Goal: Communication & Community: Participate in discussion

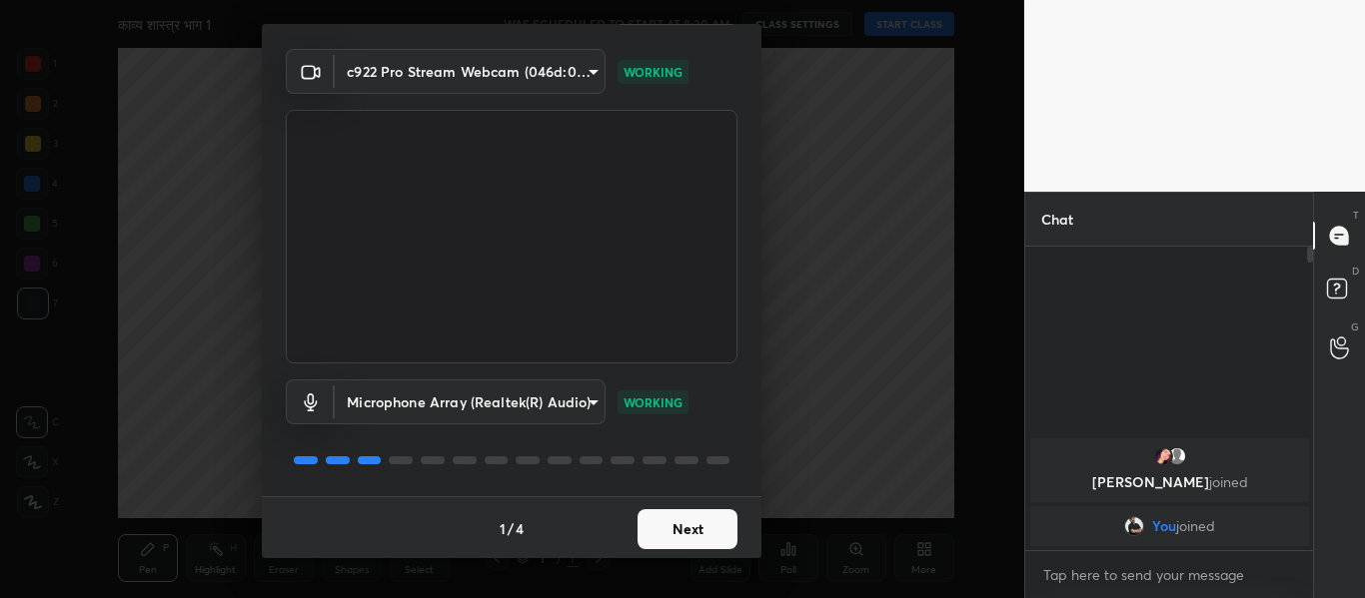
scroll to position [57, 0]
click at [708, 527] on button "Next" at bounding box center [687, 527] width 100 height 40
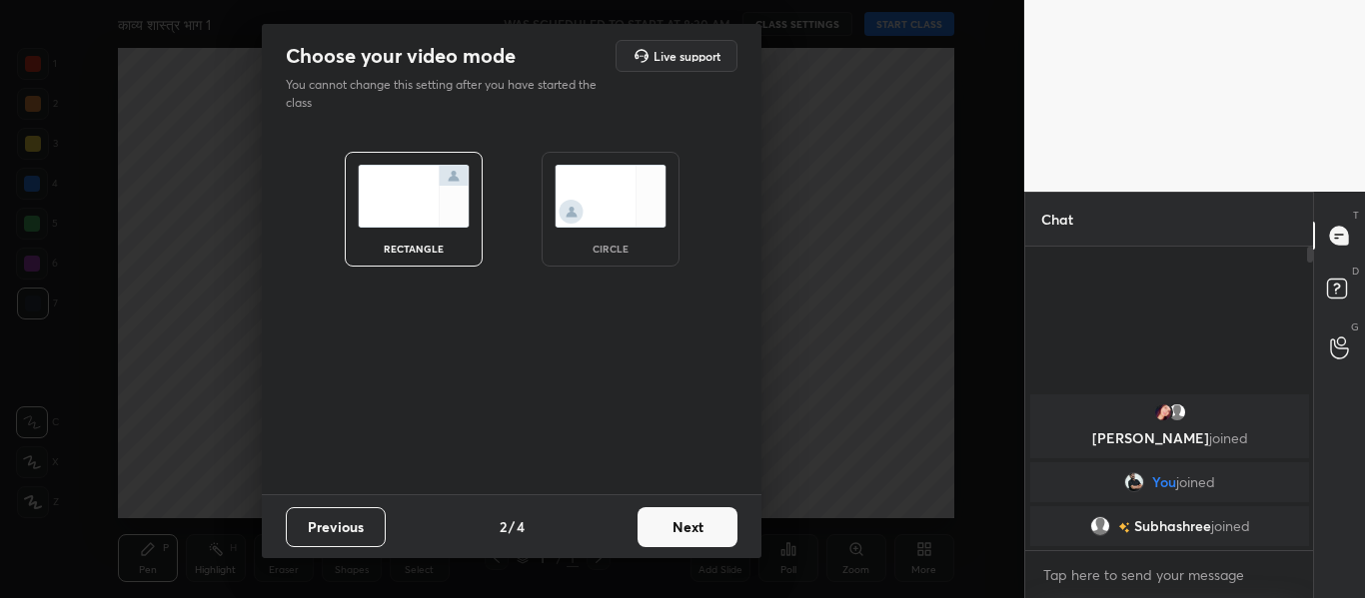
click at [590, 219] on img at bounding box center [610, 196] width 112 height 63
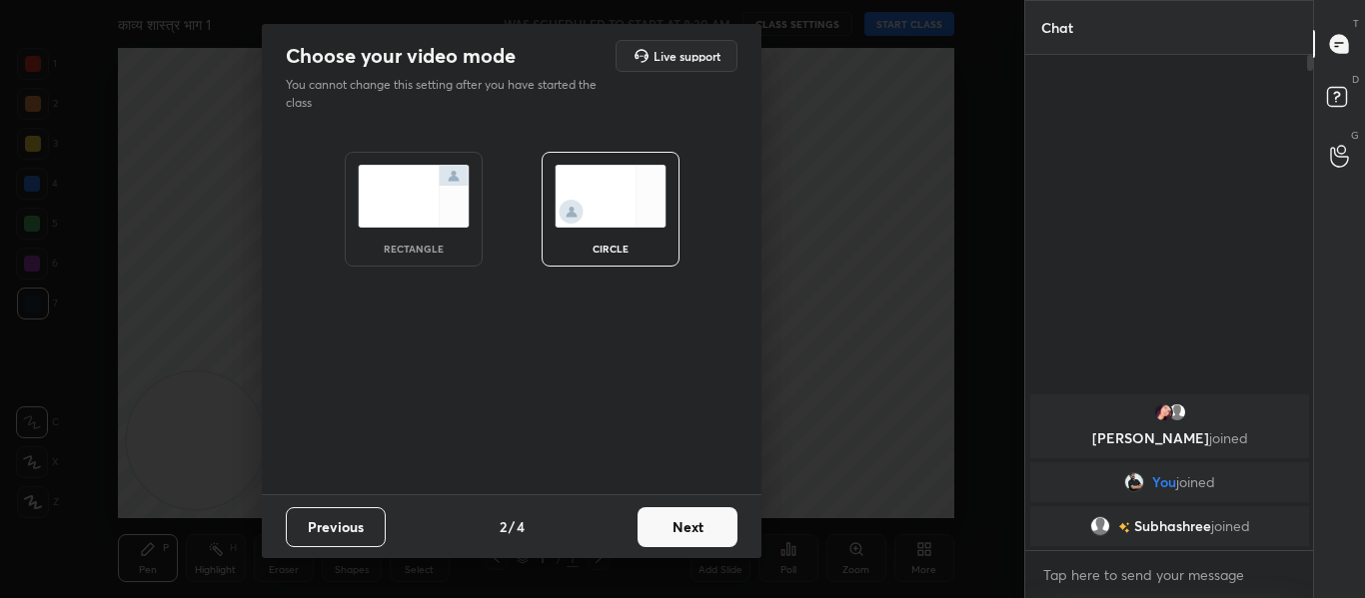
click at [662, 536] on button "Next" at bounding box center [687, 527] width 100 height 40
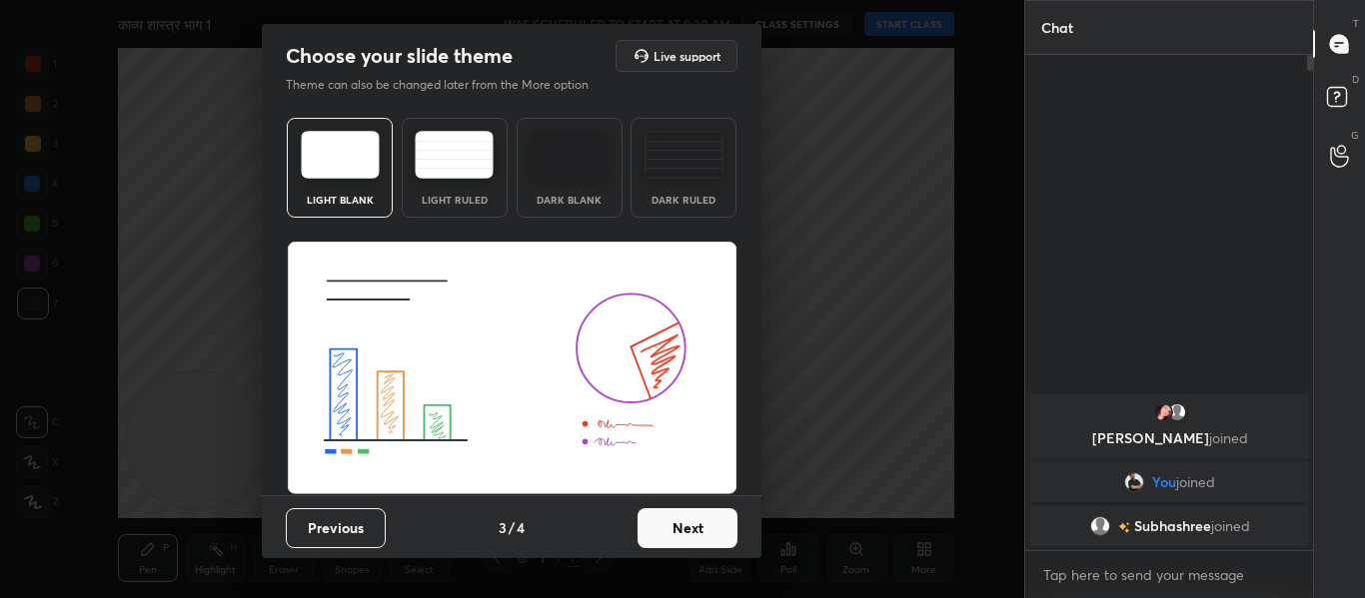
scroll to position [1, 0]
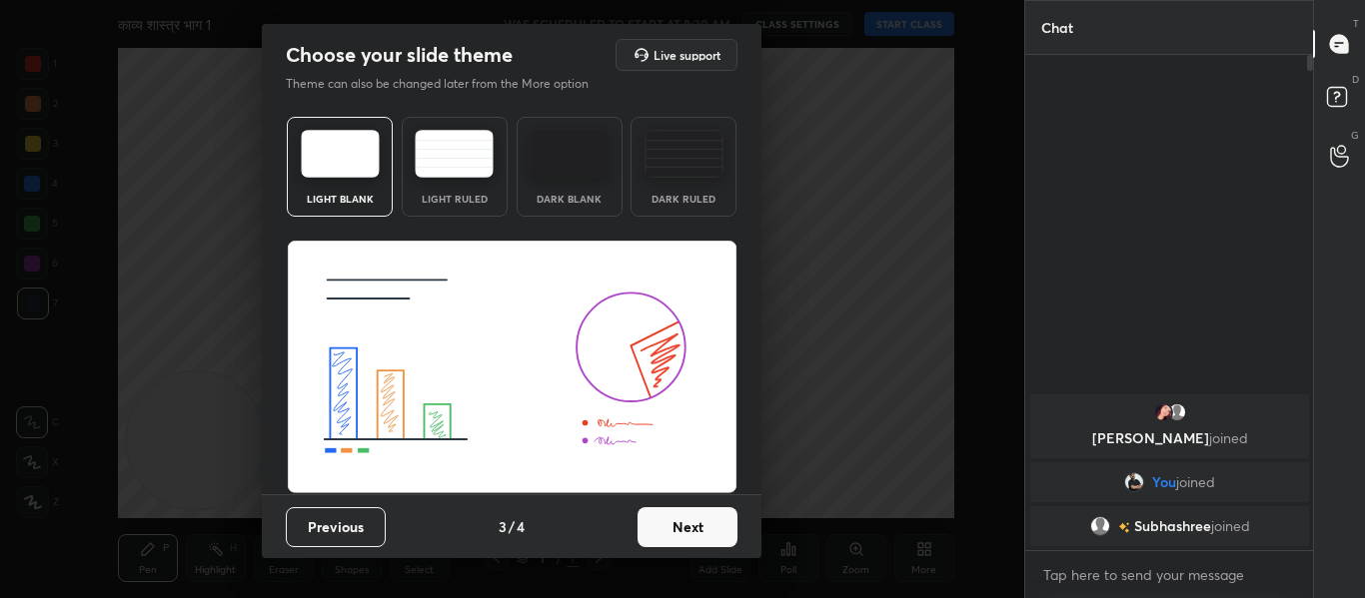
click at [686, 530] on button "Next" at bounding box center [687, 527] width 100 height 40
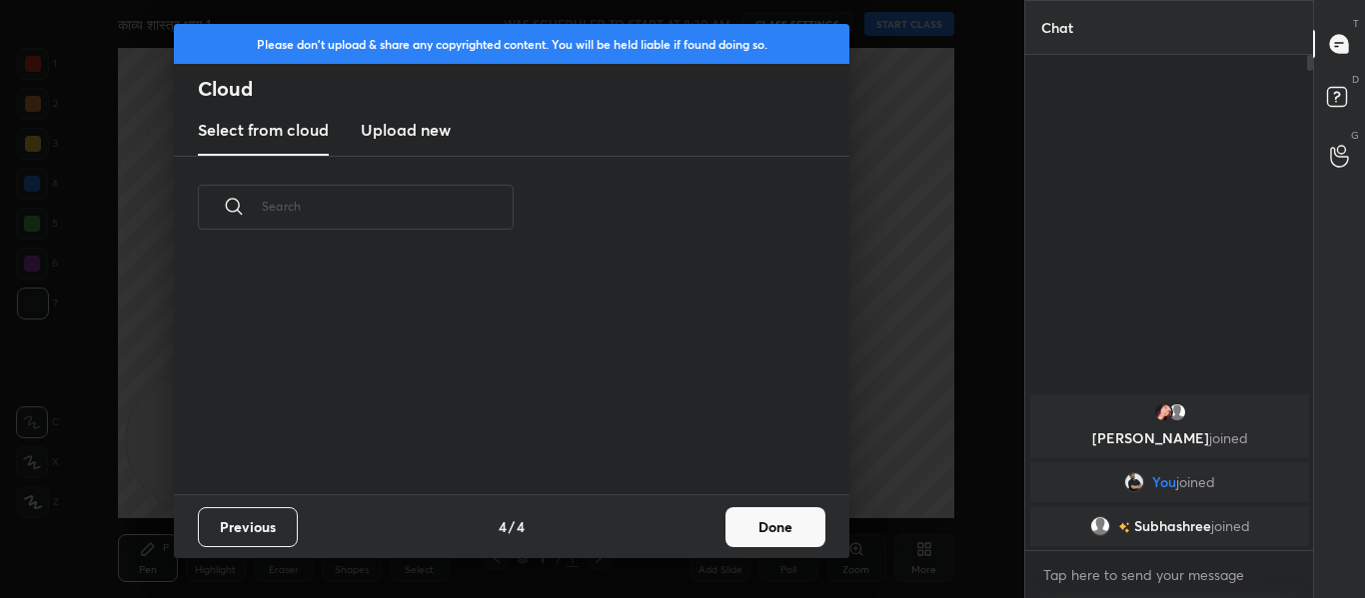
scroll to position [0, 0]
click at [398, 129] on h3 "Upload new" at bounding box center [406, 130] width 90 height 24
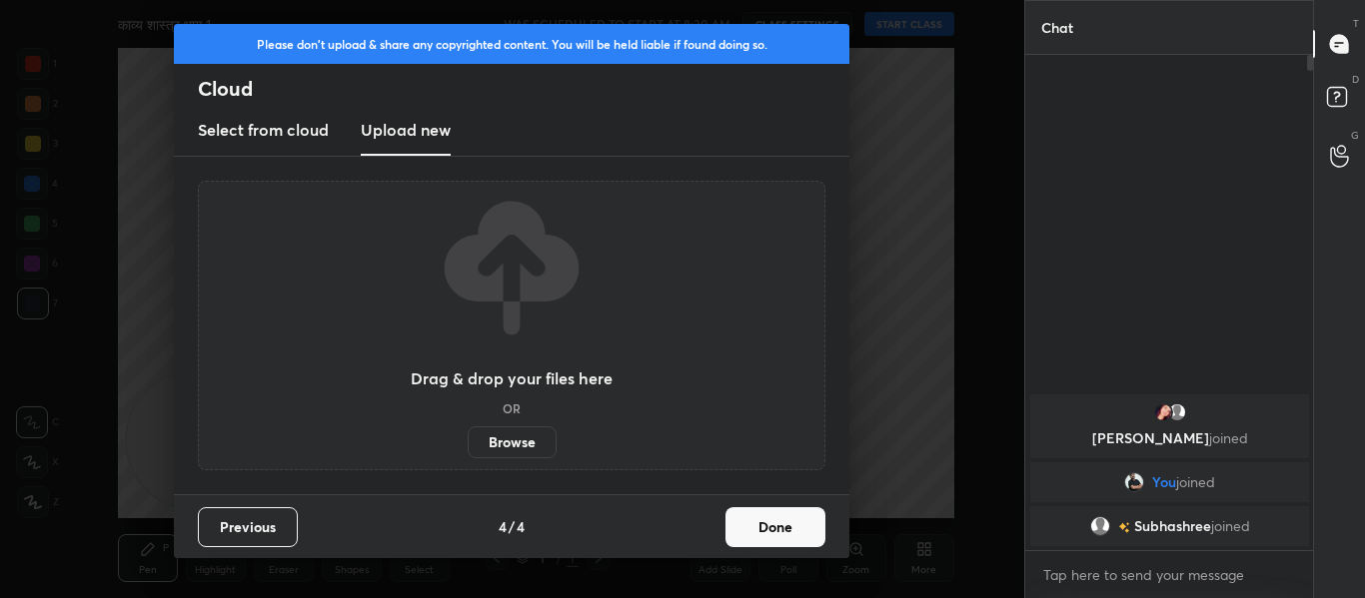
click at [520, 440] on label "Browse" at bounding box center [512, 443] width 89 height 32
click at [468, 440] on input "Browse" at bounding box center [468, 443] width 0 height 32
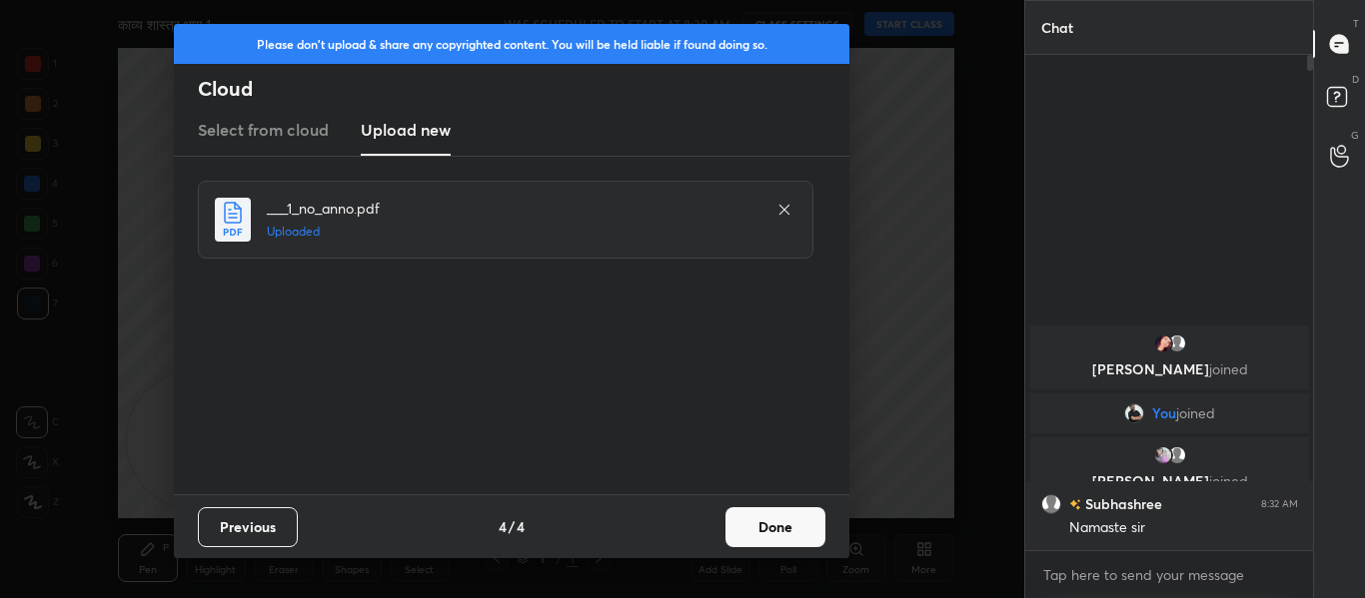
click at [761, 510] on button "Done" at bounding box center [775, 527] width 100 height 40
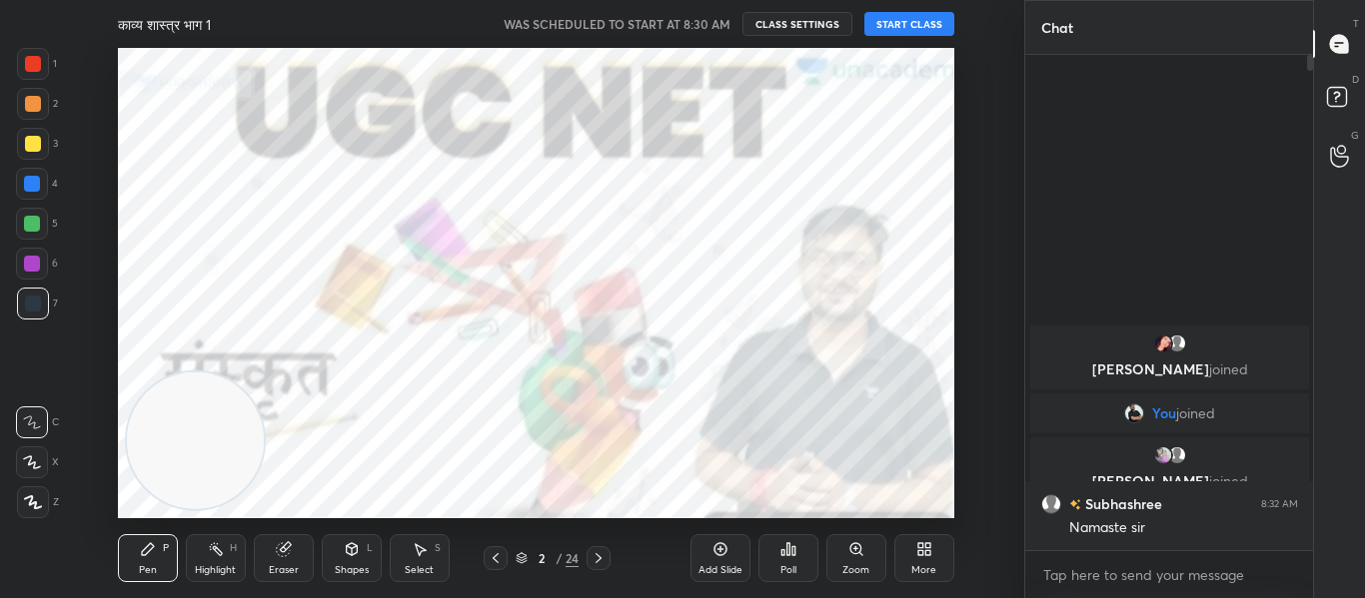
click at [904, 26] on button "START CLASS" at bounding box center [909, 24] width 90 height 24
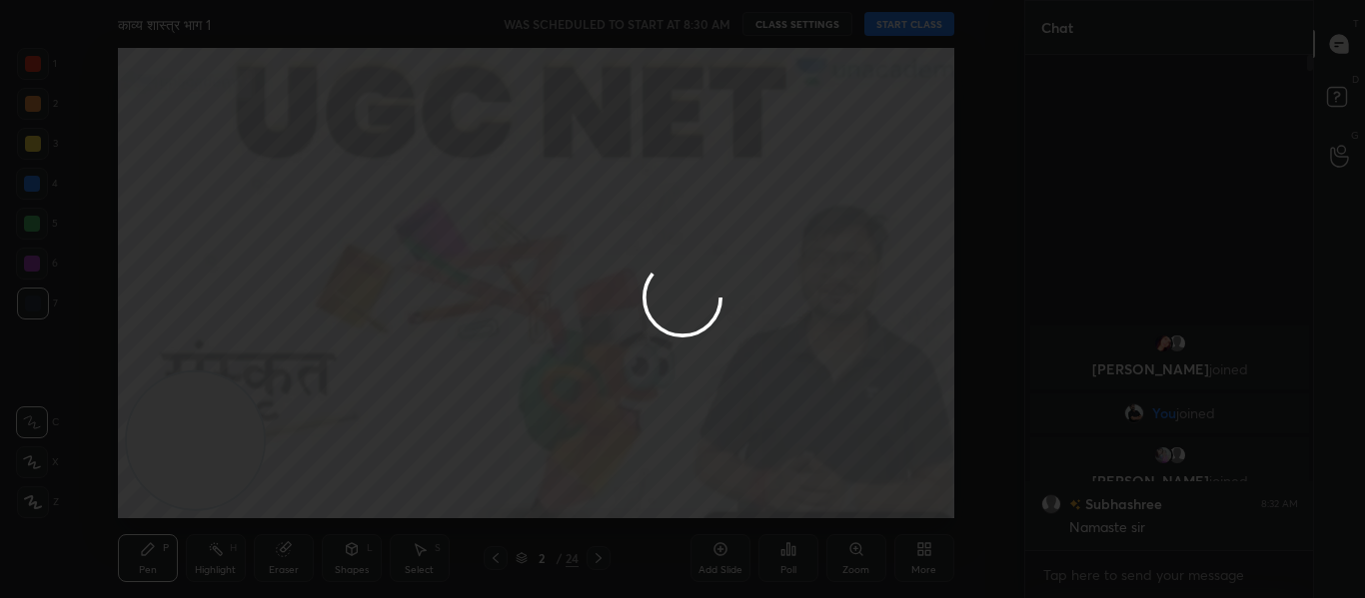
type textarea "x"
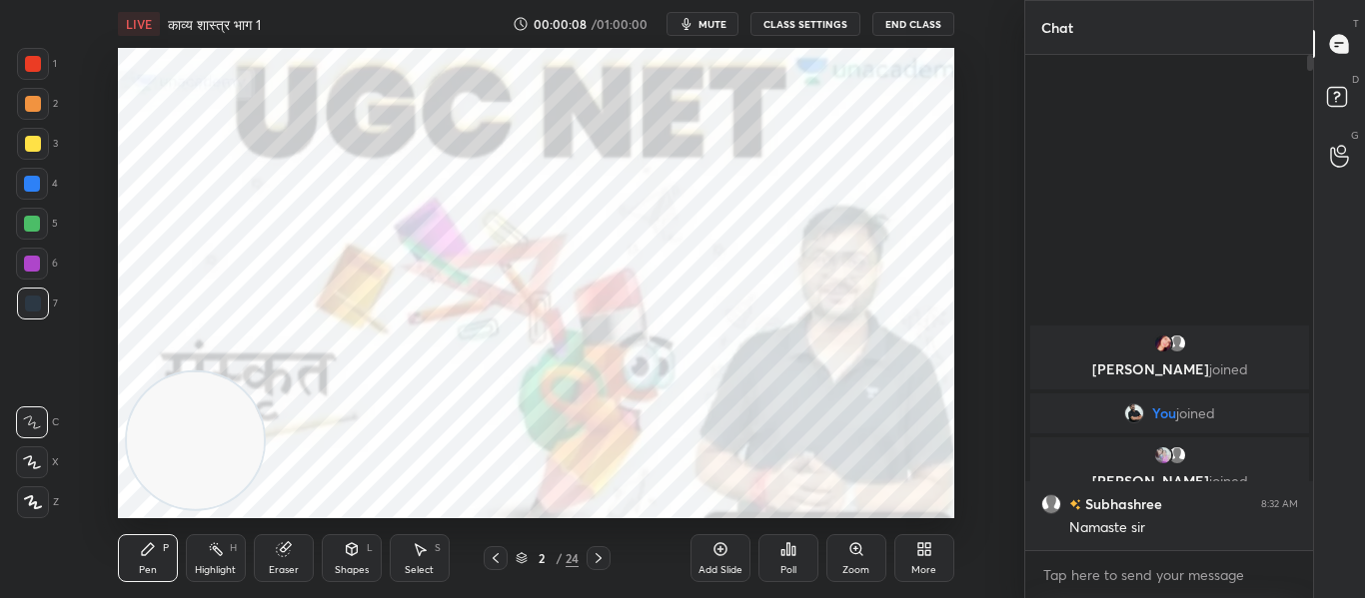
click at [975, 166] on div "Setting up your live class Poll for secs No correct answer Start poll" at bounding box center [536, 283] width 944 height 471
click at [724, 20] on span "mute" at bounding box center [712, 24] width 28 height 14
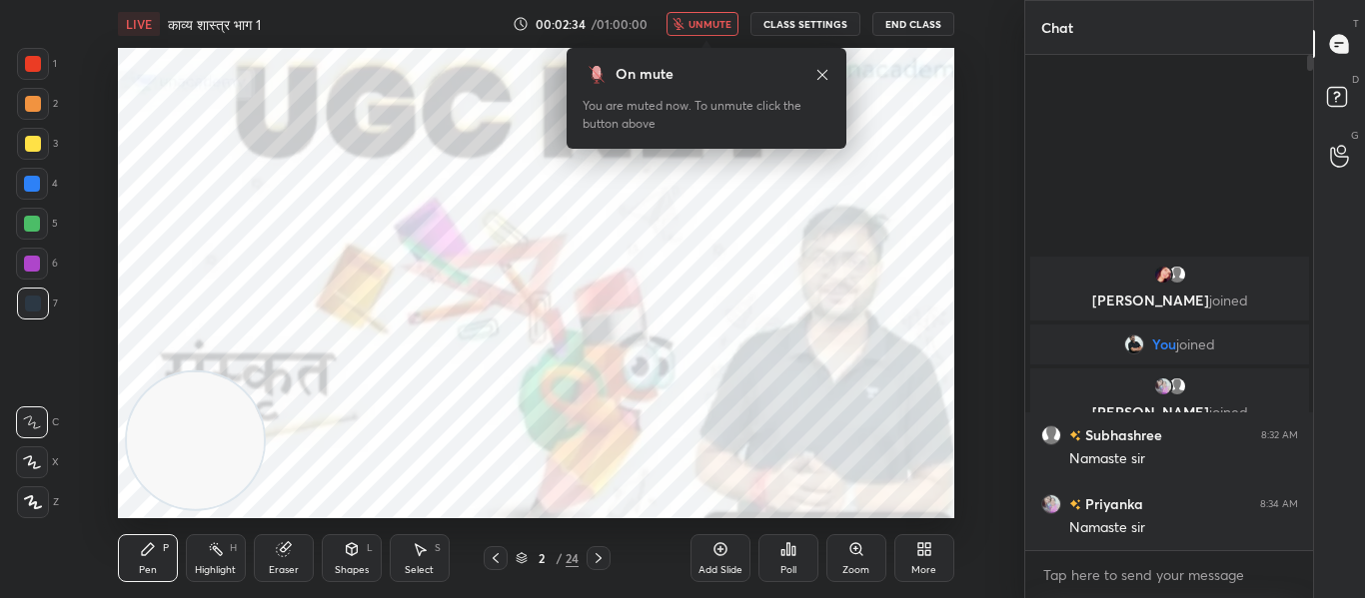
click at [704, 24] on span "unmute" at bounding box center [709, 24] width 43 height 14
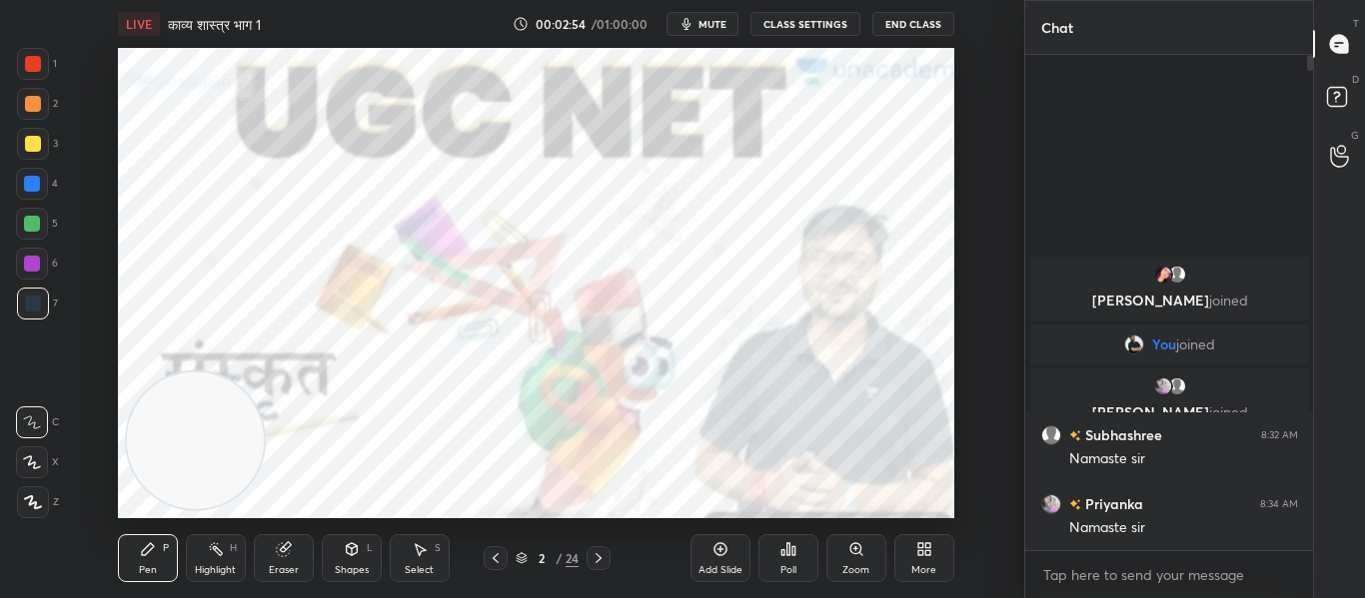
click at [715, 23] on span "mute" at bounding box center [712, 24] width 28 height 14
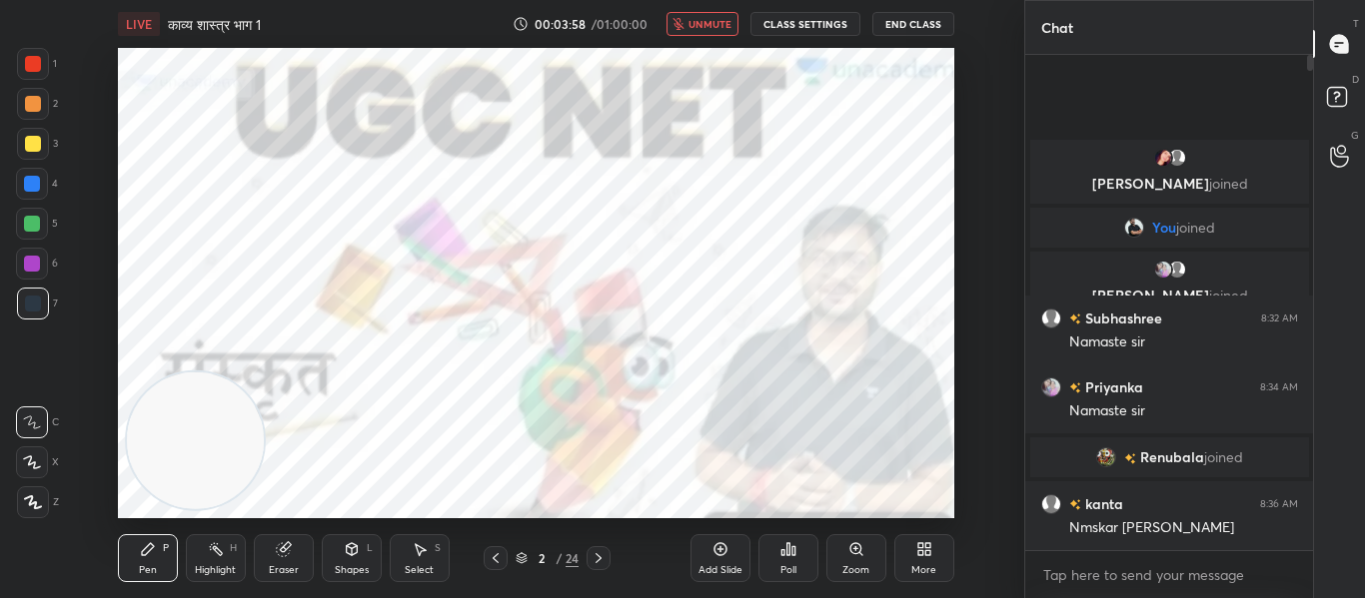
click at [1156, 458] on span "Renubala" at bounding box center [1172, 458] width 64 height 16
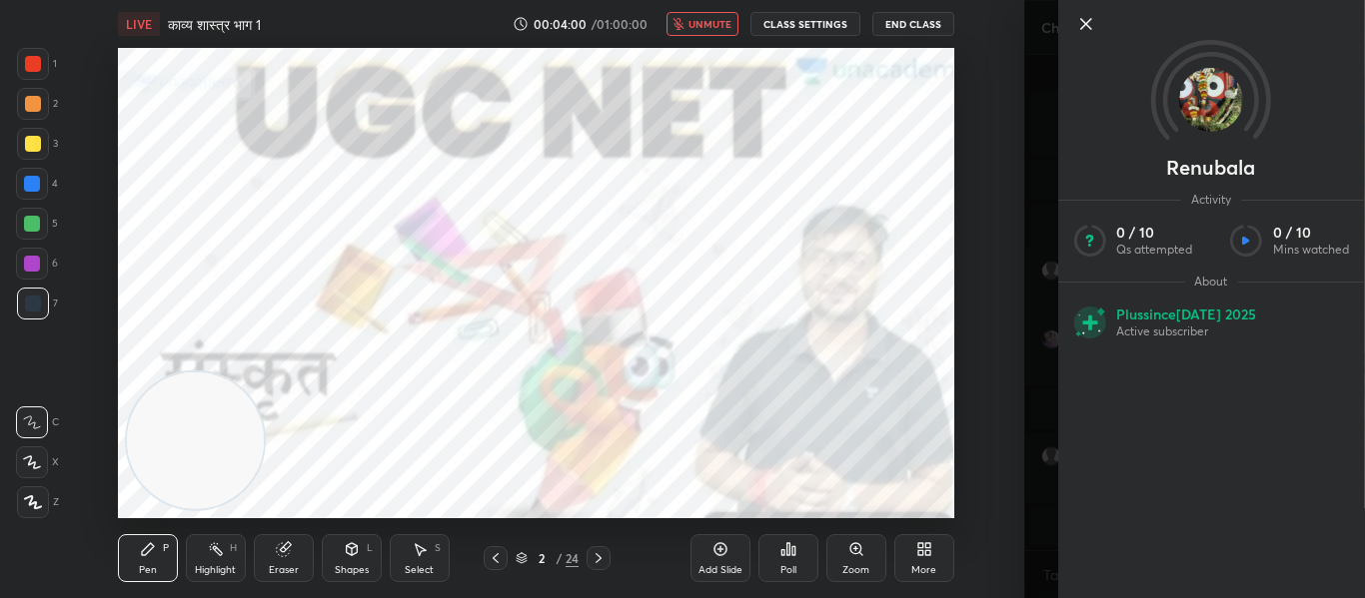
click at [1014, 242] on div "1 2 3 4 5 6 7 C X Z C X Z E E Erase all H H LIVE काव्य शास्त्र भाग 1 00:04:00 /…" at bounding box center [512, 299] width 1024 height 598
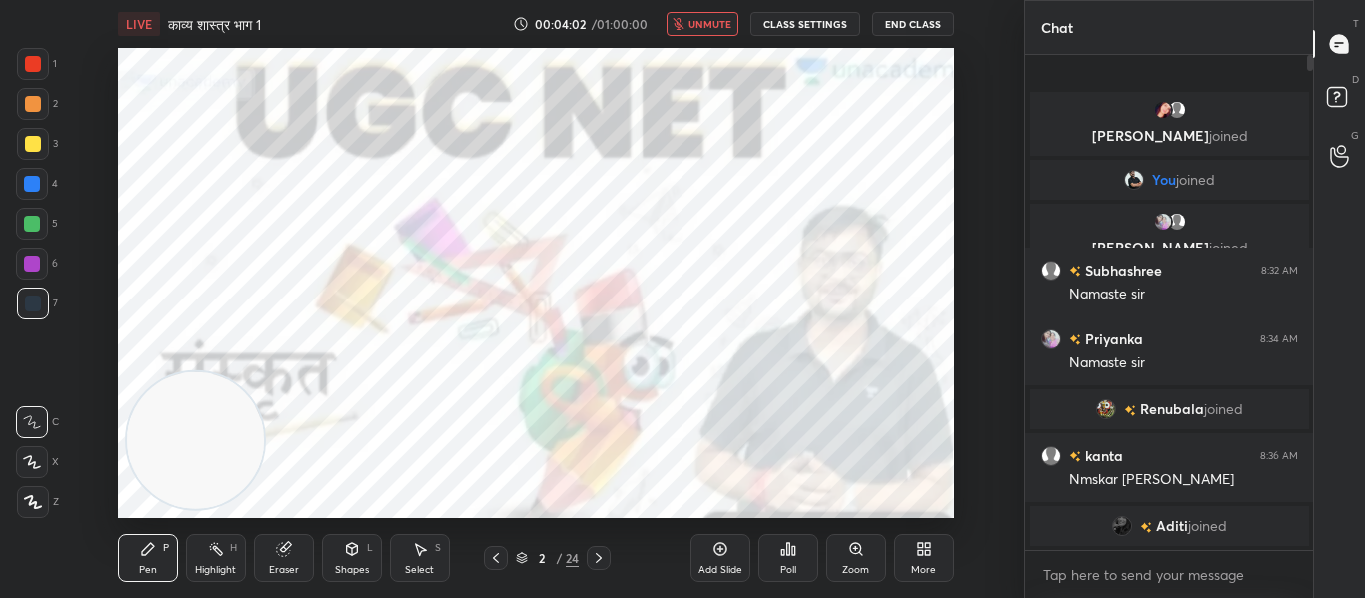
click at [1172, 519] on span "Aditi" at bounding box center [1172, 526] width 32 height 16
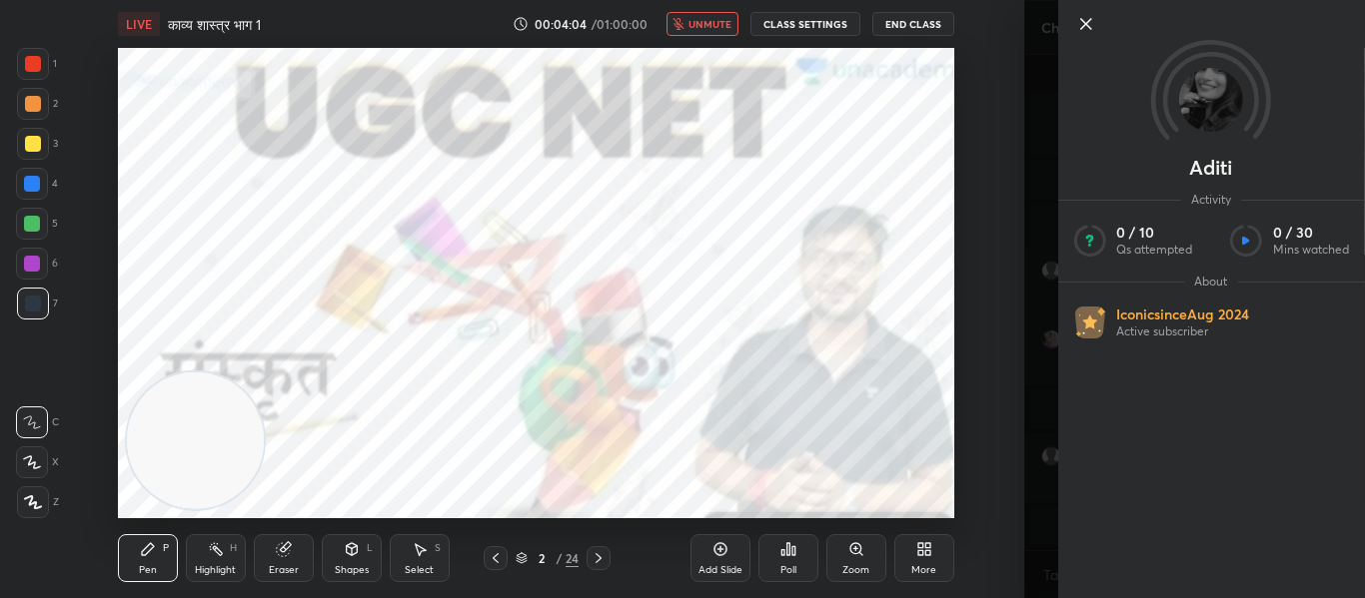
click at [1033, 335] on div "Aditi Activity 0 / 10 Qs attempted 0 / 30 Mins watched About Iconic since [DATE…" at bounding box center [1195, 299] width 342 height 598
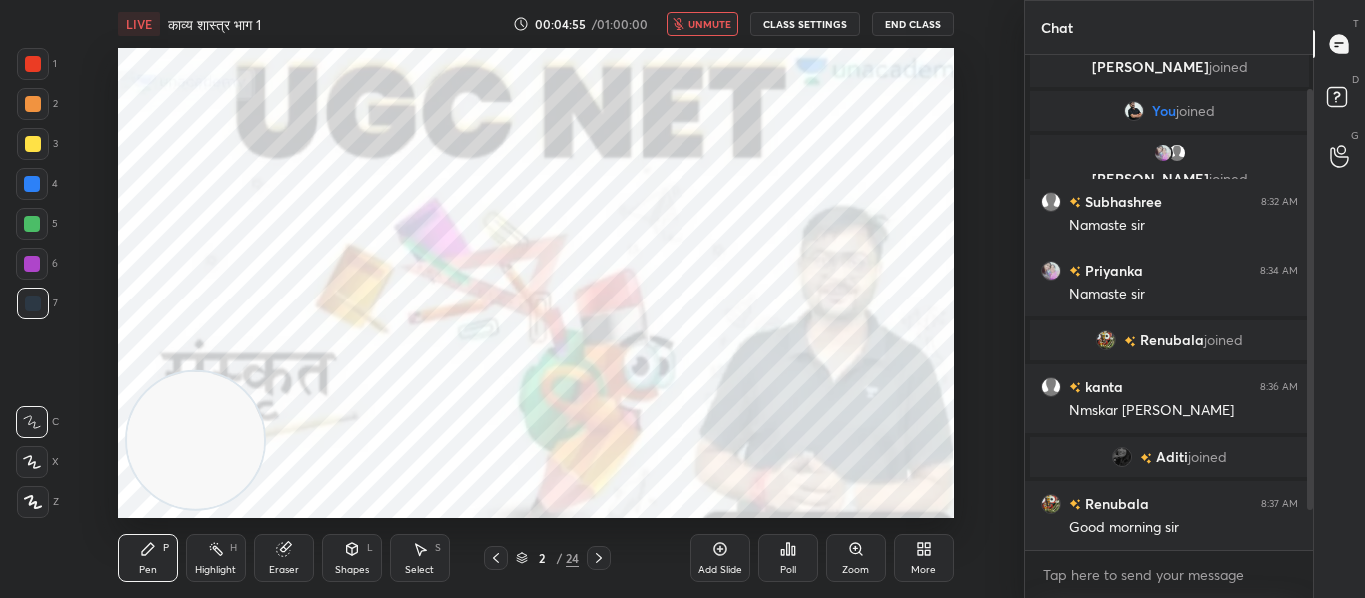
scroll to position [105, 0]
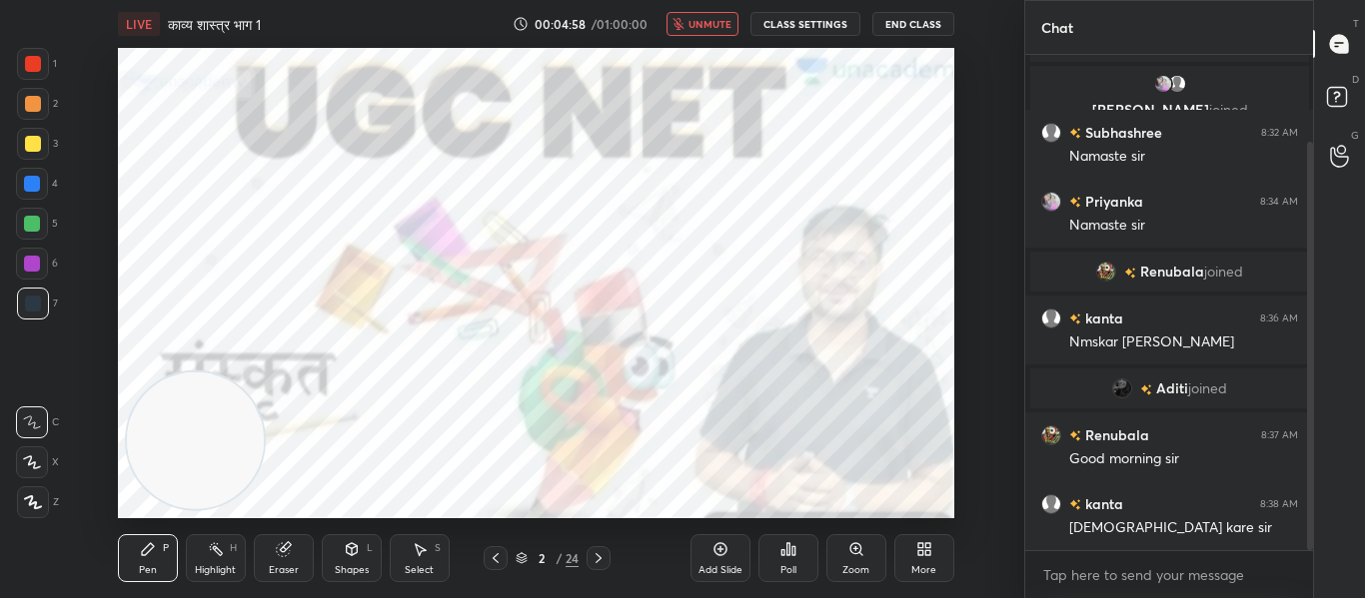
click at [709, 20] on span "unmute" at bounding box center [709, 24] width 43 height 14
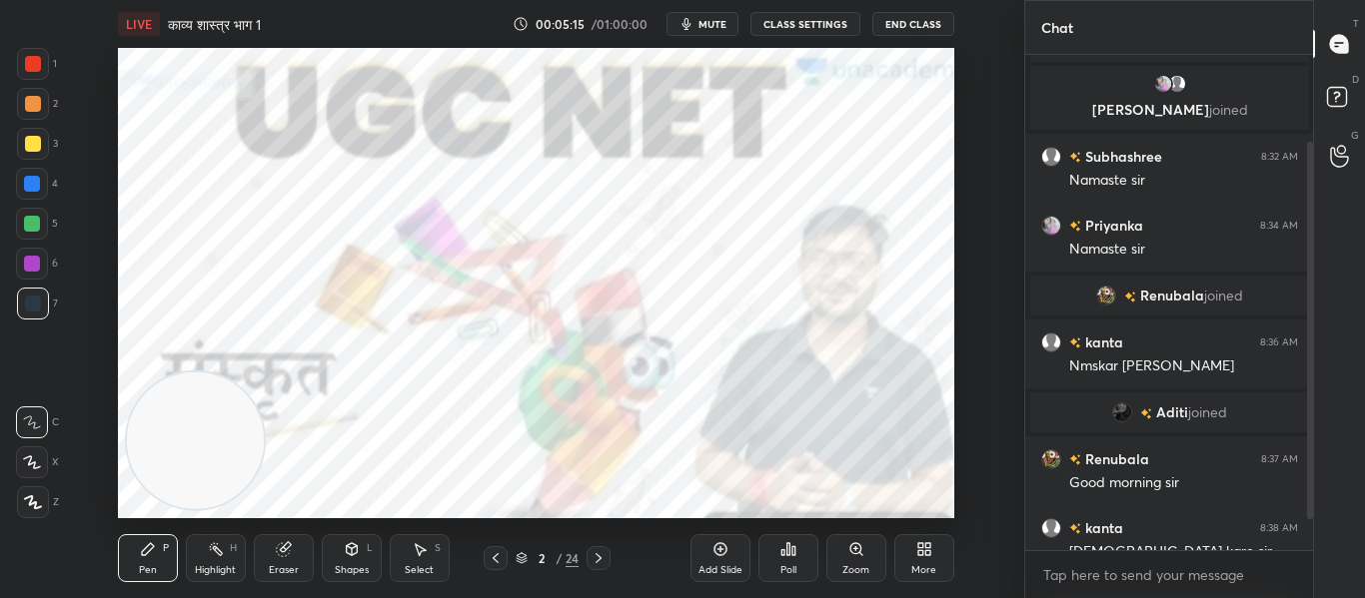
scroll to position [177, 0]
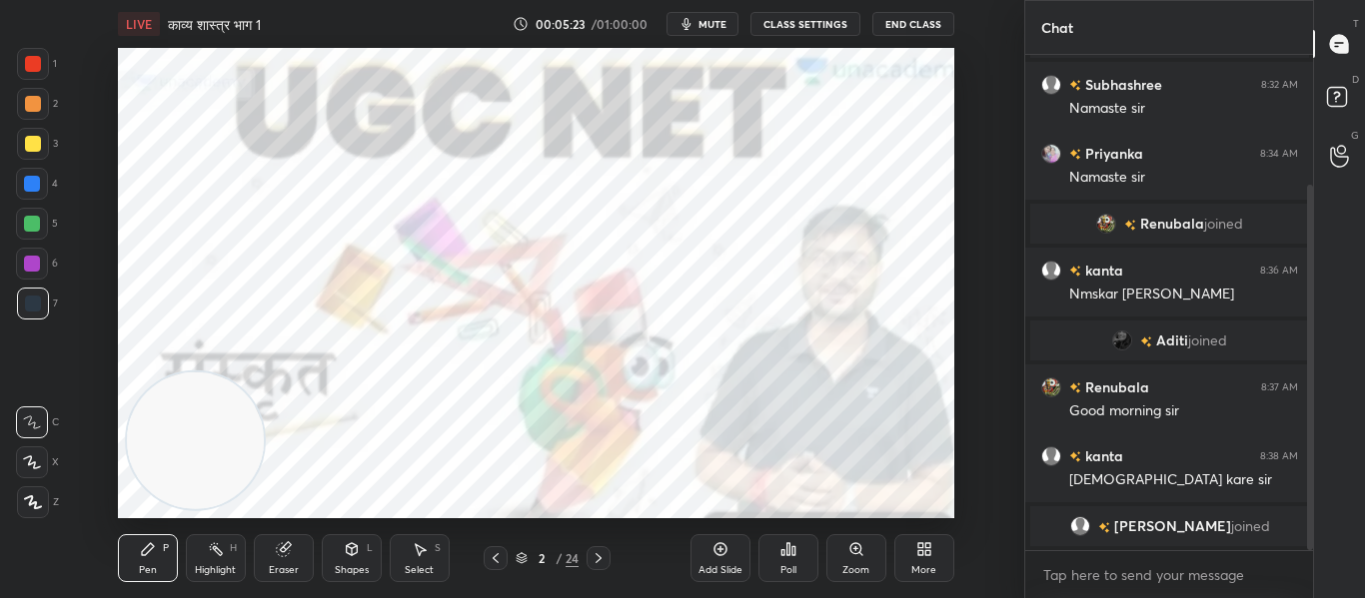
click at [1165, 534] on span "[PERSON_NAME]" at bounding box center [1171, 526] width 117 height 16
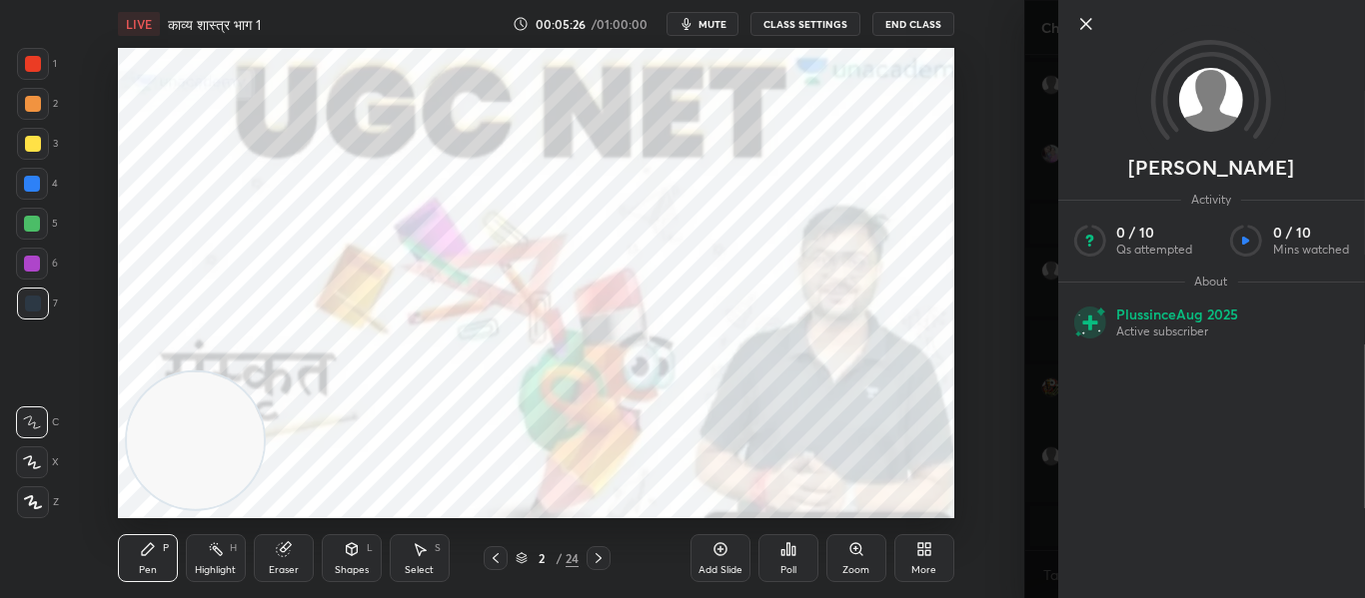
click at [1033, 170] on div "[PERSON_NAME] Activity 0 / 10 Qs attempted 0 / 10 Mins watched About Plus since…" at bounding box center [1195, 299] width 342 height 598
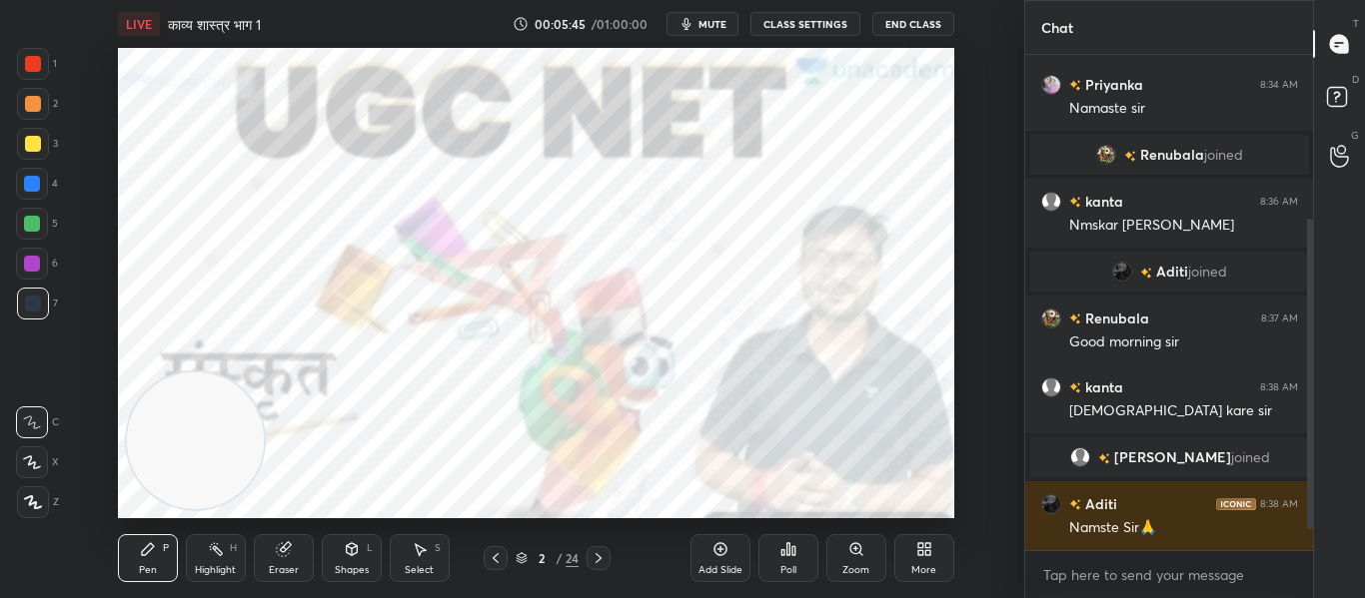
scroll to position [294, 0]
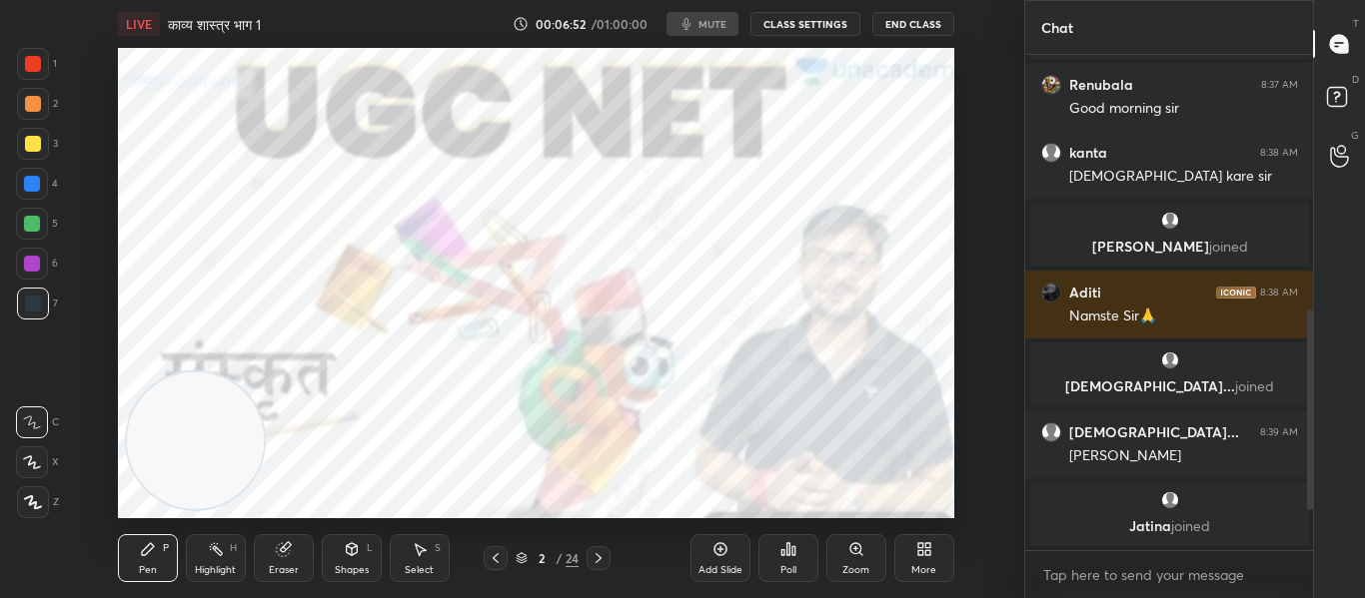
scroll to position [523, 0]
click at [373, 570] on div "Shapes L" at bounding box center [352, 558] width 60 height 48
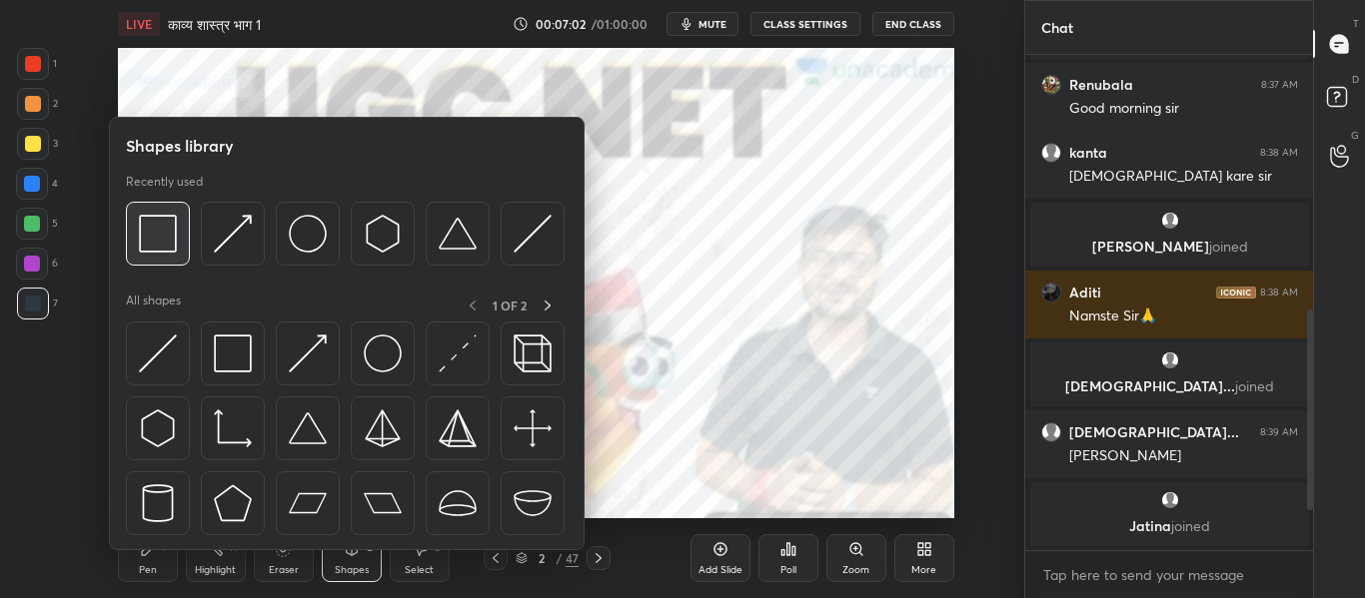
click at [173, 230] on img at bounding box center [158, 234] width 38 height 38
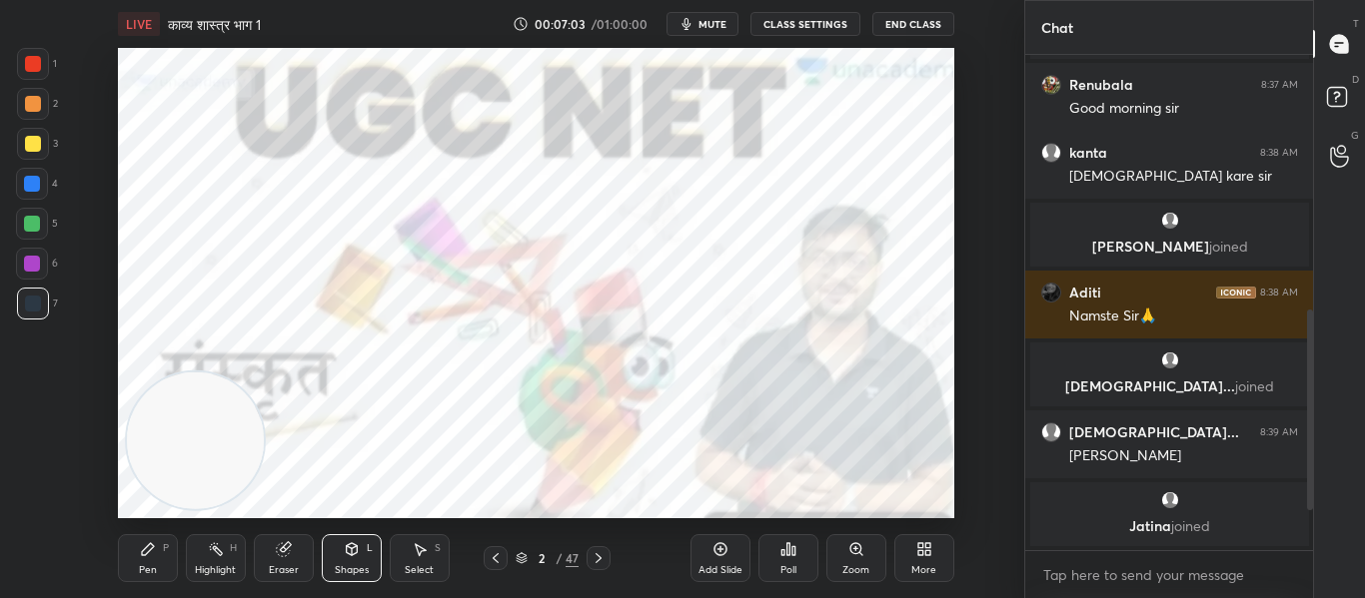
click at [44, 67] on div at bounding box center [33, 64] width 32 height 32
click at [346, 535] on div "Shapes L" at bounding box center [352, 558] width 60 height 48
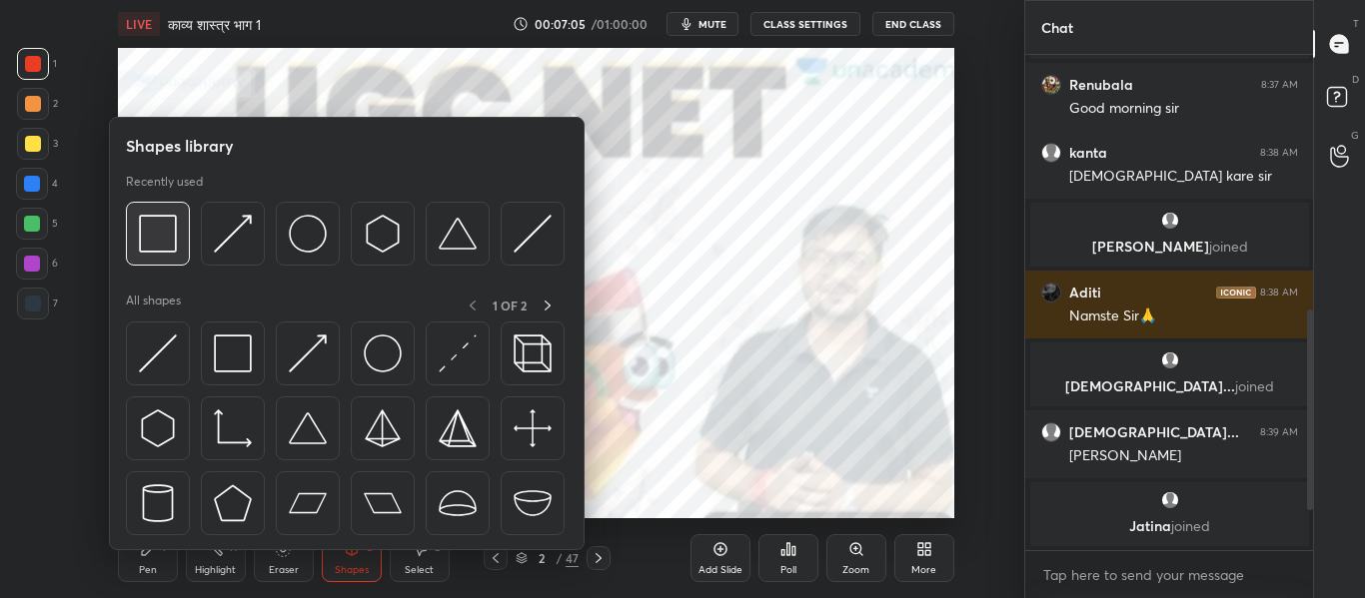
click at [187, 226] on div at bounding box center [158, 234] width 64 height 64
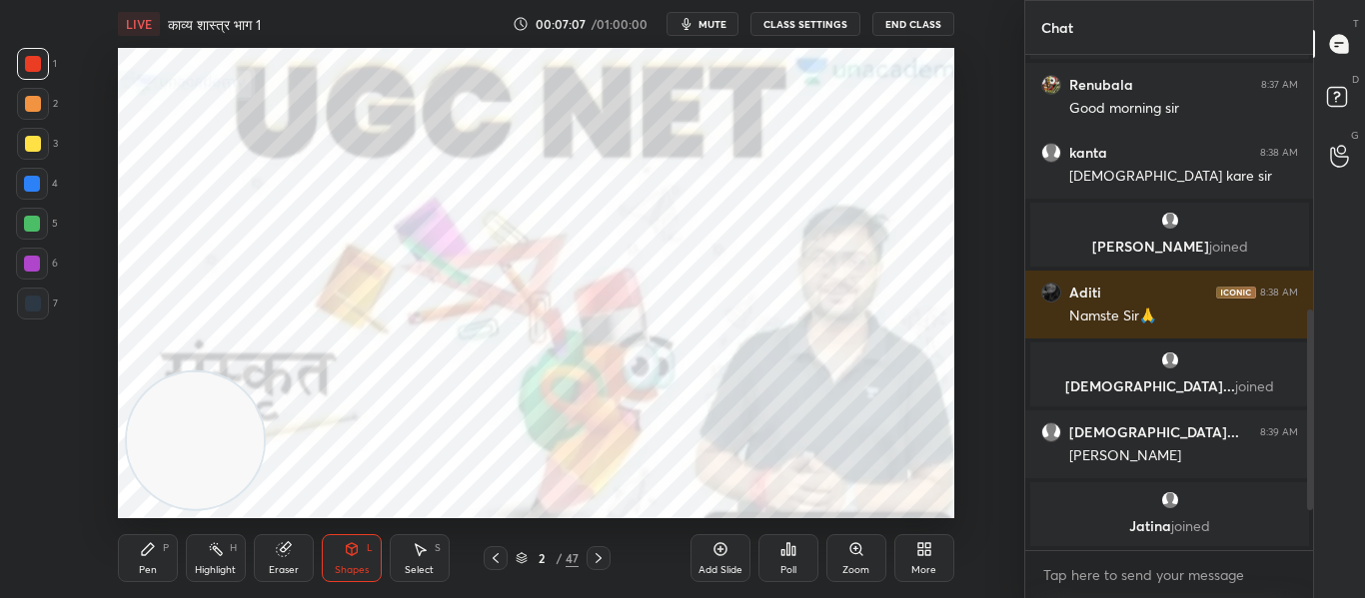
click at [602, 546] on div at bounding box center [598, 558] width 24 height 24
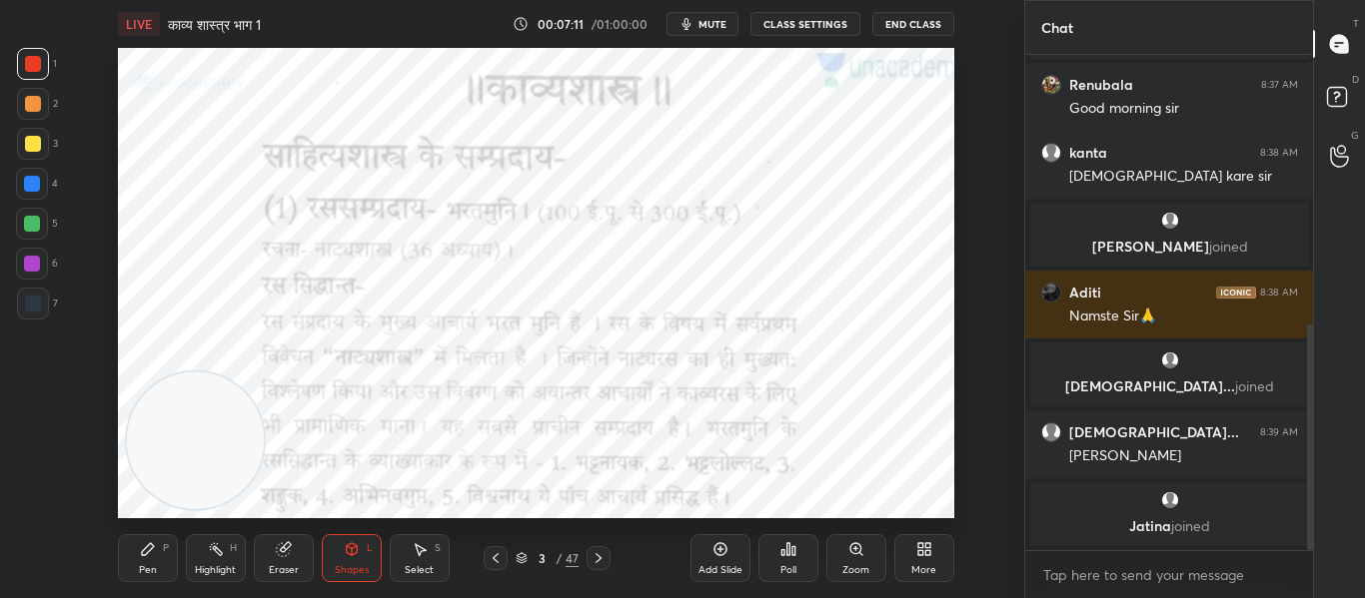
scroll to position [591, 0]
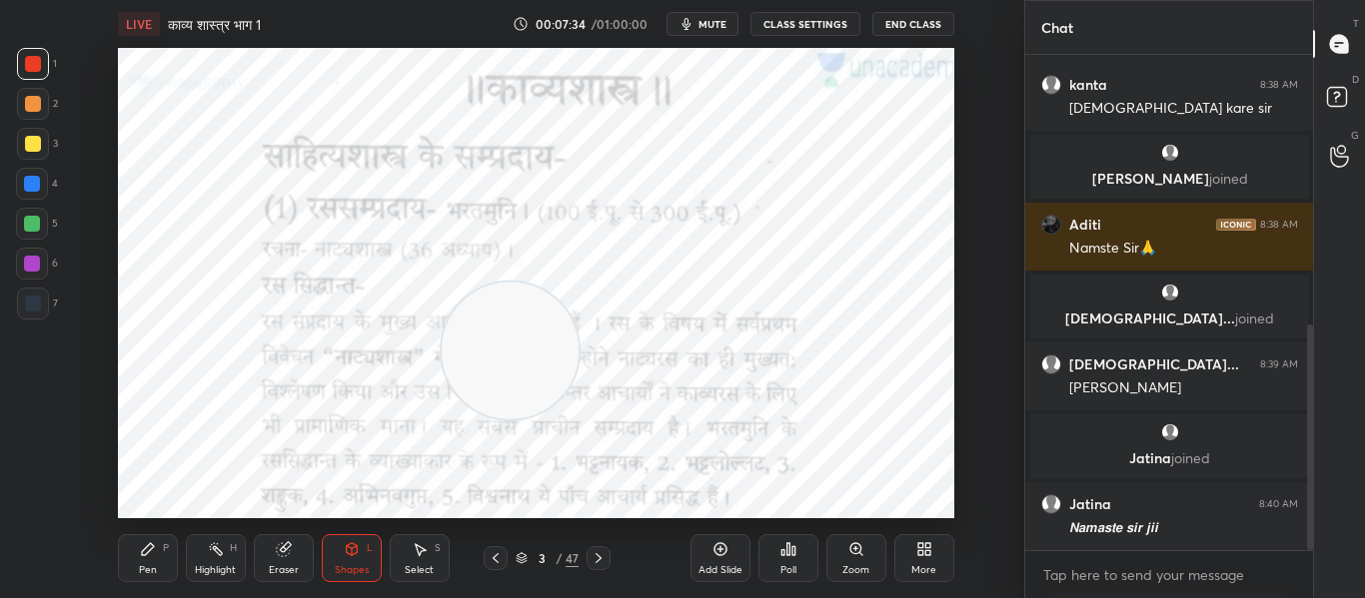
drag, startPoint x: 202, startPoint y: 476, endPoint x: 516, endPoint y: 386, distance: 327.3
click at [516, 386] on video at bounding box center [510, 351] width 137 height 137
click at [31, 67] on div at bounding box center [33, 64] width 16 height 16
click at [135, 563] on div "Pen P" at bounding box center [148, 558] width 60 height 48
click at [36, 502] on icon at bounding box center [33, 502] width 16 height 12
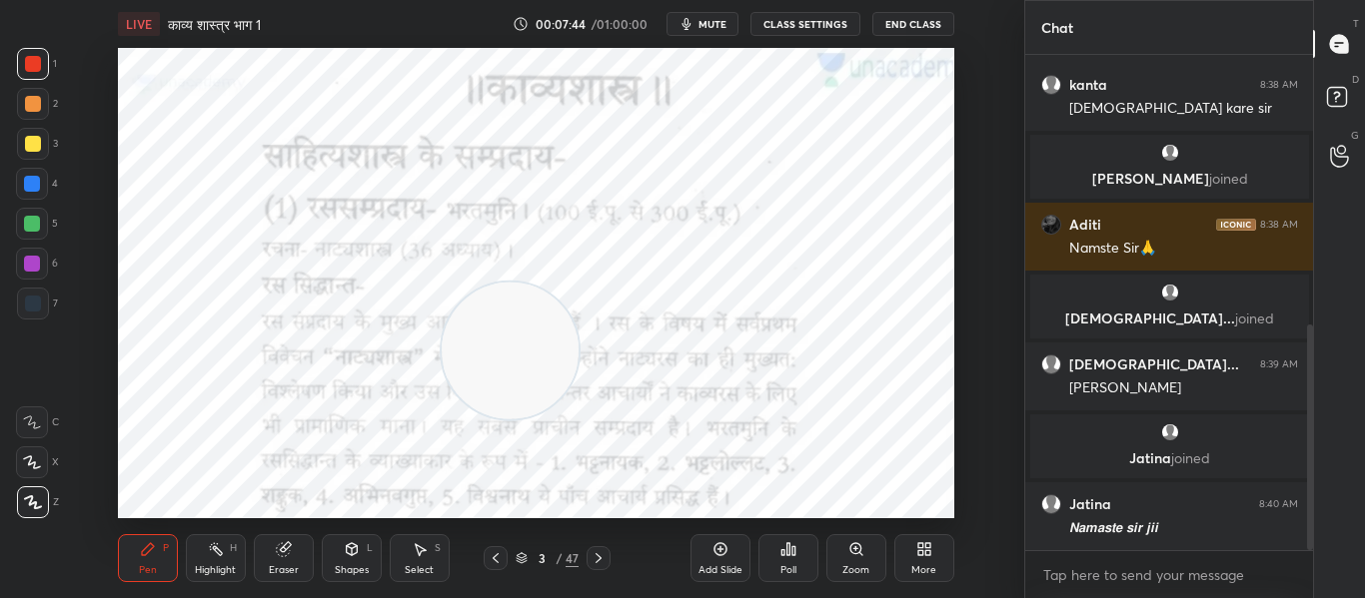
click at [347, 550] on icon at bounding box center [351, 549] width 11 height 12
click at [139, 569] on div "Pen" at bounding box center [148, 570] width 18 height 10
click at [38, 485] on div "Z" at bounding box center [38, 499] width 42 height 40
click at [30, 496] on icon at bounding box center [33, 503] width 18 height 14
click at [337, 551] on div "Shapes L" at bounding box center [352, 558] width 60 height 48
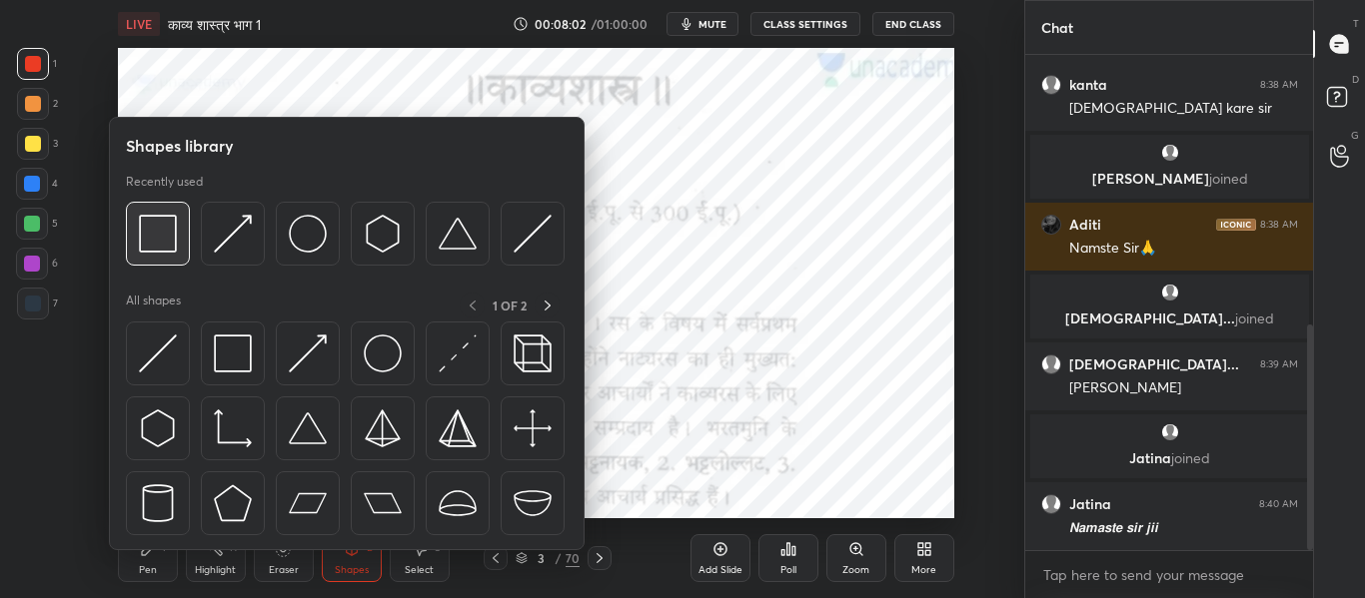
click at [153, 254] on div at bounding box center [158, 234] width 64 height 64
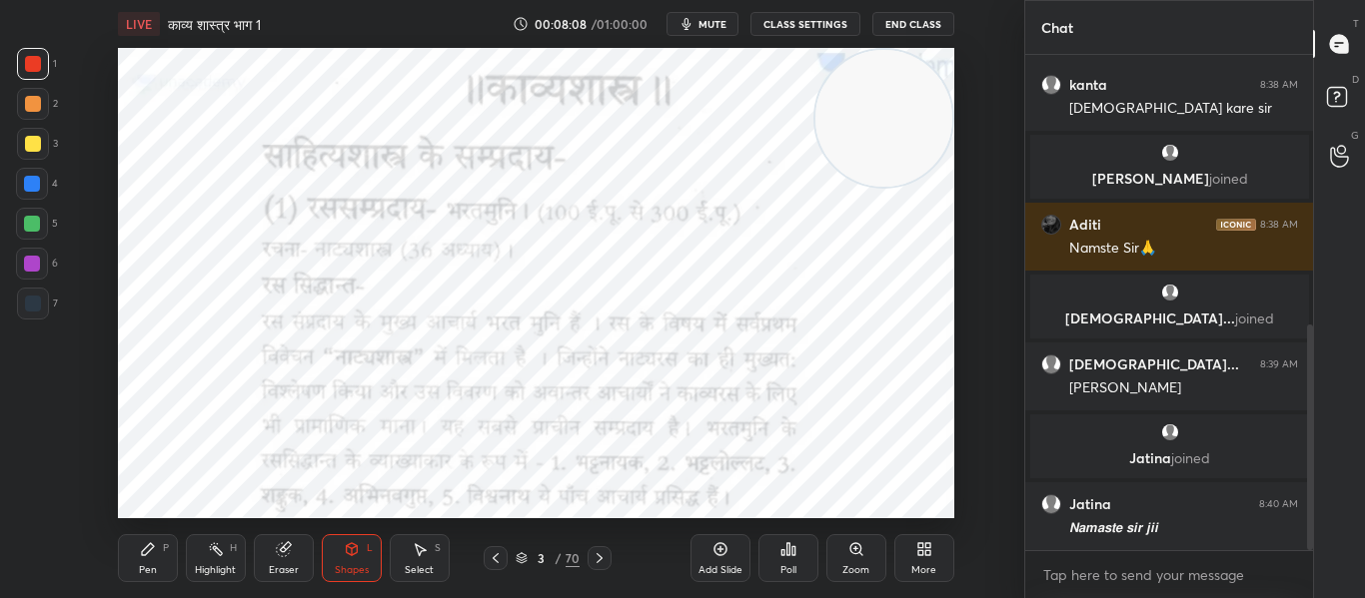
drag, startPoint x: 510, startPoint y: 349, endPoint x: 935, endPoint y: 96, distance: 494.1
click at [935, 96] on video at bounding box center [883, 118] width 137 height 137
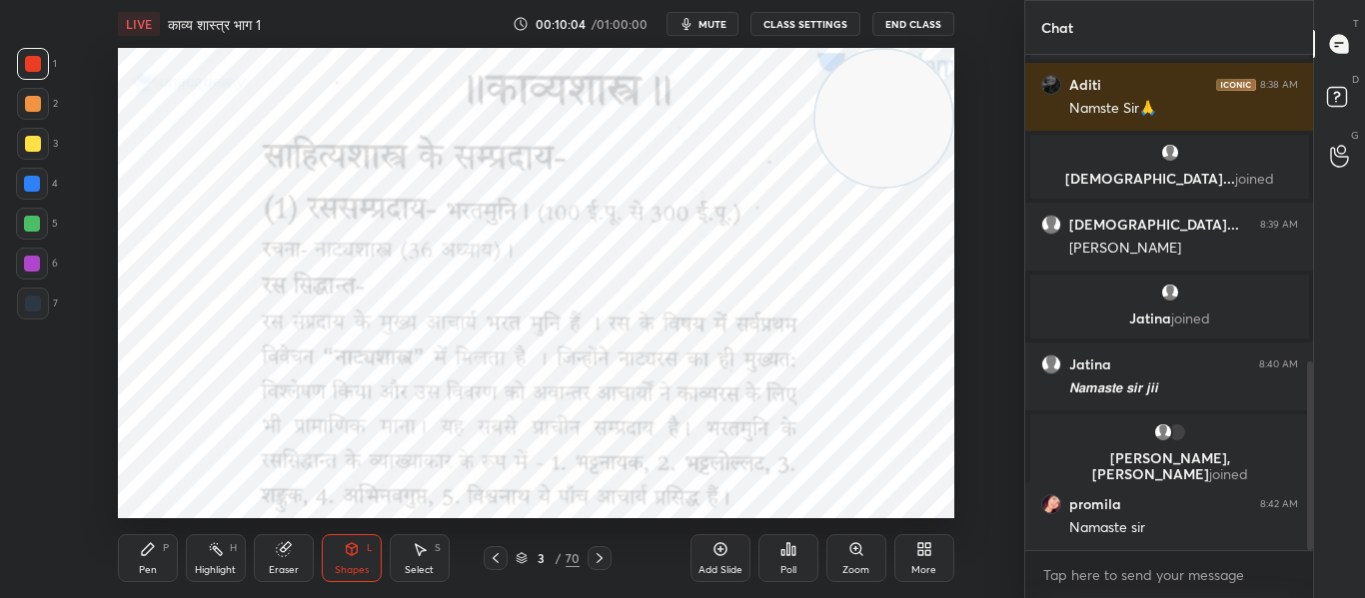
scroll to position [803, 0]
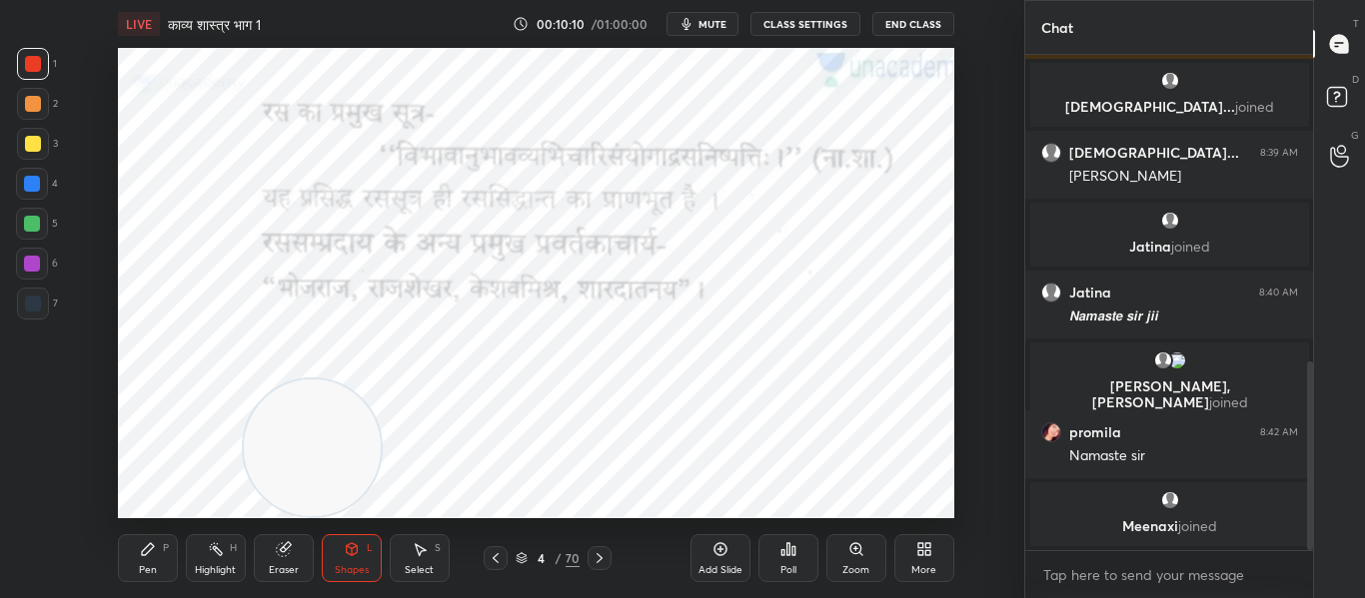
drag, startPoint x: 880, startPoint y: 98, endPoint x: 334, endPoint y: 488, distance: 671.1
click at [309, 541] on div "LIVE काव्य शास्त्र भाग 1 00:10:10 / 01:00:00 mute CLASS SETTINGS End Class Sett…" at bounding box center [536, 299] width 944 height 598
click at [34, 186] on div at bounding box center [32, 184] width 16 height 16
click at [32, 74] on div at bounding box center [33, 64] width 32 height 32
click at [30, 180] on div at bounding box center [32, 184] width 16 height 16
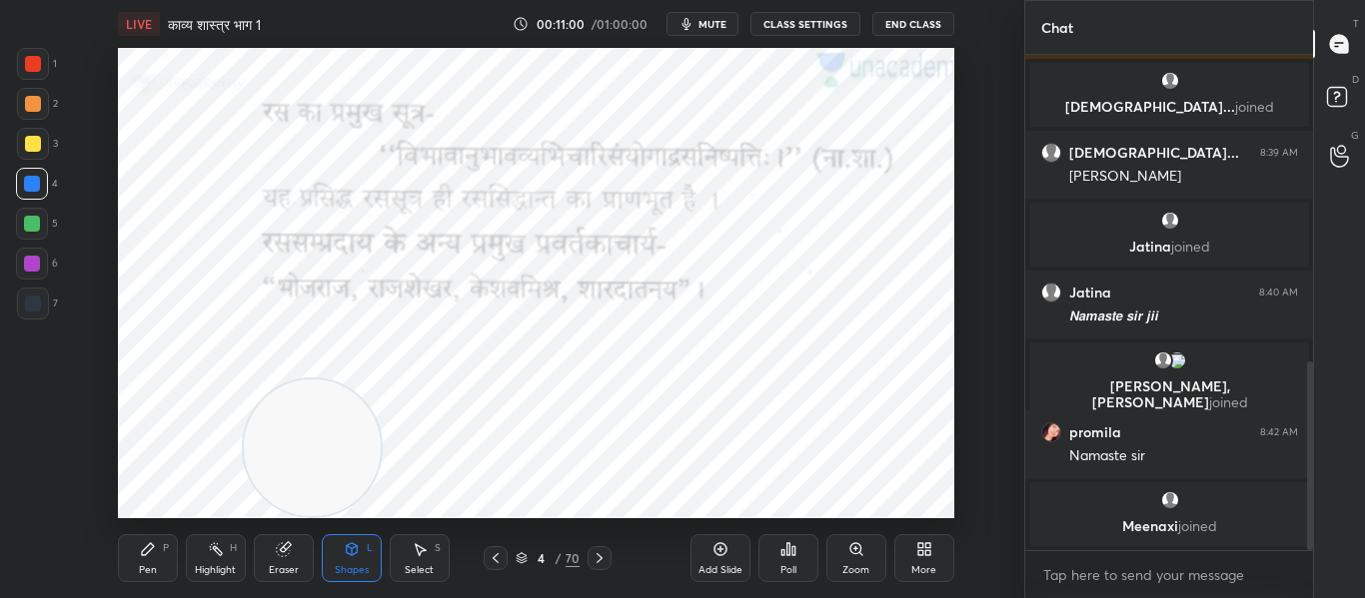
click at [604, 554] on icon at bounding box center [599, 558] width 16 height 16
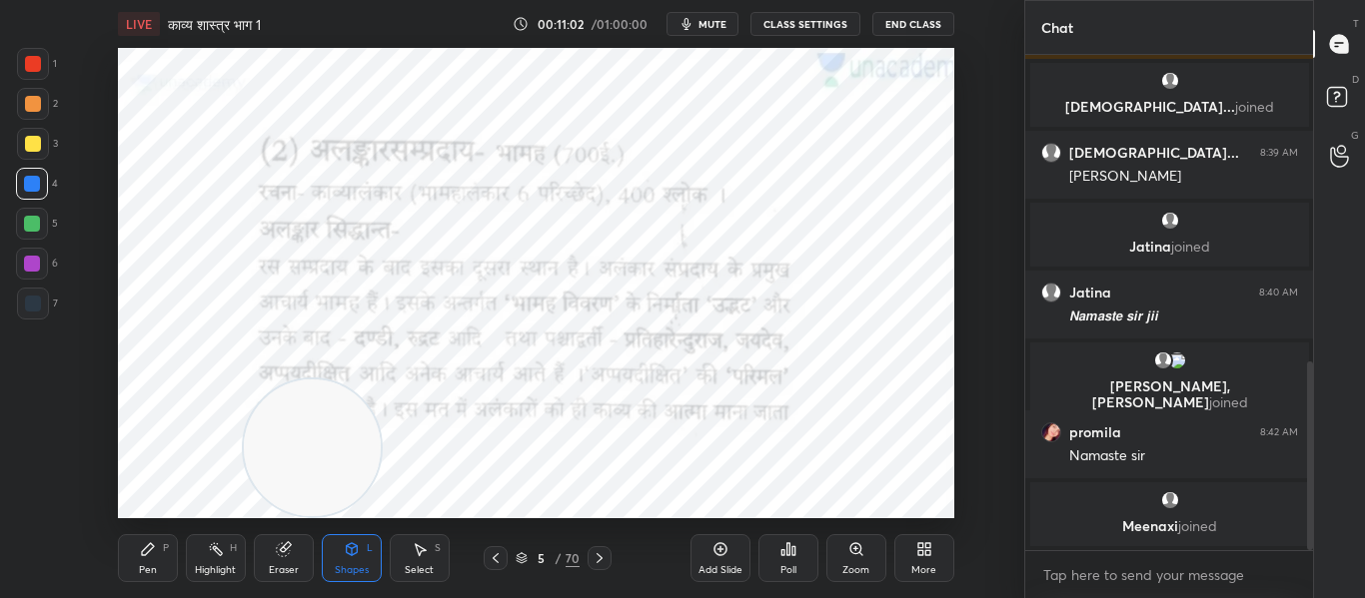
click at [26, 64] on div at bounding box center [33, 64] width 16 height 16
drag, startPoint x: 309, startPoint y: 448, endPoint x: 412, endPoint y: 340, distance: 149.1
click at [412, 340] on video at bounding box center [415, 340] width 137 height 137
drag, startPoint x: 410, startPoint y: 348, endPoint x: 897, endPoint y: 147, distance: 527.2
click at [897, 147] on video at bounding box center [883, 139] width 137 height 137
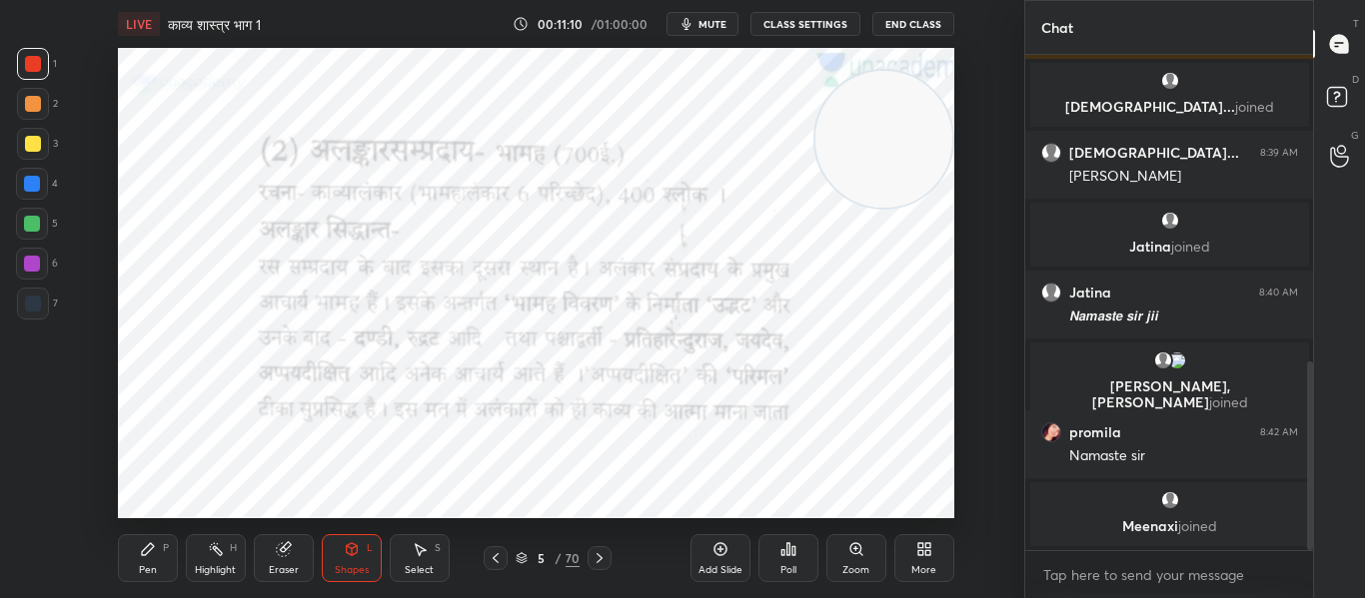
click at [491, 554] on icon at bounding box center [496, 558] width 16 height 16
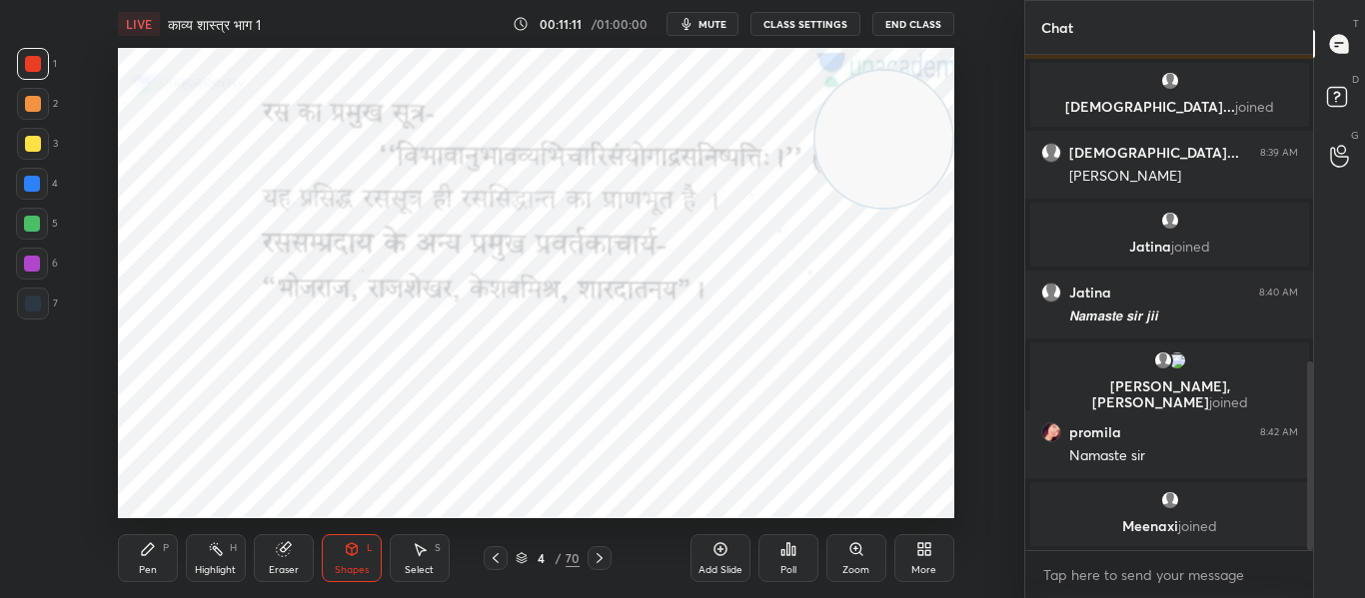
click at [491, 551] on icon at bounding box center [496, 558] width 16 height 16
click at [602, 558] on icon at bounding box center [599, 558] width 16 height 16
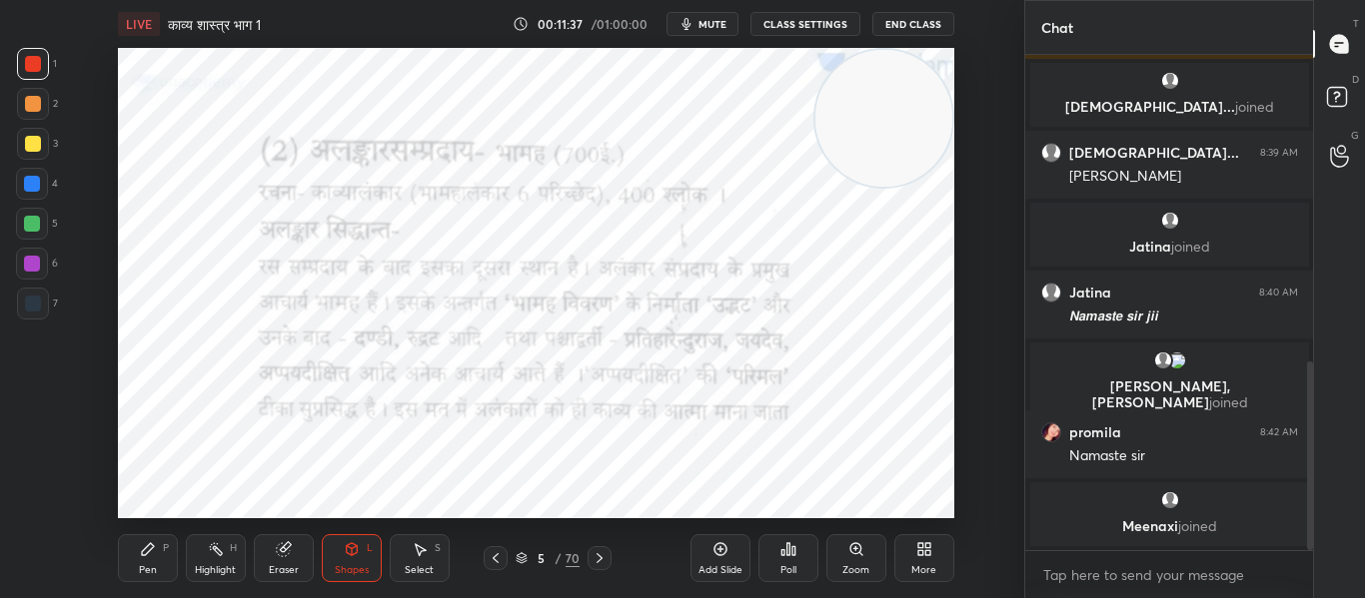
drag, startPoint x: 907, startPoint y: 138, endPoint x: 984, endPoint y: 99, distance: 86.2
click at [984, 99] on div "Setting up your live class Poll for secs No correct answer Start poll" at bounding box center [536, 283] width 944 height 471
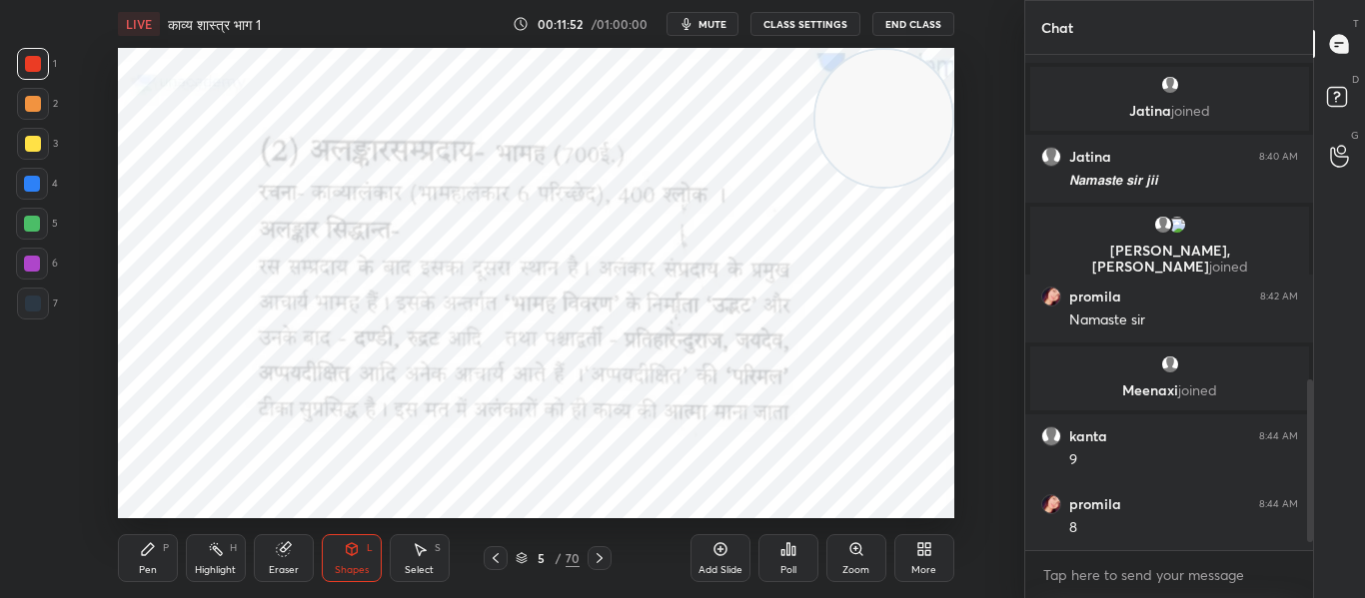
scroll to position [1007, 0]
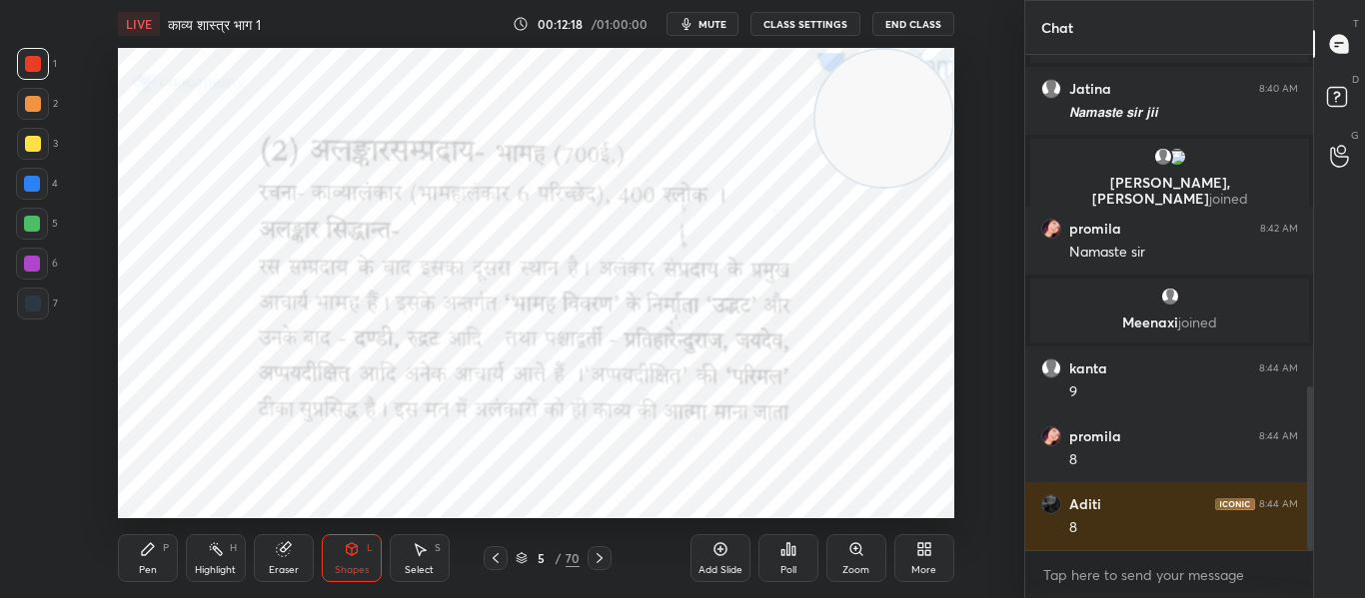
drag, startPoint x: 910, startPoint y: 130, endPoint x: 917, endPoint y: 120, distance: 12.2
click at [917, 120] on video at bounding box center [883, 118] width 137 height 137
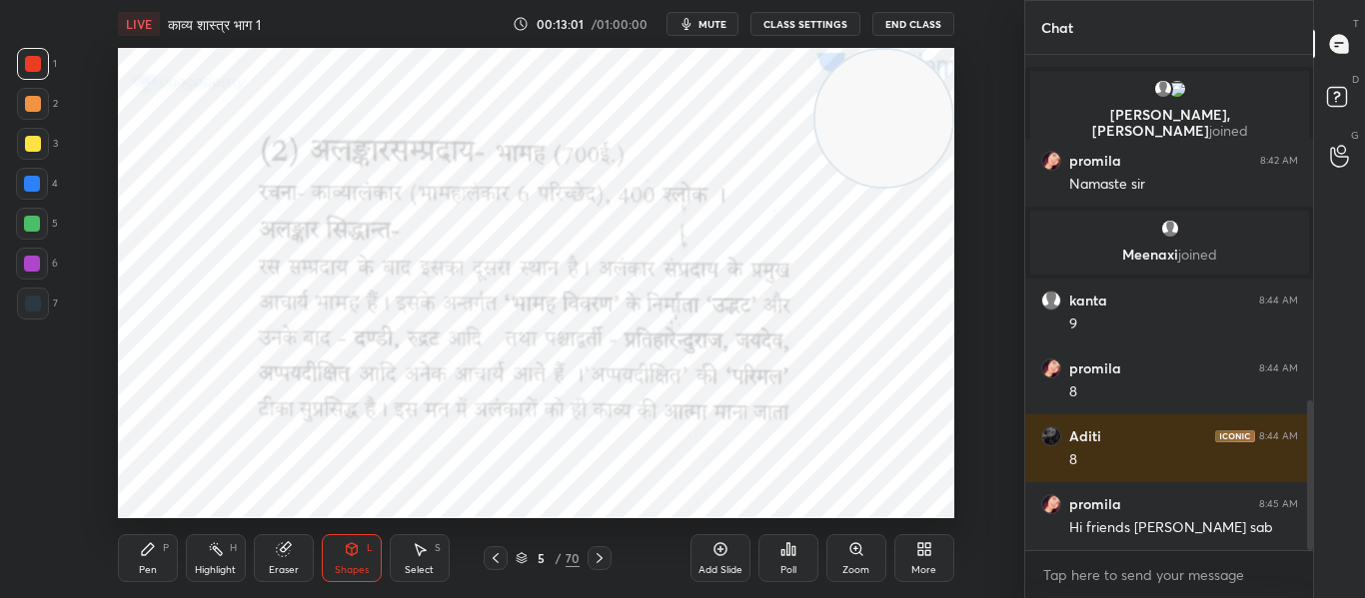
scroll to position [1147, 0]
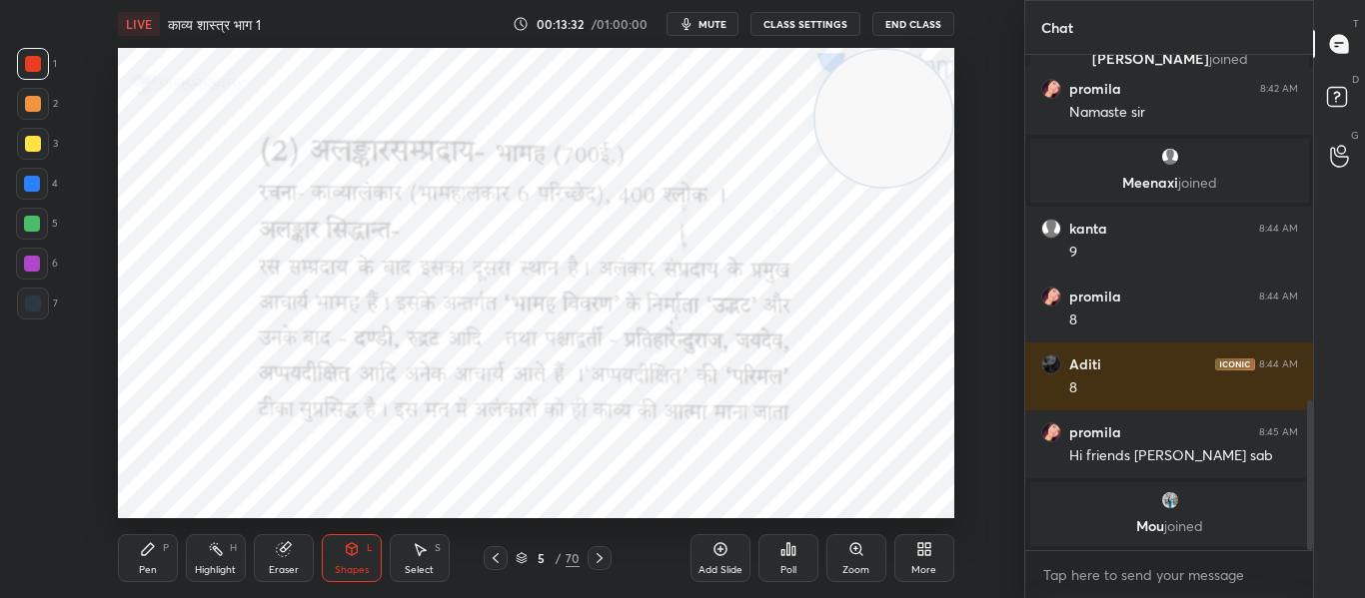
click at [605, 551] on icon at bounding box center [599, 558] width 16 height 16
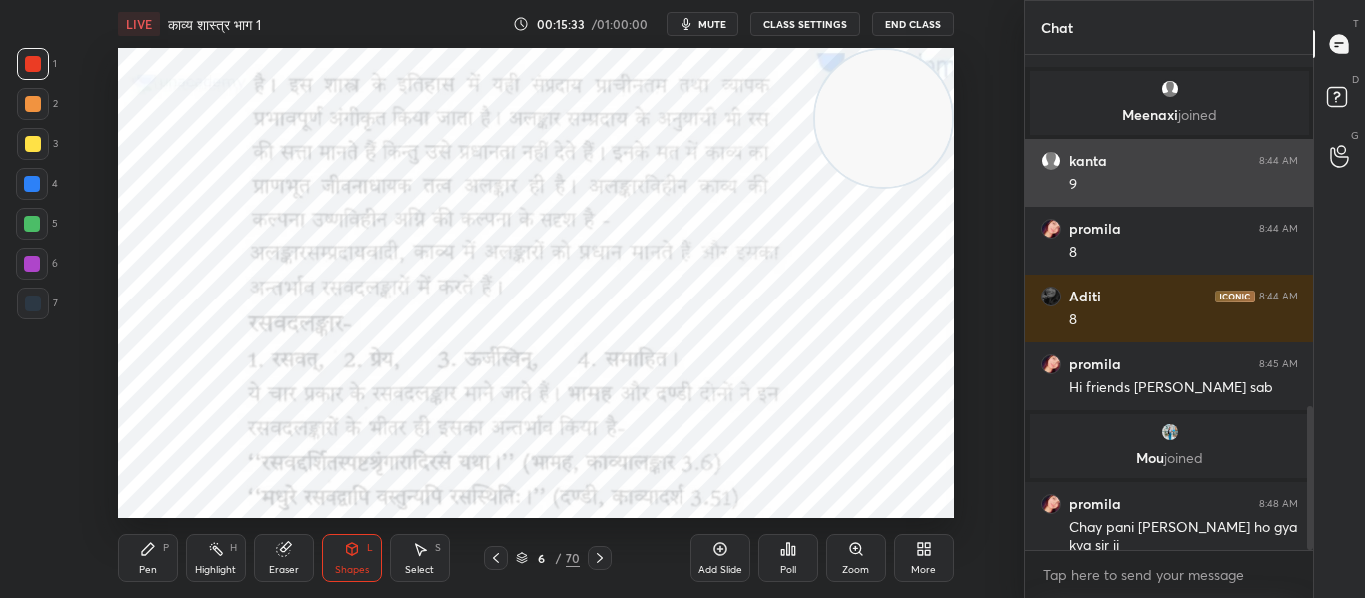
scroll to position [1213, 0]
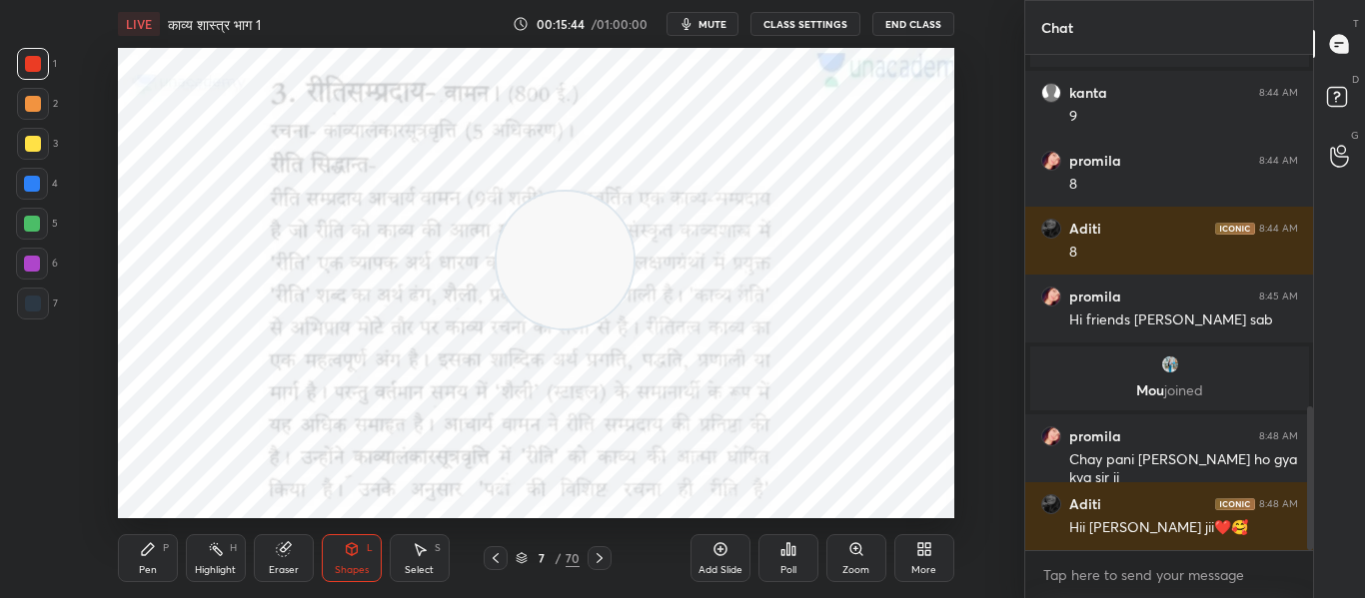
drag, startPoint x: 894, startPoint y: 119, endPoint x: 575, endPoint y: 261, distance: 348.8
click at [575, 261] on video at bounding box center [564, 260] width 137 height 137
click at [496, 563] on icon at bounding box center [496, 558] width 16 height 16
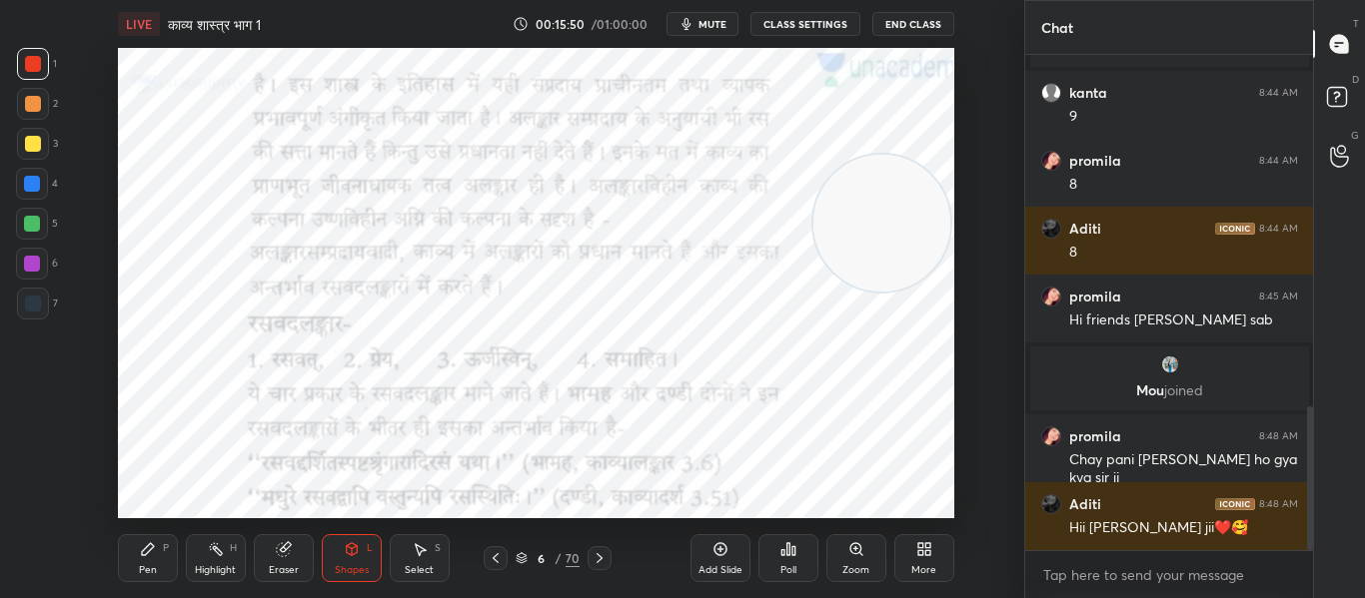
drag, startPoint x: 639, startPoint y: 281, endPoint x: 904, endPoint y: 252, distance: 266.3
click at [904, 252] on video at bounding box center [881, 223] width 137 height 137
click at [747, 502] on div "LIVE काव्य शास्त्र भाग 1 00:15:57 / 01:00:00 mute CLASS SETTINGS End Class Sett…" at bounding box center [536, 299] width 944 height 598
drag, startPoint x: 1082, startPoint y: 61, endPoint x: 996, endPoint y: 44, distance: 87.6
click at [996, 44] on div "LIVE काव्य शास्त्र भाग 1 00:16:10 / 01:00:00 mute CLASS SETTINGS End Class Sett…" at bounding box center [536, 299] width 944 height 598
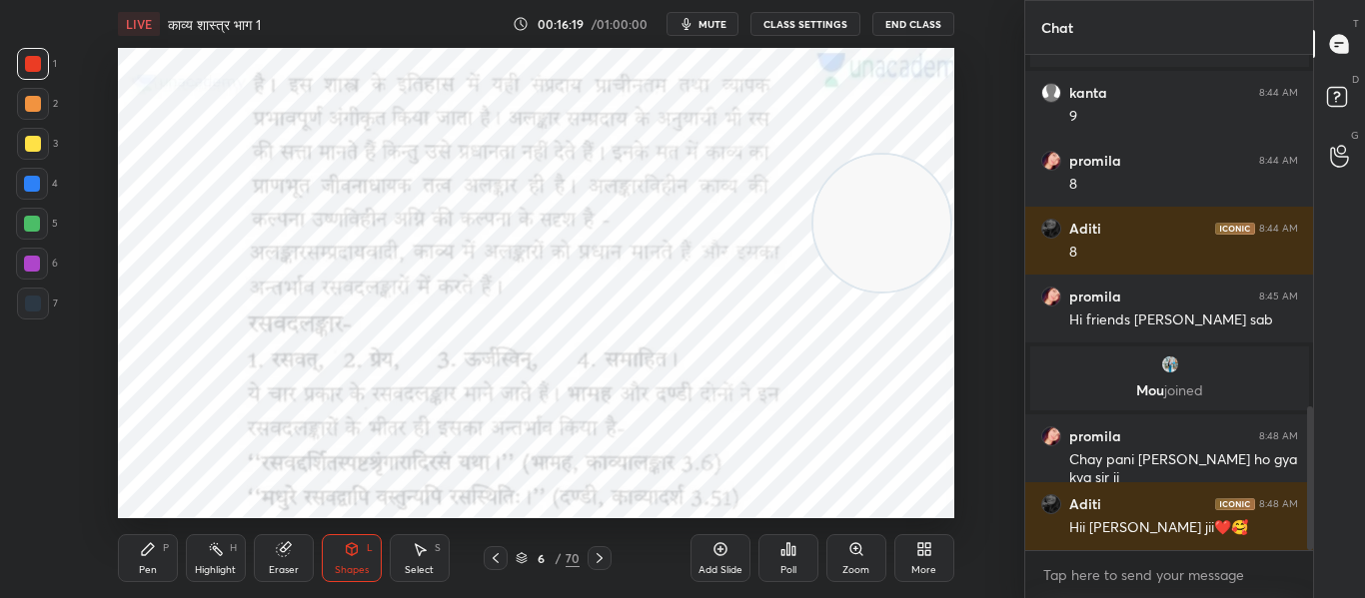
click at [694, 19] on icon "button" at bounding box center [686, 24] width 16 height 16
click at [706, 20] on span "unmute" at bounding box center [709, 24] width 43 height 14
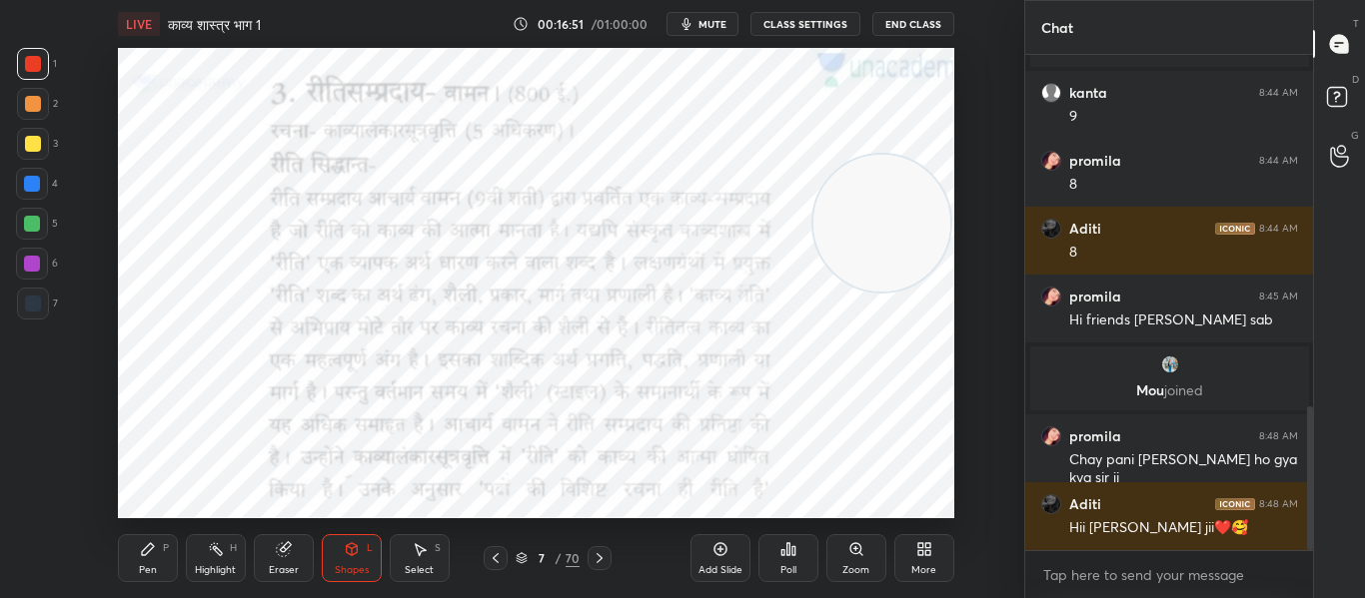
click at [370, 560] on div "Shapes L" at bounding box center [352, 558] width 60 height 48
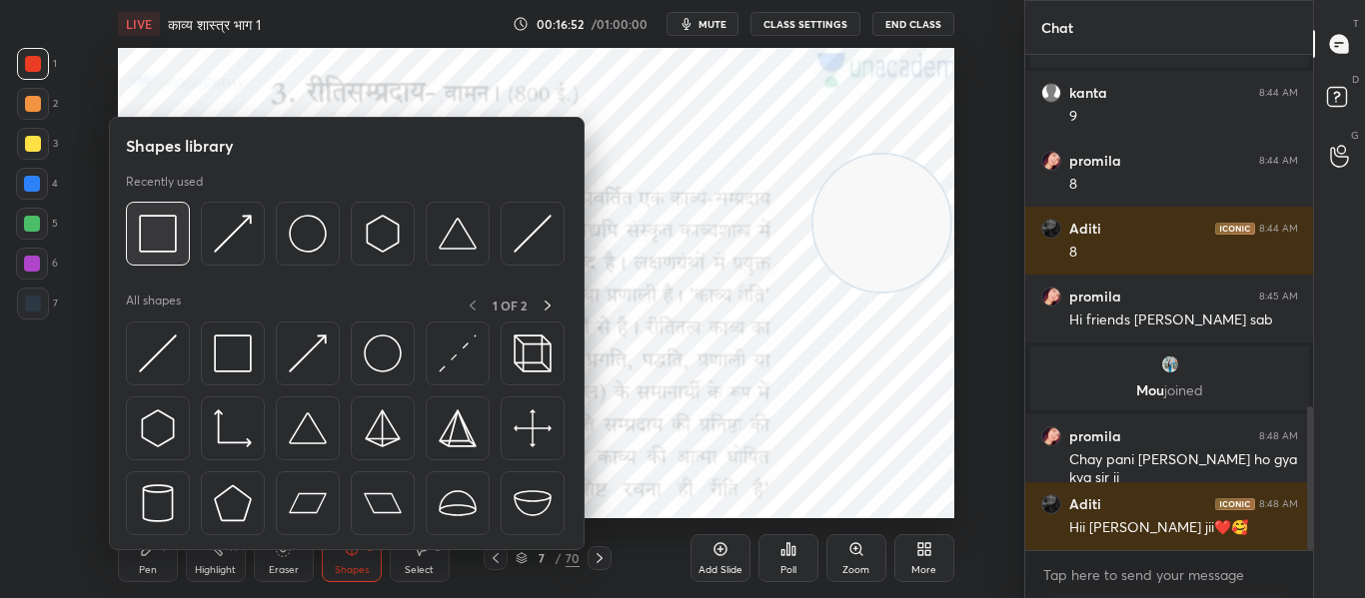
click at [157, 255] on div at bounding box center [158, 234] width 64 height 64
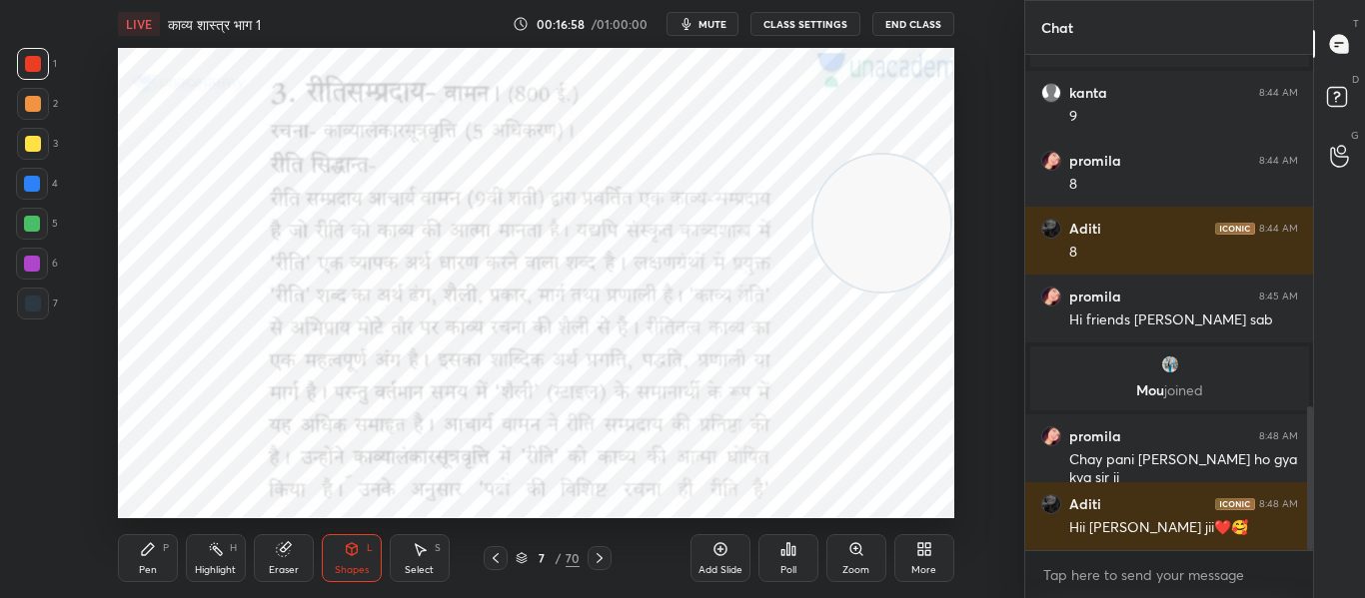
click at [784, 502] on div "LIVE काव्य शास्त्र भाग 1 00:16:58 / 01:00:00 mute CLASS SETTINGS End Class Sett…" at bounding box center [536, 299] width 944 height 598
click at [784, 502] on div "Poll" at bounding box center [788, 558] width 60 height 112
click at [782, 502] on div "Poll" at bounding box center [788, 558] width 60 height 112
click at [783, 550] on icon at bounding box center [782, 552] width 3 height 5
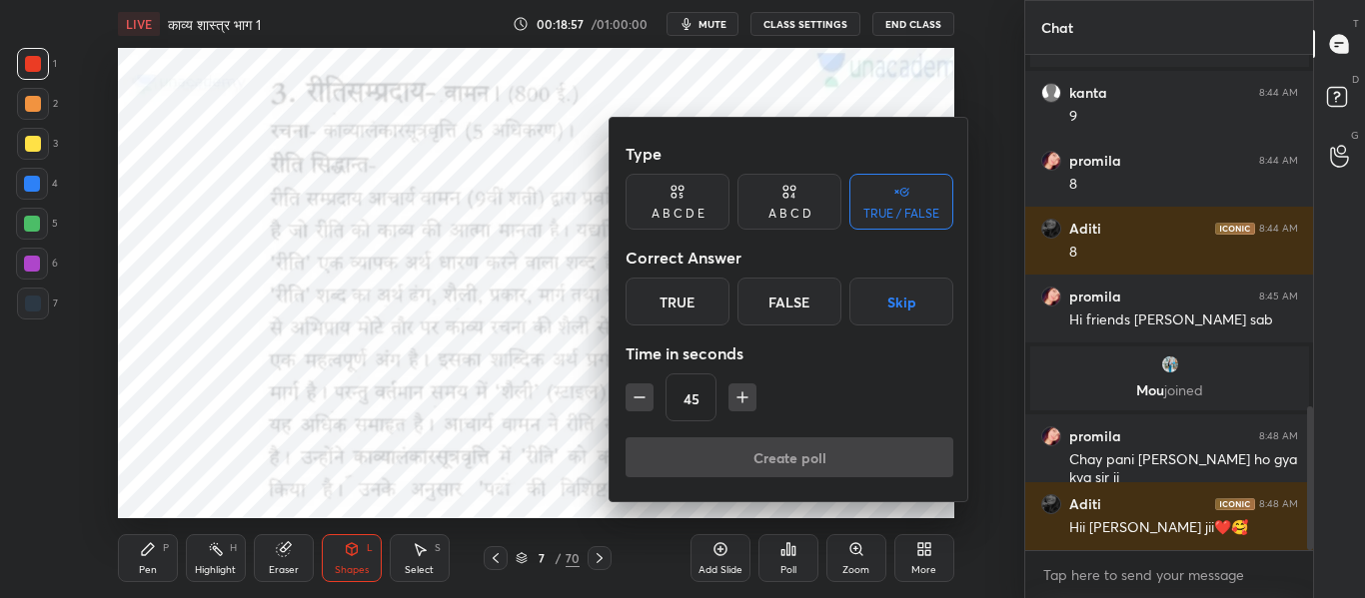
click at [700, 294] on div "True" at bounding box center [677, 302] width 104 height 48
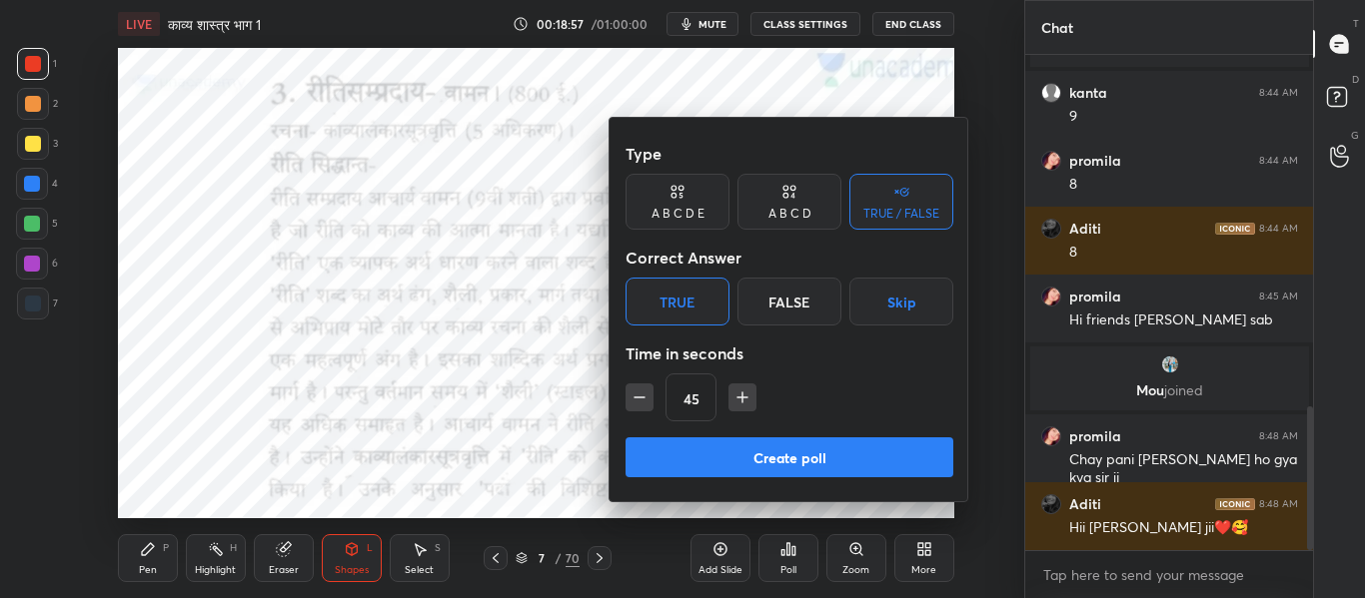
click at [691, 467] on button "Create poll" at bounding box center [789, 458] width 328 height 40
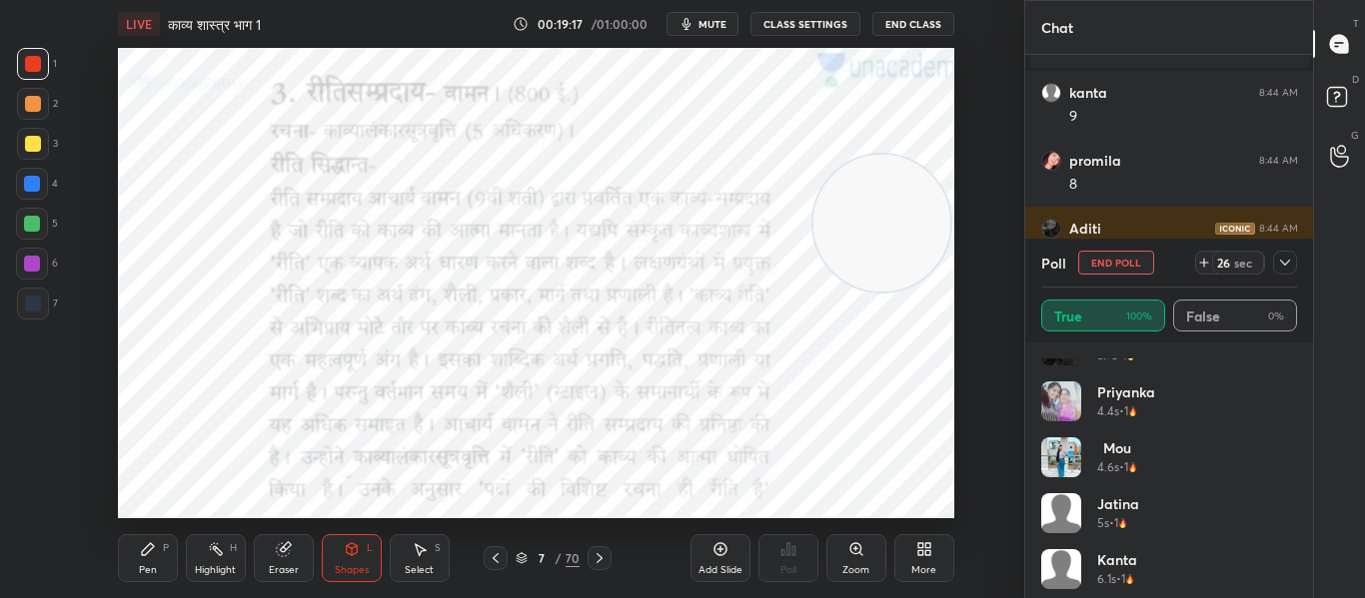
scroll to position [152, 0]
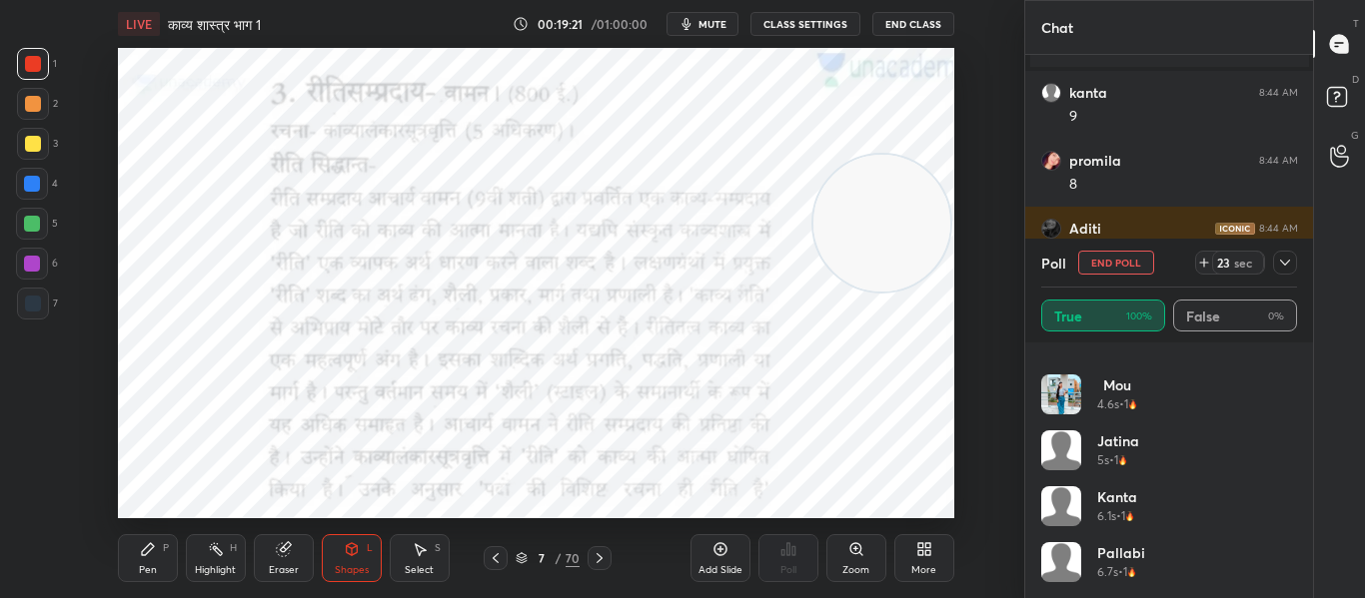
click at [966, 306] on div "Setting up your live class Poll for secs No correct answer Start poll" at bounding box center [536, 283] width 944 height 471
click at [1288, 259] on icon at bounding box center [1285, 263] width 16 height 16
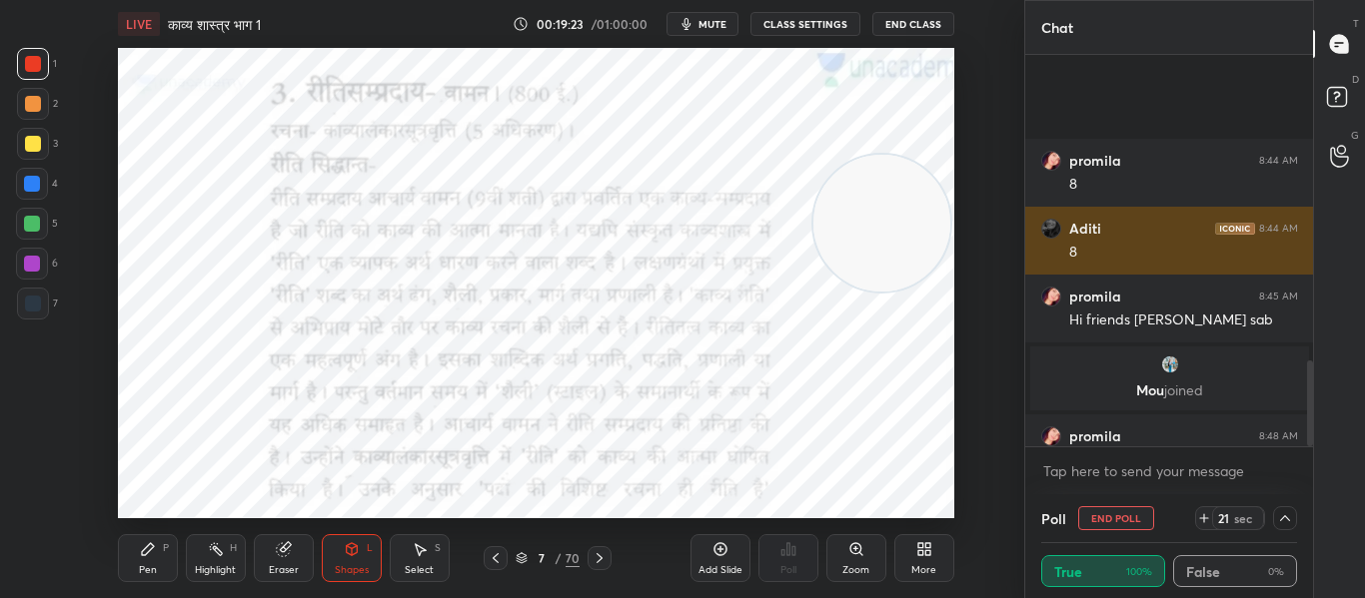
scroll to position [1385, 0]
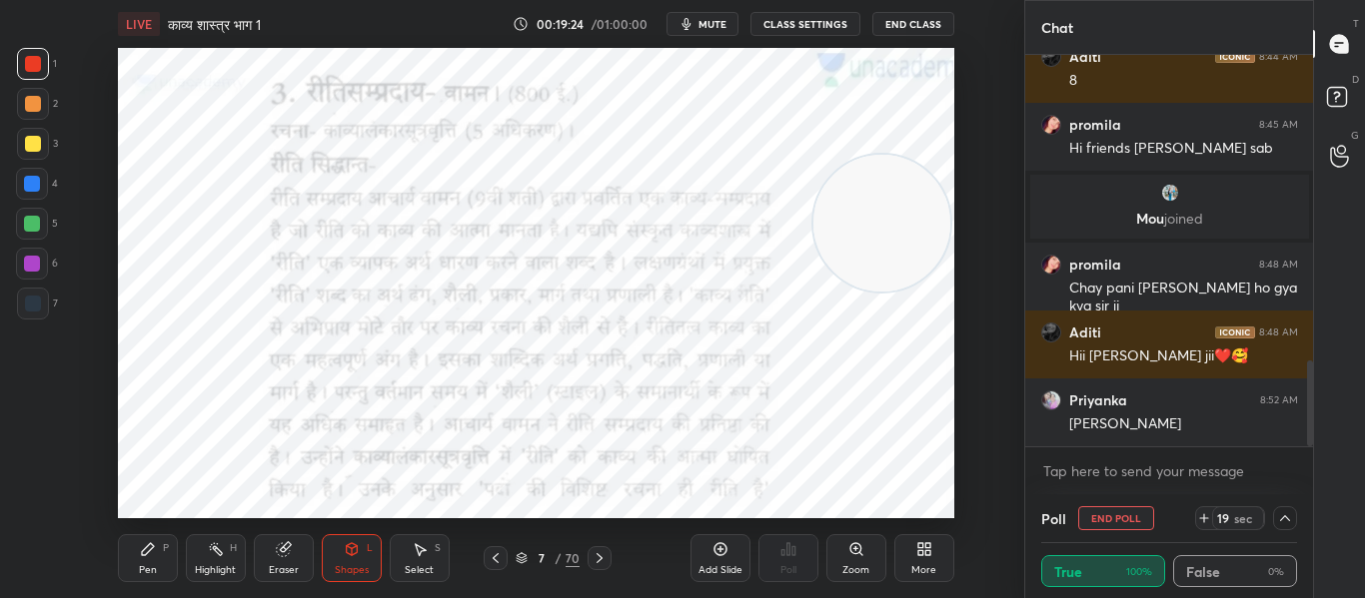
click at [1291, 520] on icon at bounding box center [1285, 518] width 16 height 16
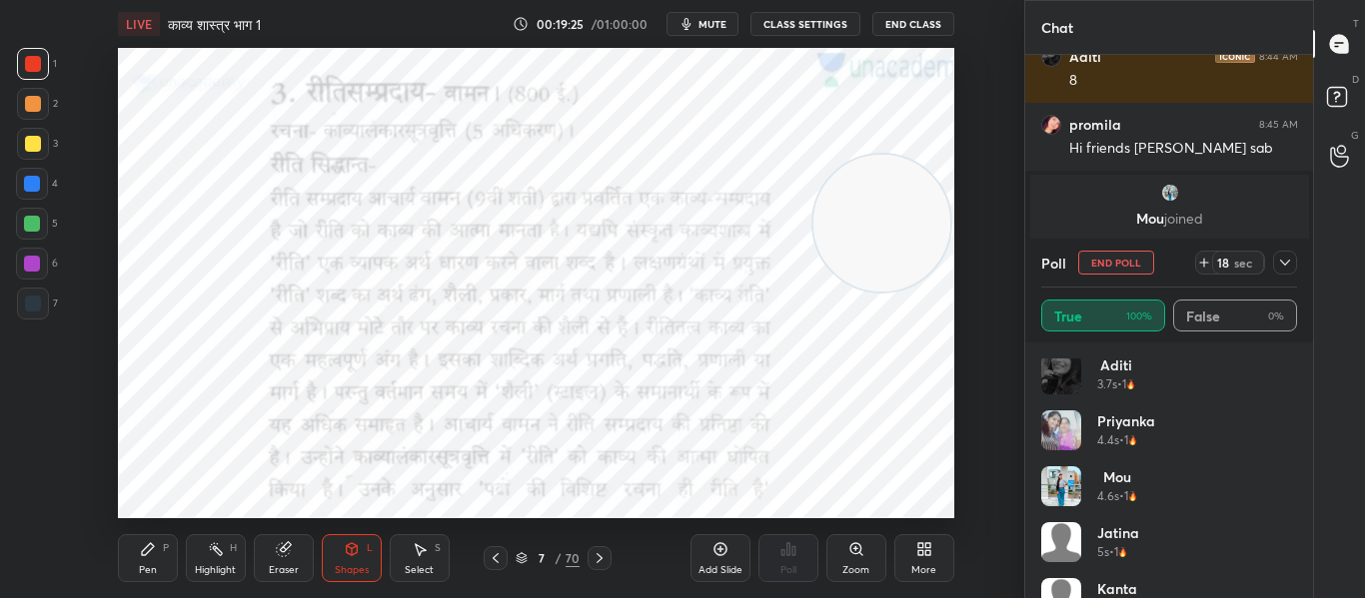
scroll to position [152, 0]
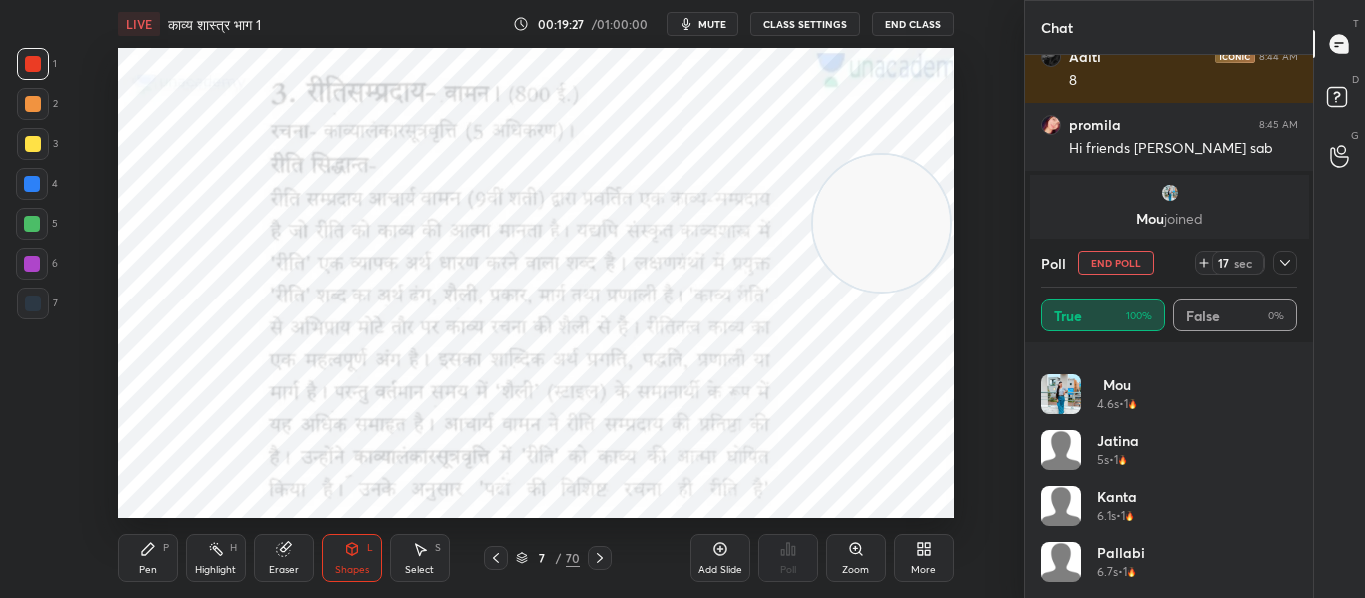
click at [1284, 272] on div at bounding box center [1285, 263] width 24 height 24
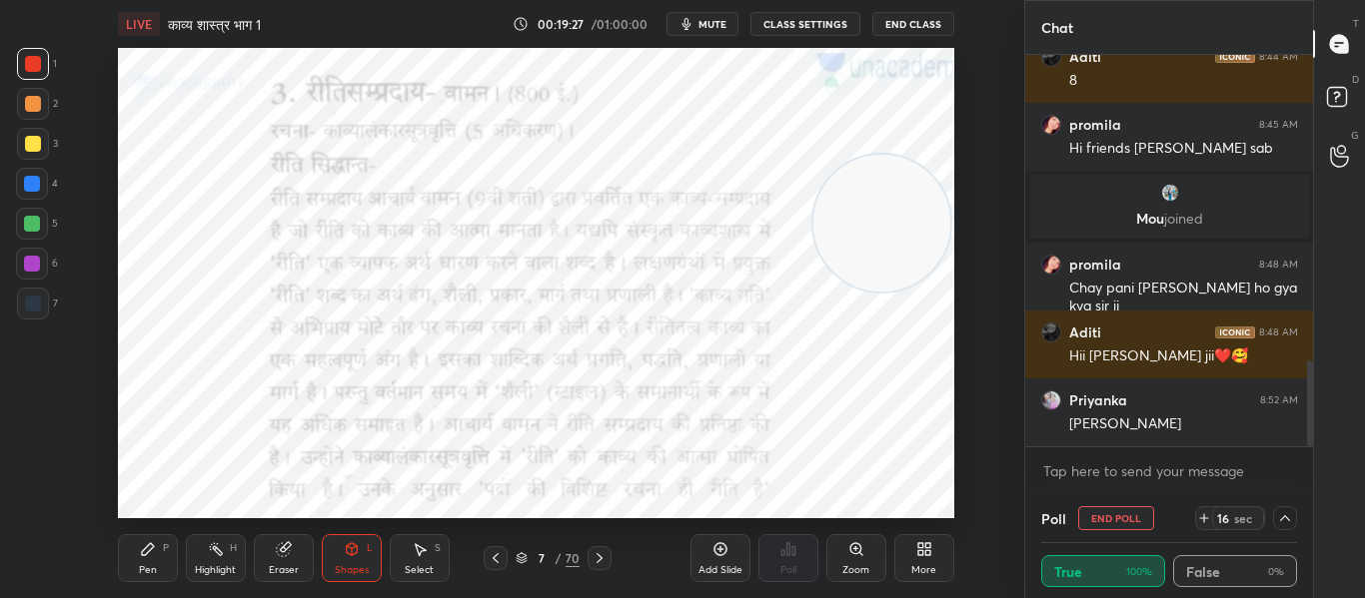
scroll to position [0, 0]
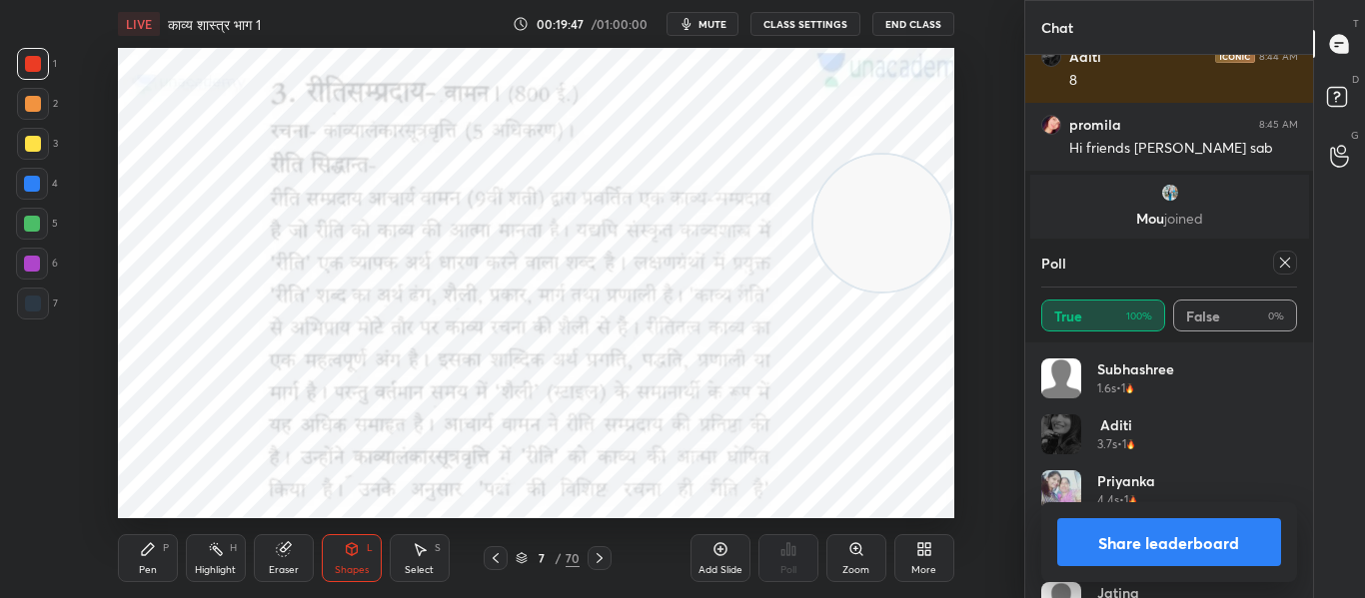
drag, startPoint x: 1291, startPoint y: 269, endPoint x: 1280, endPoint y: 261, distance: 13.6
click at [1291, 268] on icon at bounding box center [1285, 263] width 16 height 16
type textarea "x"
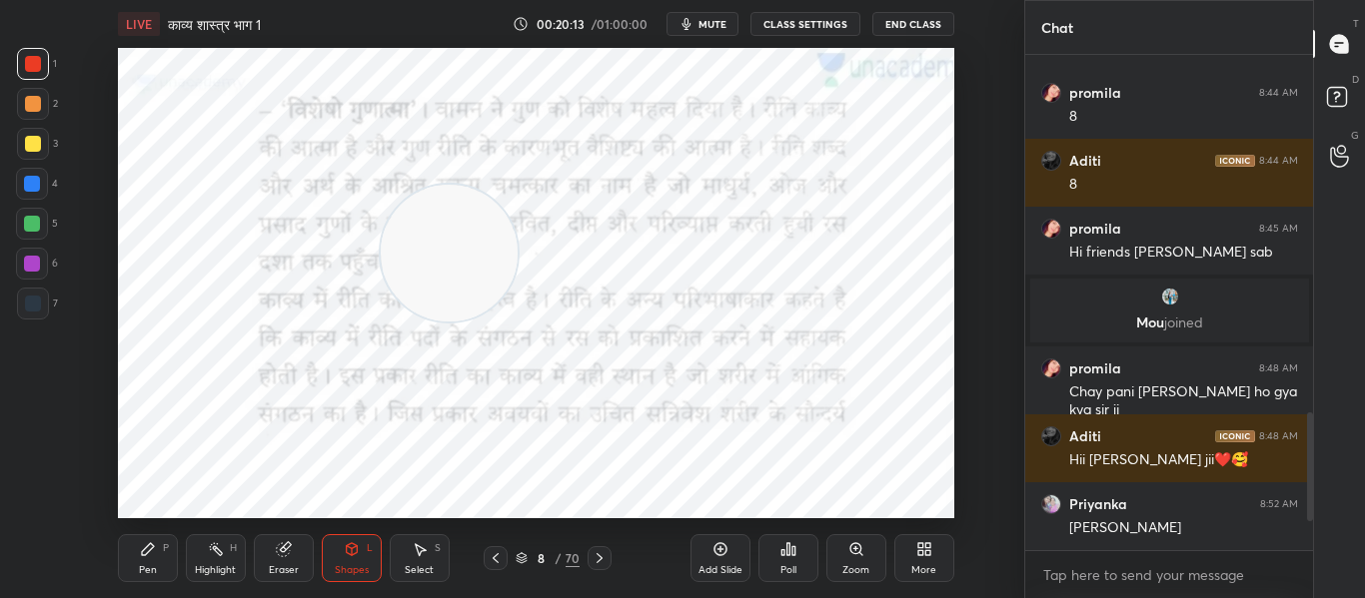
drag, startPoint x: 863, startPoint y: 208, endPoint x: 431, endPoint y: 238, distance: 433.6
click at [431, 238] on video at bounding box center [449, 253] width 137 height 137
drag, startPoint x: 476, startPoint y: 245, endPoint x: 916, endPoint y: 475, distance: 496.9
click at [916, 475] on video at bounding box center [883, 448] width 137 height 137
drag, startPoint x: 880, startPoint y: 444, endPoint x: 666, endPoint y: 105, distance: 400.5
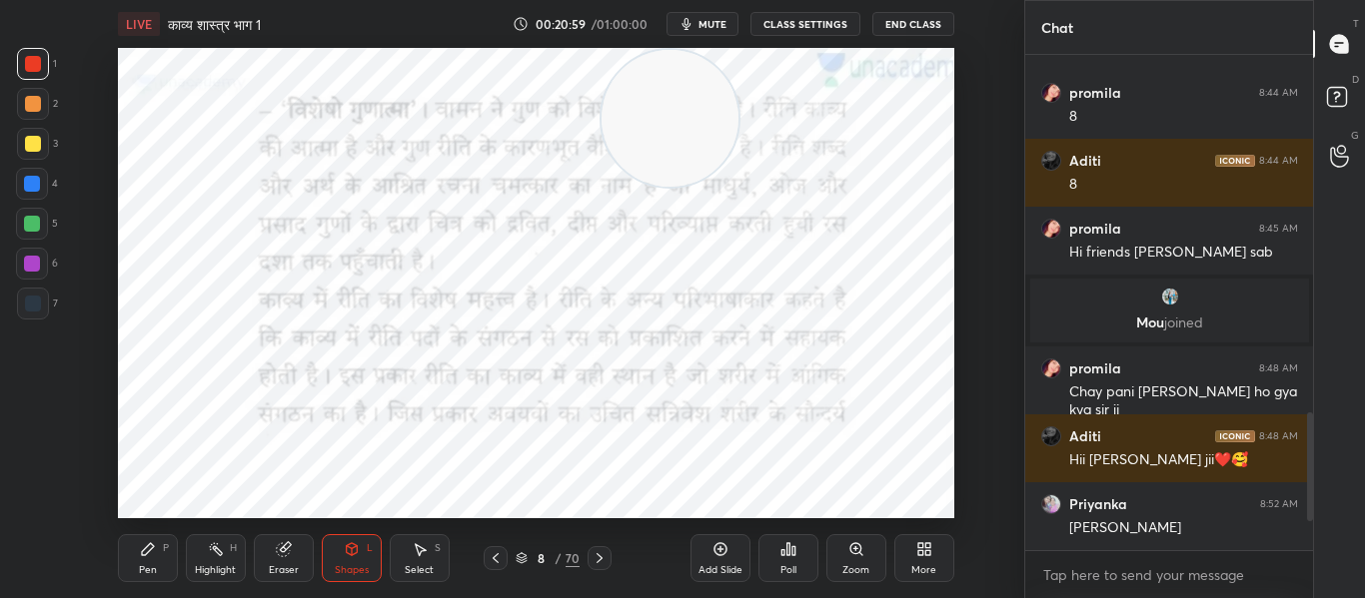
click at [666, 105] on video at bounding box center [669, 118] width 137 height 137
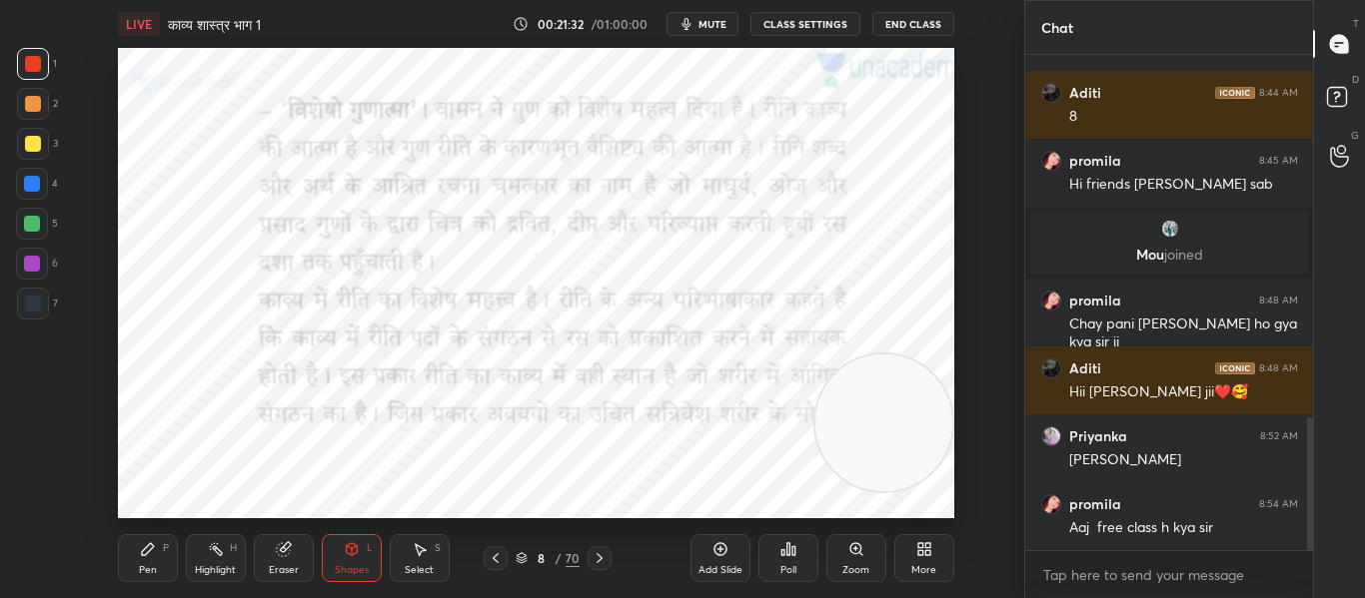
drag, startPoint x: 660, startPoint y: 122, endPoint x: 975, endPoint y: 427, distance: 438.0
click at [975, 427] on div "Setting up your live class Poll for secs No correct answer Start poll" at bounding box center [536, 283] width 944 height 471
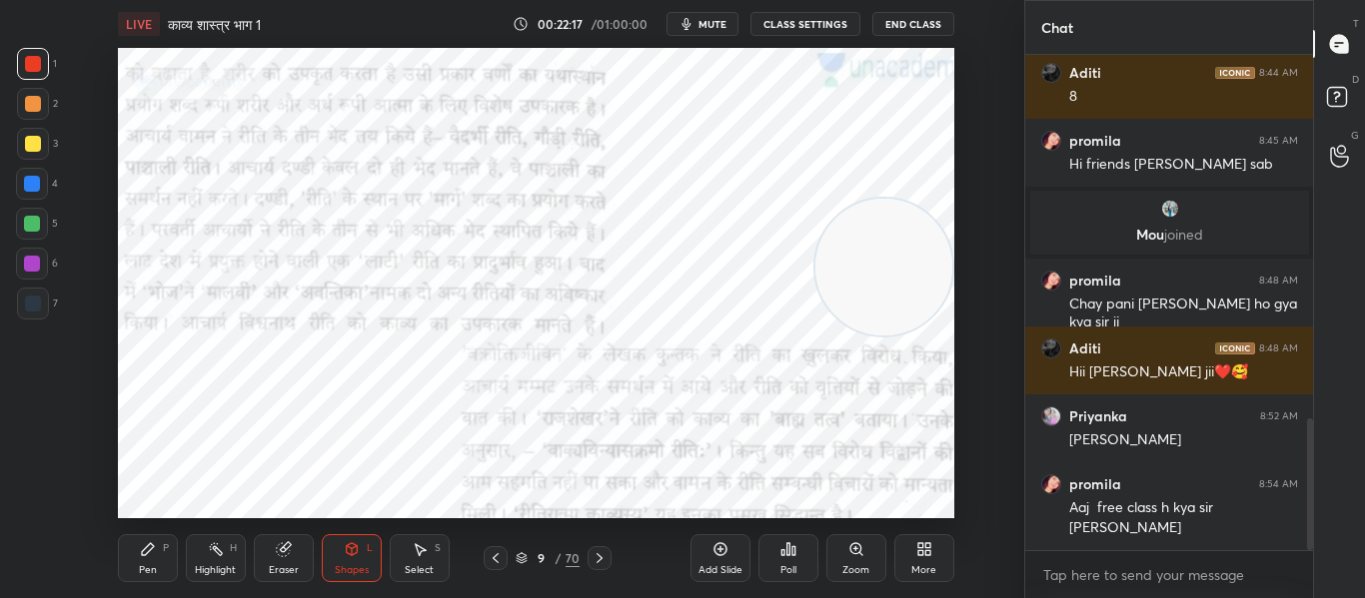
drag, startPoint x: 879, startPoint y: 436, endPoint x: 910, endPoint y: 279, distance: 159.9
click at [910, 279] on video at bounding box center [883, 267] width 137 height 137
click at [120, 63] on div "Setting up your live class Poll for secs No correct answer Start poll" at bounding box center [536, 283] width 944 height 471
drag, startPoint x: 858, startPoint y: 278, endPoint x: 768, endPoint y: 71, distance: 225.5
click at [768, 71] on video at bounding box center [793, 118] width 137 height 137
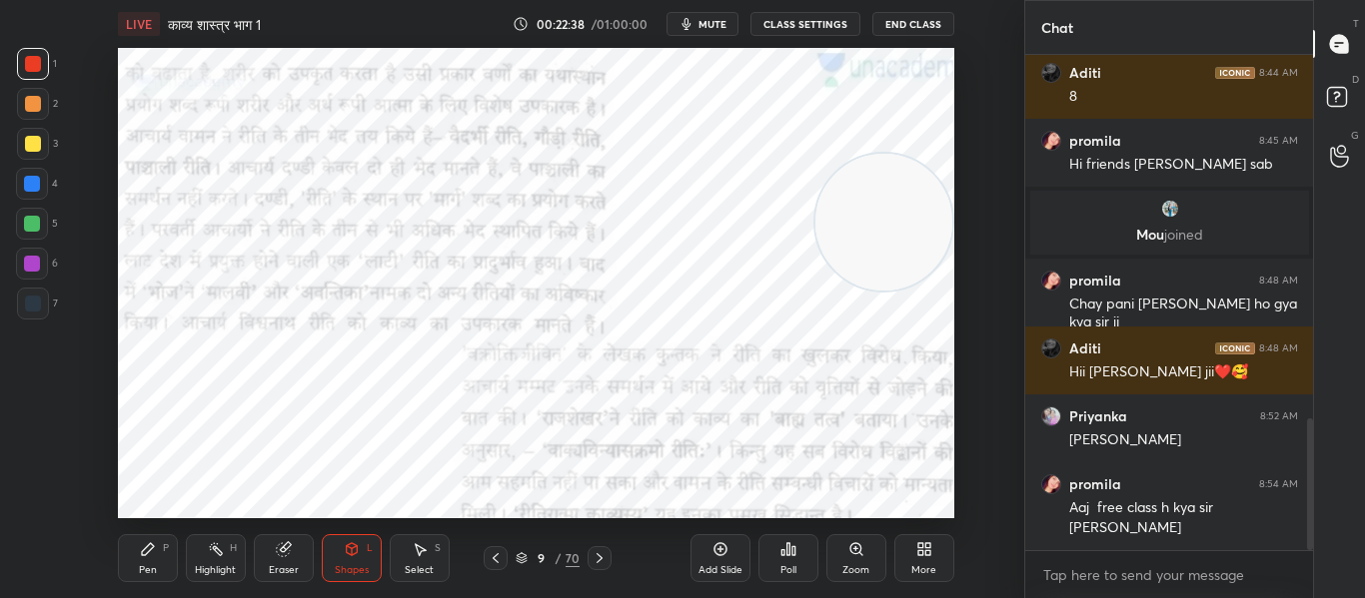
drag, startPoint x: 773, startPoint y: 144, endPoint x: 877, endPoint y: 248, distance: 146.9
click at [877, 248] on video at bounding box center [883, 222] width 137 height 137
click at [848, 550] on icon at bounding box center [856, 549] width 16 height 16
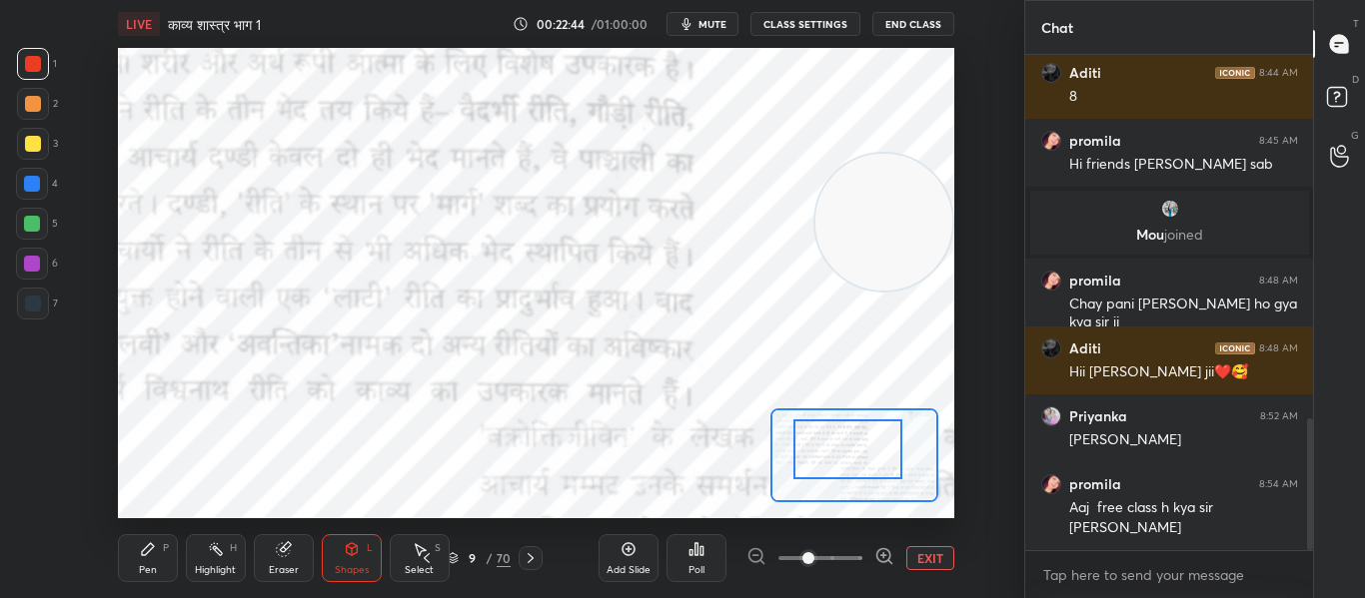
drag, startPoint x: 832, startPoint y: 461, endPoint x: 847, endPoint y: 463, distance: 15.1
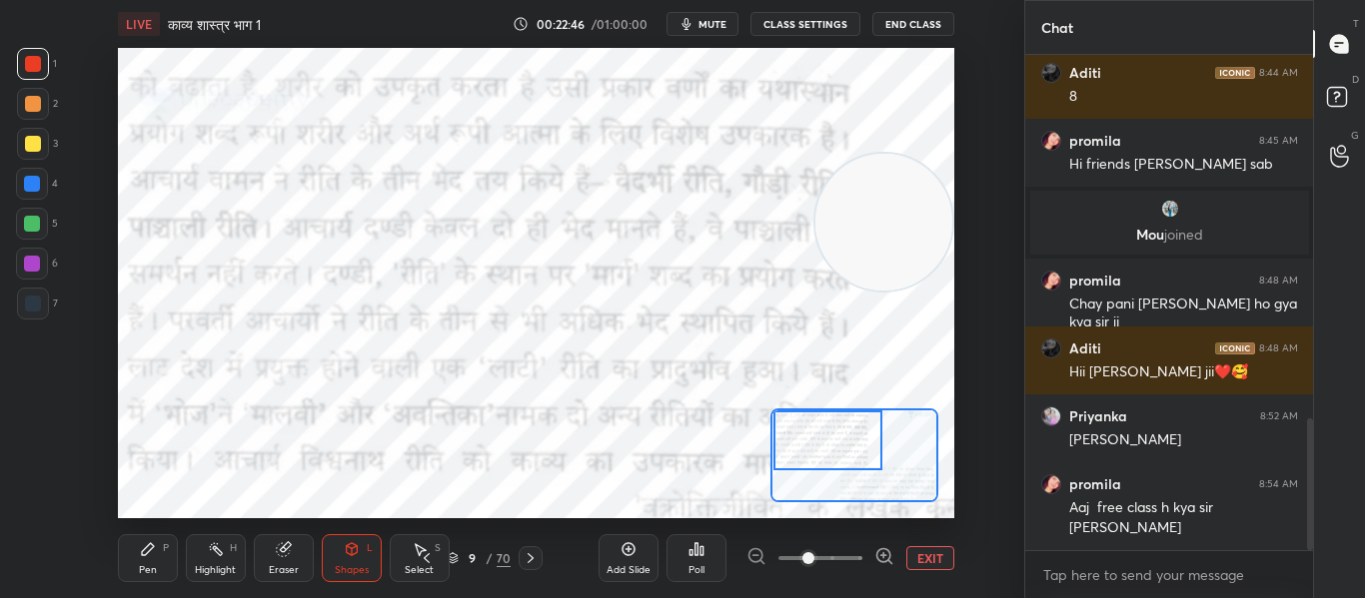
drag, startPoint x: 847, startPoint y: 463, endPoint x: 803, endPoint y: 441, distance: 49.1
click at [804, 447] on div at bounding box center [827, 441] width 109 height 60
drag, startPoint x: 872, startPoint y: 249, endPoint x: 935, endPoint y: 552, distance: 310.1
click at [935, 552] on div "LIVE काव्य शास्त्र भाग 1 00:22:48 / 01:00:00 mute CLASS SETTINGS End Class Sett…" at bounding box center [536, 299] width 944 height 598
click at [722, 18] on span "mute" at bounding box center [712, 24] width 28 height 14
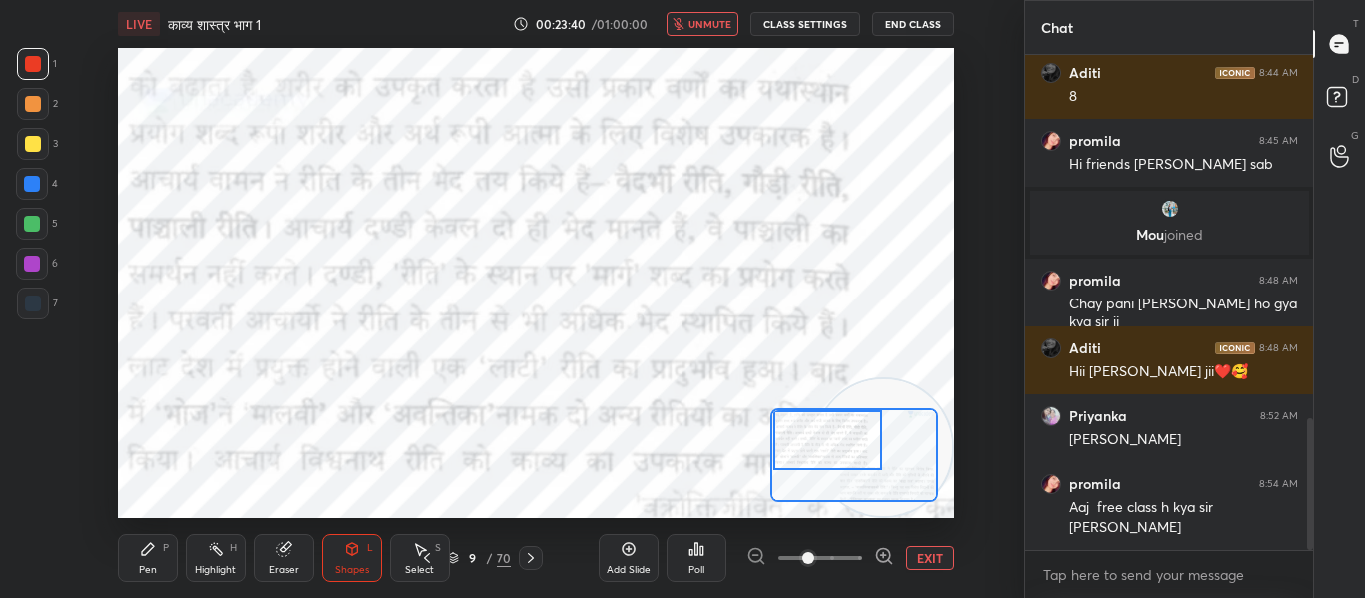
click at [717, 20] on span "unmute" at bounding box center [709, 24] width 43 height 14
click at [296, 560] on div "Eraser" at bounding box center [284, 558] width 60 height 48
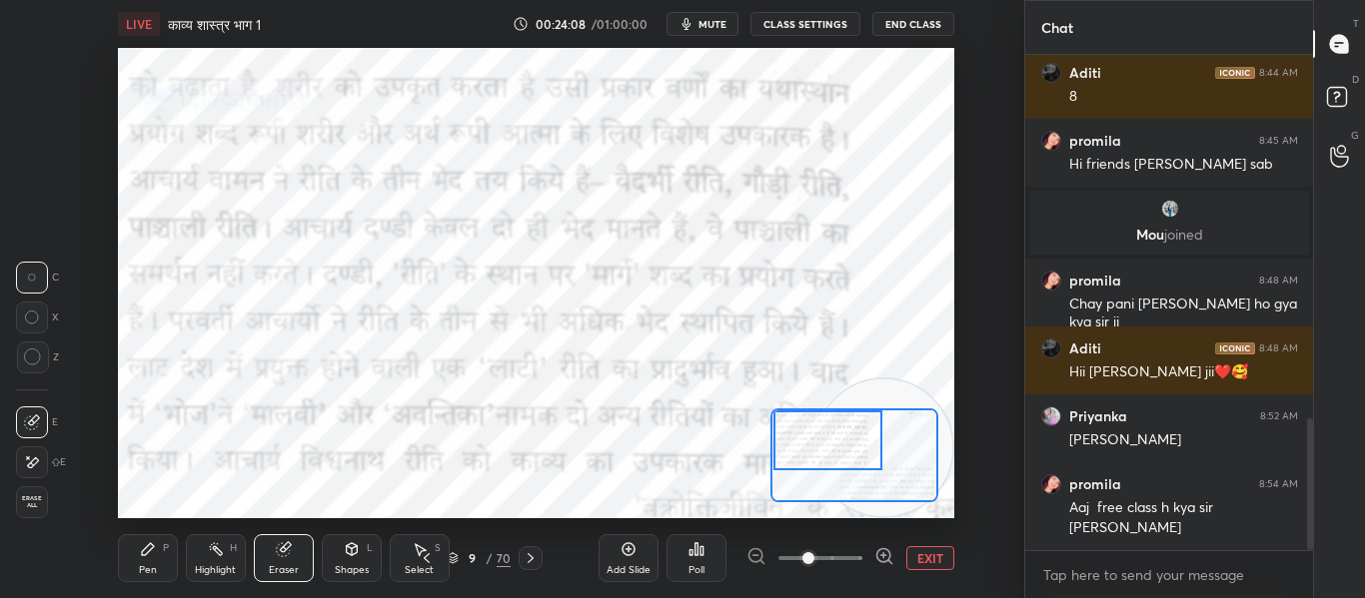
click at [41, 370] on div at bounding box center [33, 358] width 32 height 32
click at [344, 559] on div "Shapes L" at bounding box center [352, 558] width 60 height 48
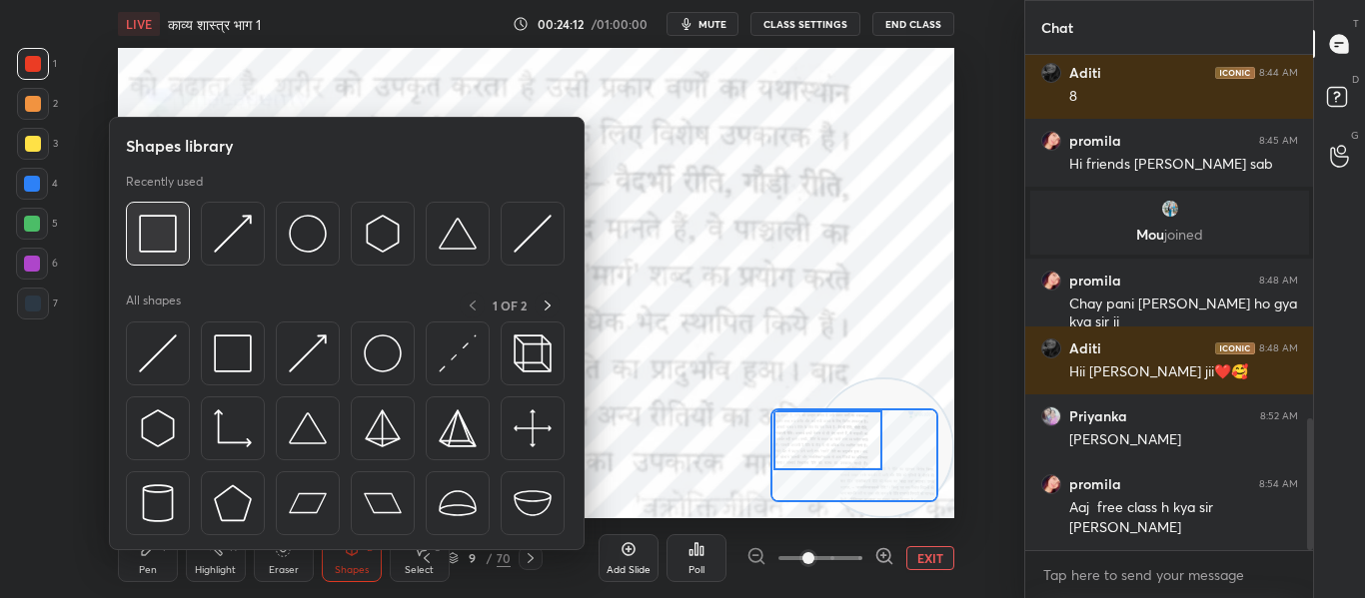
click at [181, 244] on div at bounding box center [158, 234] width 64 height 64
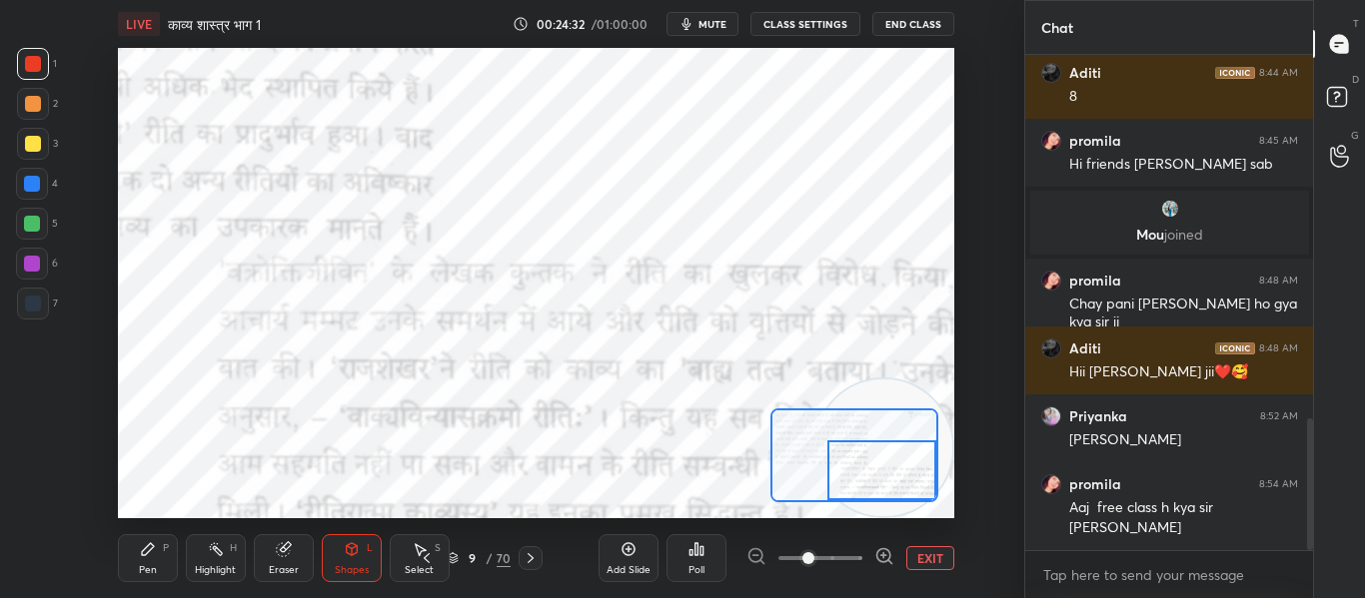
drag, startPoint x: 859, startPoint y: 453, endPoint x: 929, endPoint y: 492, distance: 80.1
click at [929, 492] on div at bounding box center [881, 471] width 109 height 60
drag, startPoint x: 898, startPoint y: 475, endPoint x: 919, endPoint y: 479, distance: 21.4
click at [919, 479] on div at bounding box center [881, 471] width 109 height 60
drag, startPoint x: 897, startPoint y: 465, endPoint x: 926, endPoint y: 477, distance: 31.4
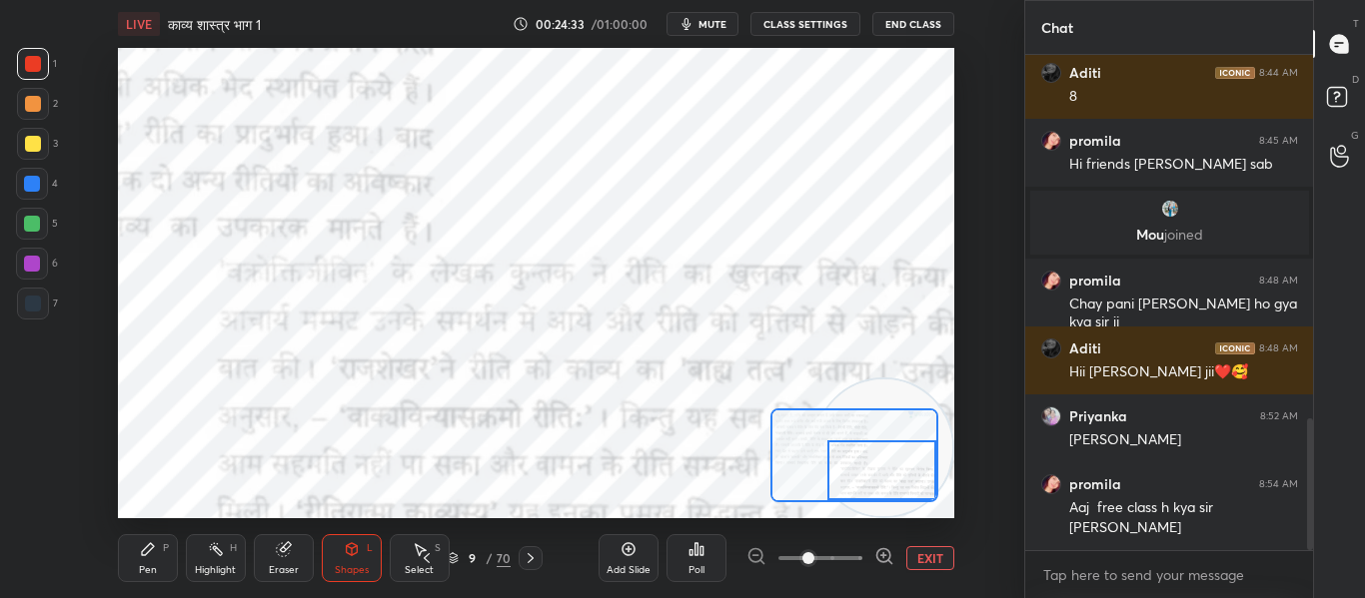
click at [926, 477] on div at bounding box center [881, 471] width 109 height 60
drag, startPoint x: 907, startPoint y: 474, endPoint x: 871, endPoint y: 456, distance: 40.2
click at [922, 479] on div at bounding box center [881, 471] width 109 height 60
click at [917, 566] on button "EXIT" at bounding box center [930, 558] width 48 height 24
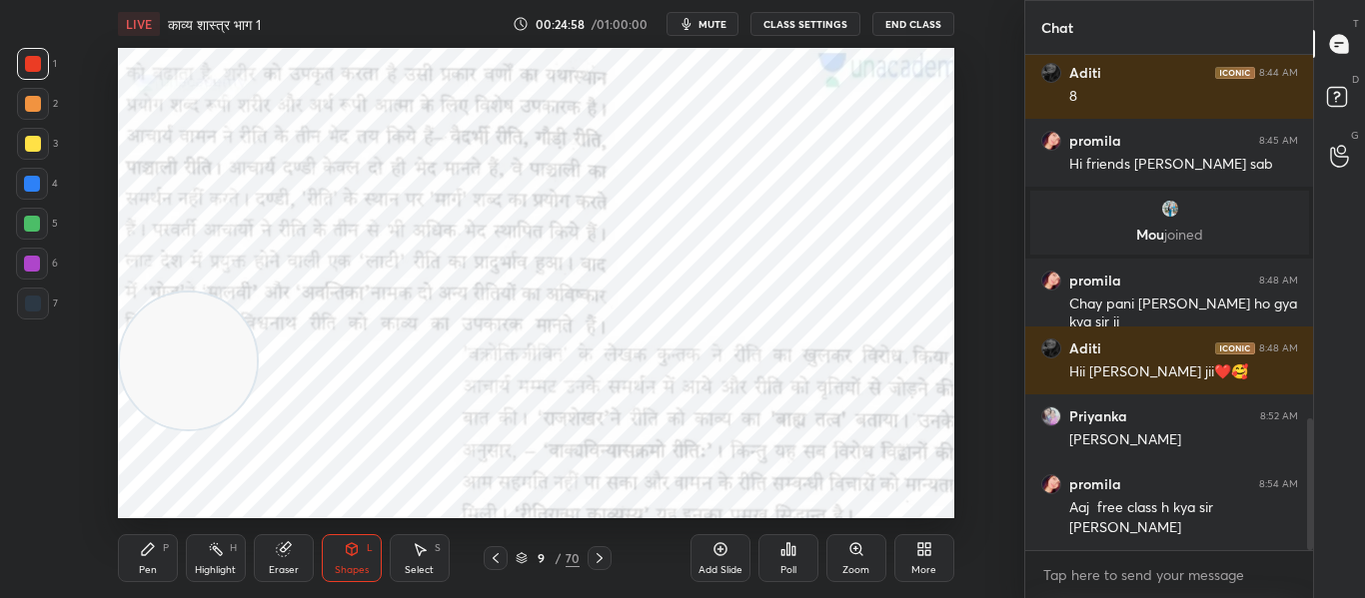
drag, startPoint x: 788, startPoint y: 446, endPoint x: 180, endPoint y: 378, distance: 612.2
click at [180, 378] on video at bounding box center [188, 361] width 137 height 137
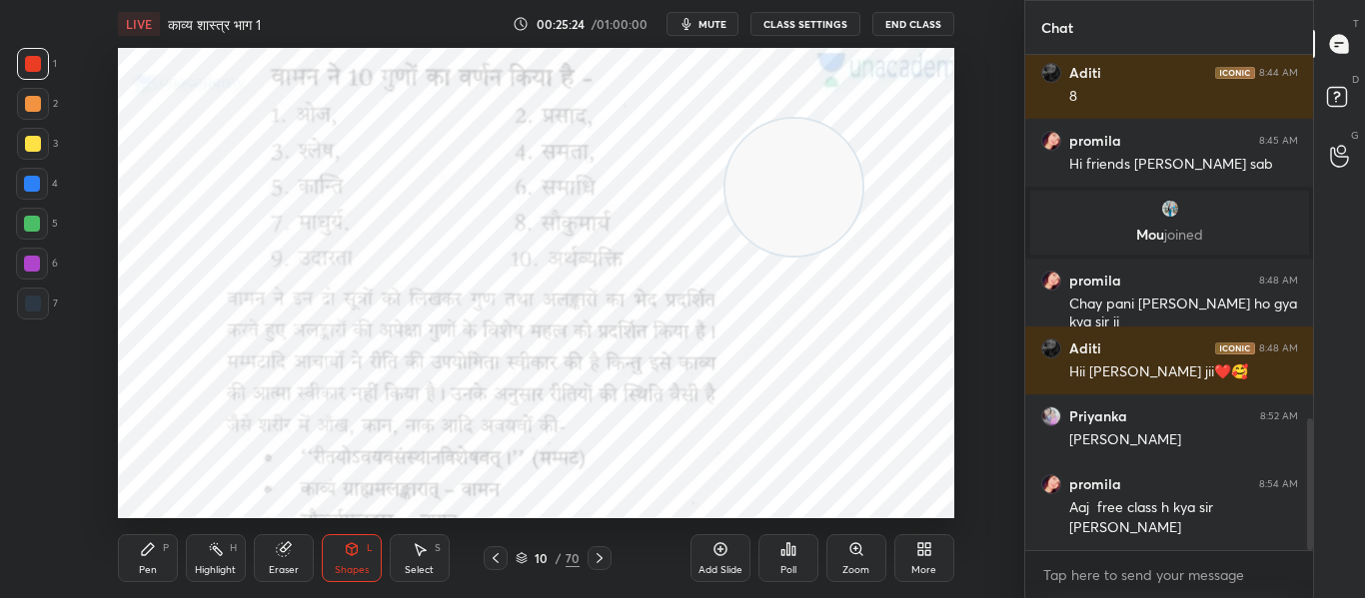
drag, startPoint x: 184, startPoint y: 337, endPoint x: 789, endPoint y: 163, distance: 629.9
click at [789, 163] on video at bounding box center [793, 187] width 137 height 137
drag, startPoint x: 788, startPoint y: 224, endPoint x: 877, endPoint y: 270, distance: 100.1
click at [877, 270] on video at bounding box center [882, 233] width 137 height 137
click at [28, 178] on div at bounding box center [32, 184] width 16 height 16
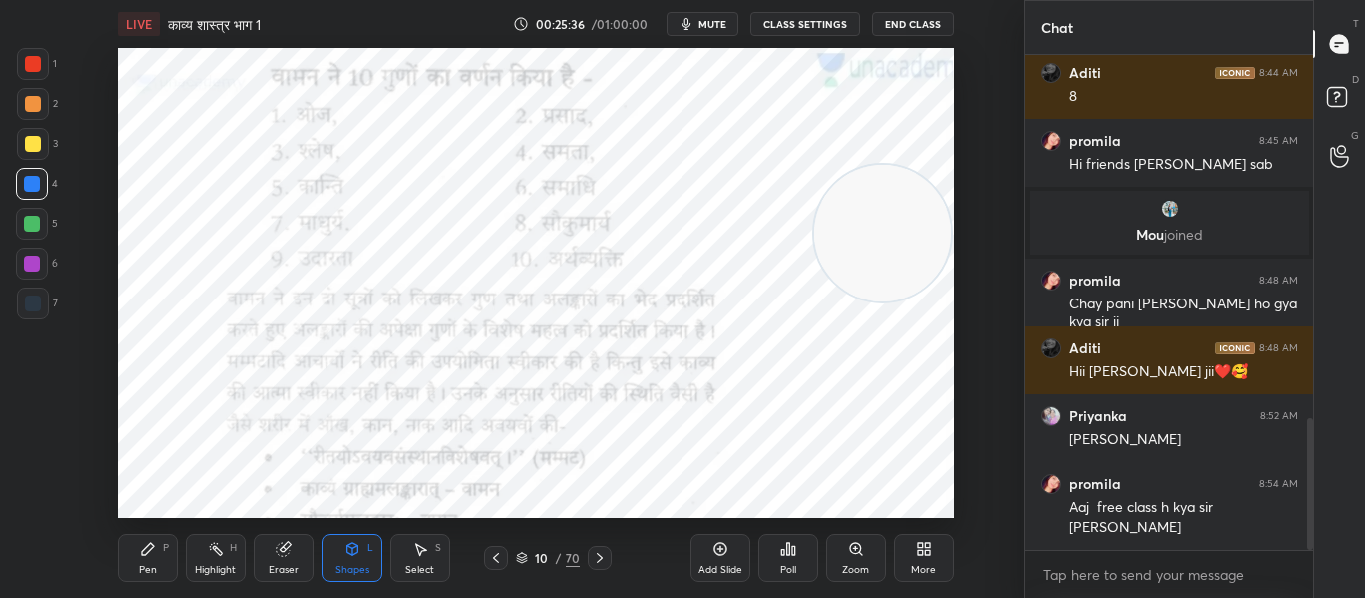
click at [354, 549] on icon at bounding box center [351, 549] width 11 height 12
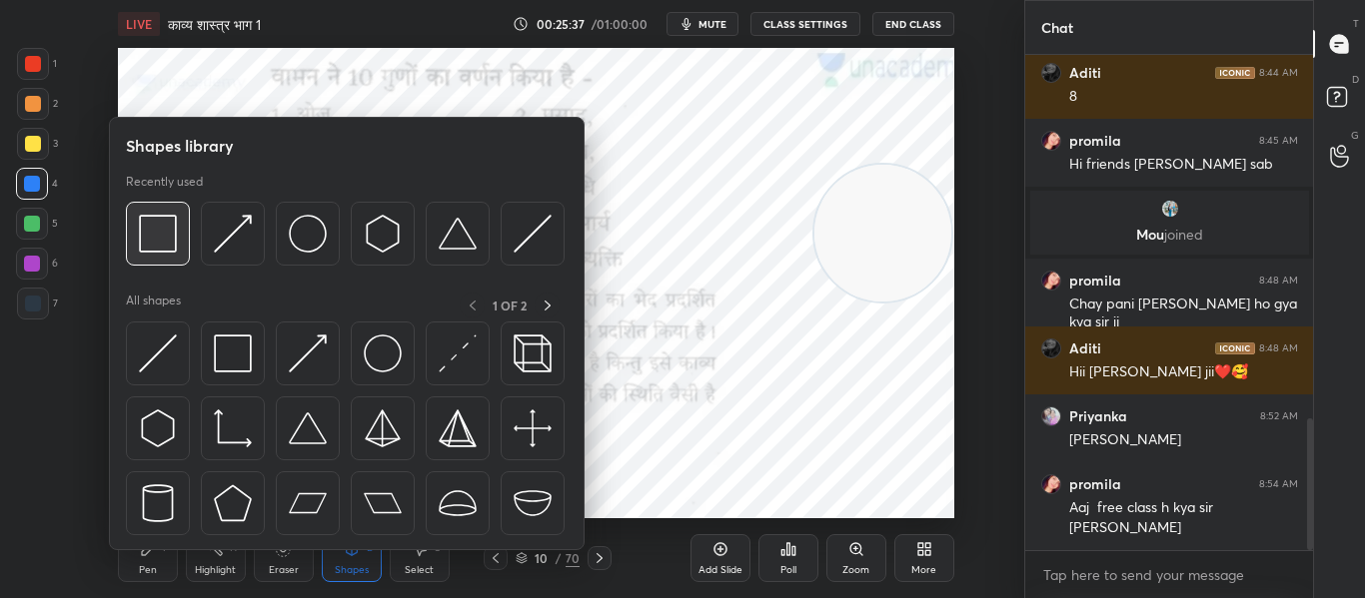
click at [160, 242] on img at bounding box center [158, 234] width 38 height 38
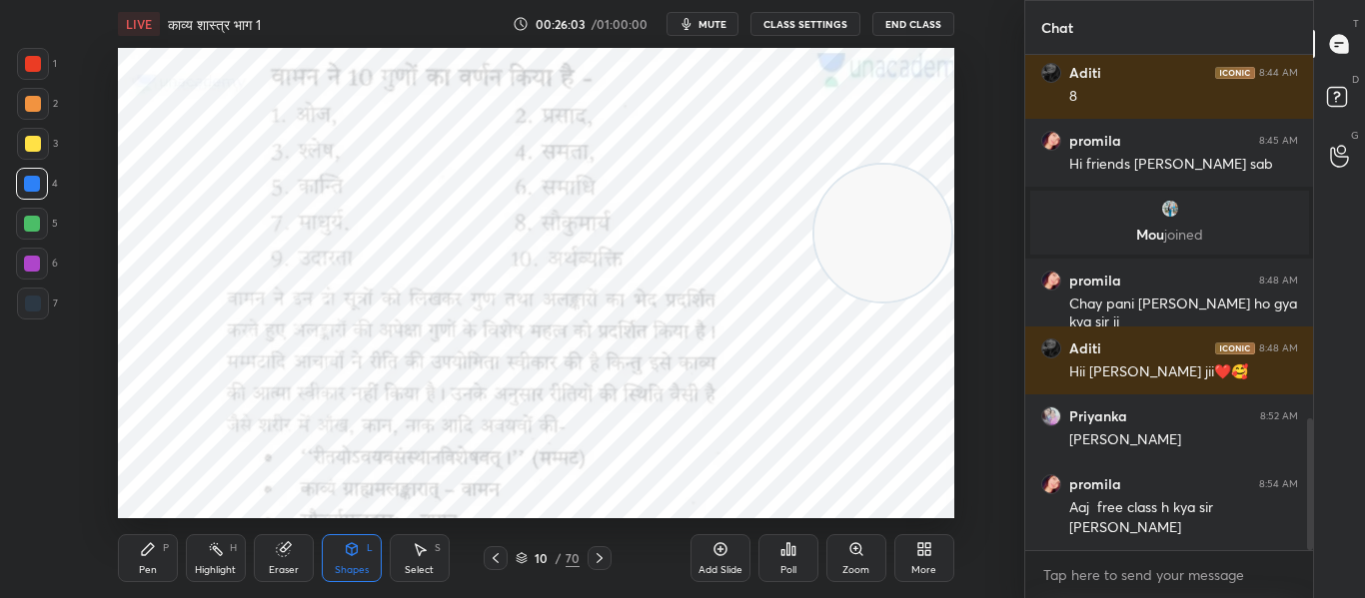
click at [706, 31] on button "mute" at bounding box center [702, 24] width 72 height 24
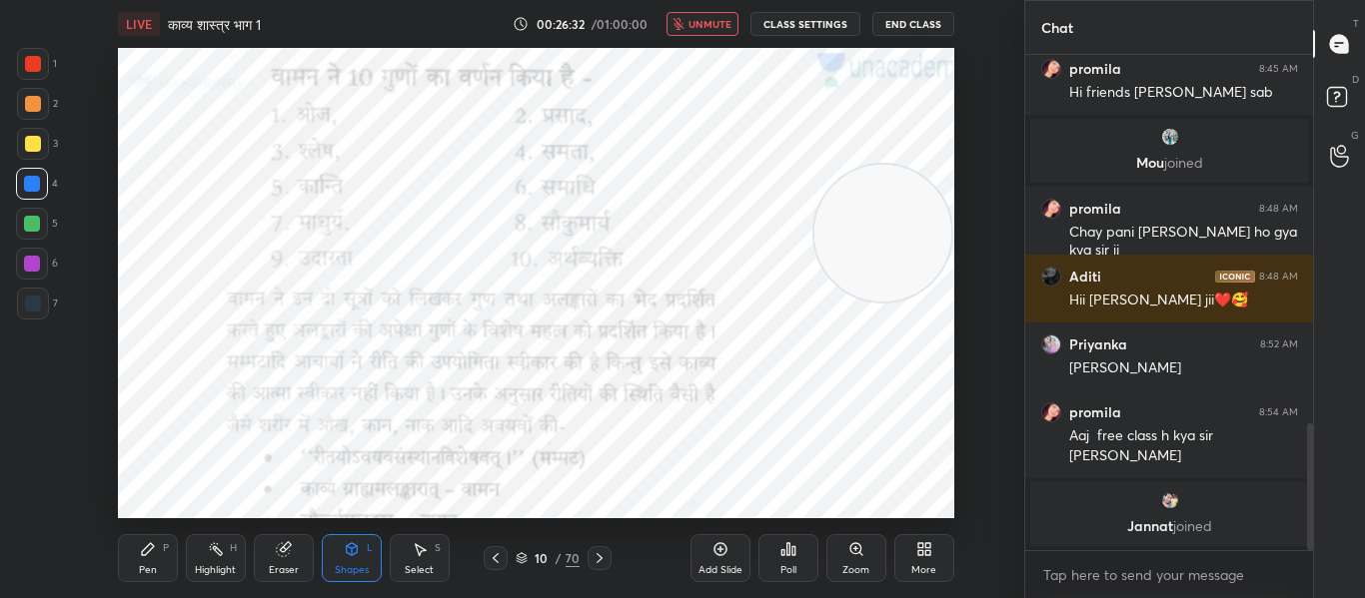
click at [718, 29] on span "unmute" at bounding box center [709, 24] width 43 height 14
click at [1148, 519] on p "Jannat joined" at bounding box center [1169, 526] width 255 height 16
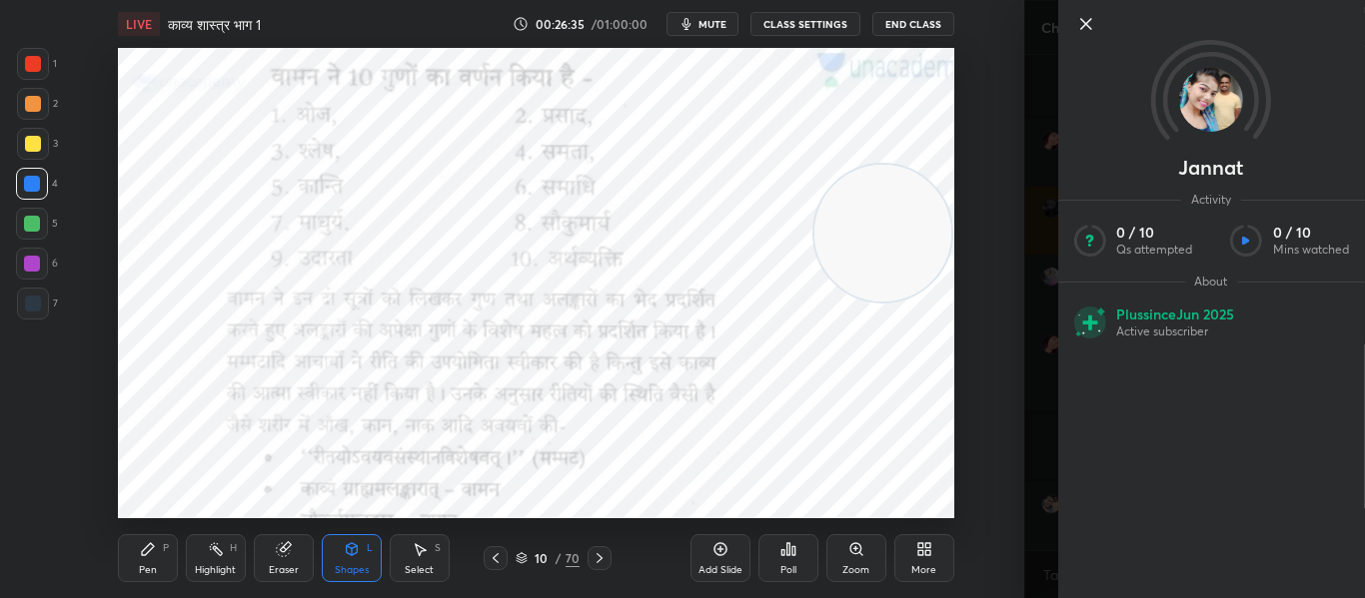
scroll to position [1411, 0]
drag, startPoint x: 895, startPoint y: 249, endPoint x: 903, endPoint y: 116, distance: 133.1
click at [903, 116] on video at bounding box center [883, 118] width 137 height 137
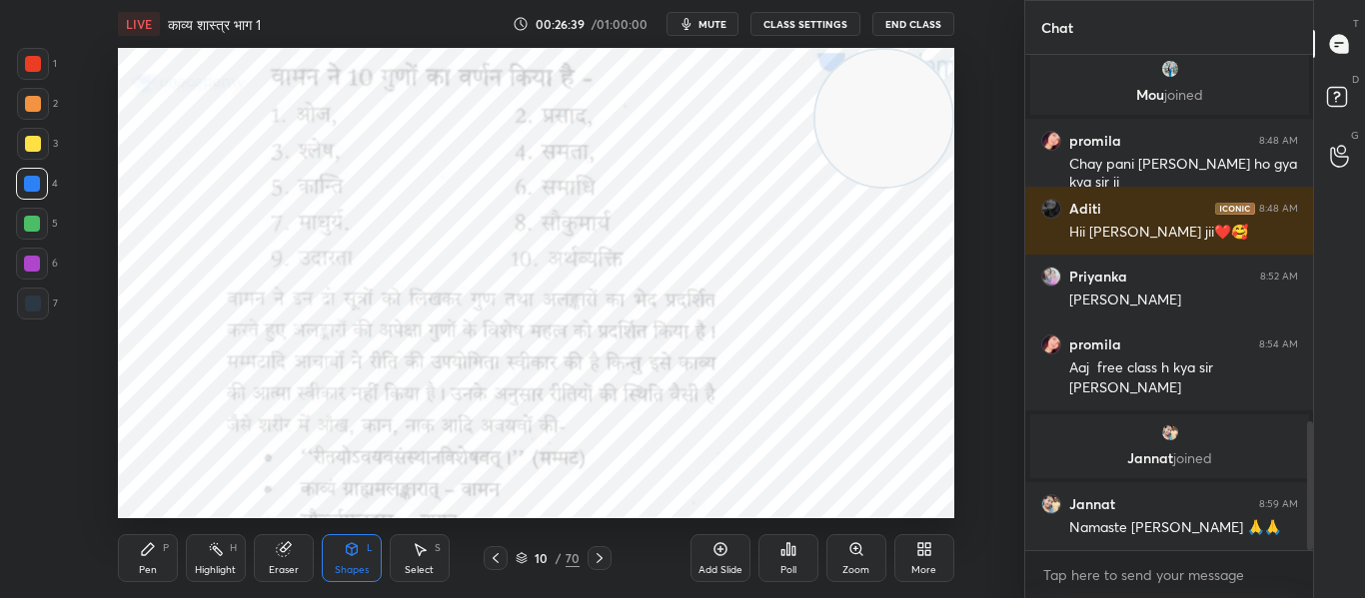
click at [18, 69] on div at bounding box center [33, 64] width 32 height 32
click at [735, 16] on button "mute" at bounding box center [702, 24] width 72 height 24
click at [600, 558] on icon at bounding box center [599, 558] width 6 height 10
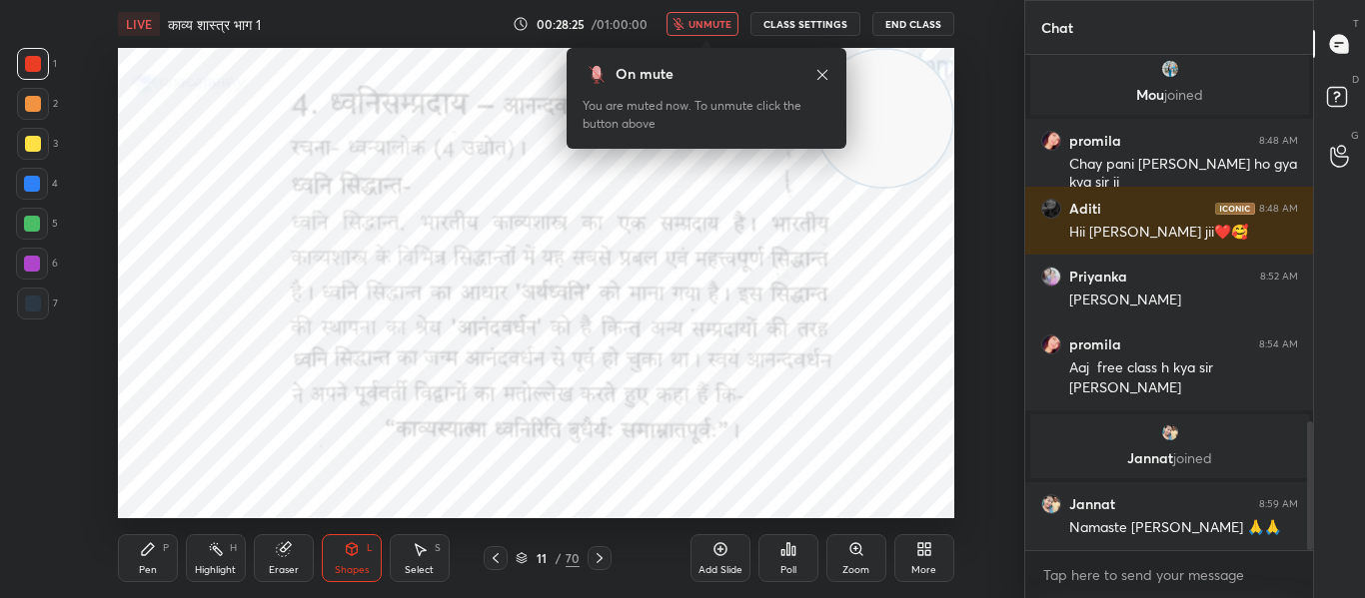
click at [818, 70] on icon at bounding box center [822, 74] width 10 height 10
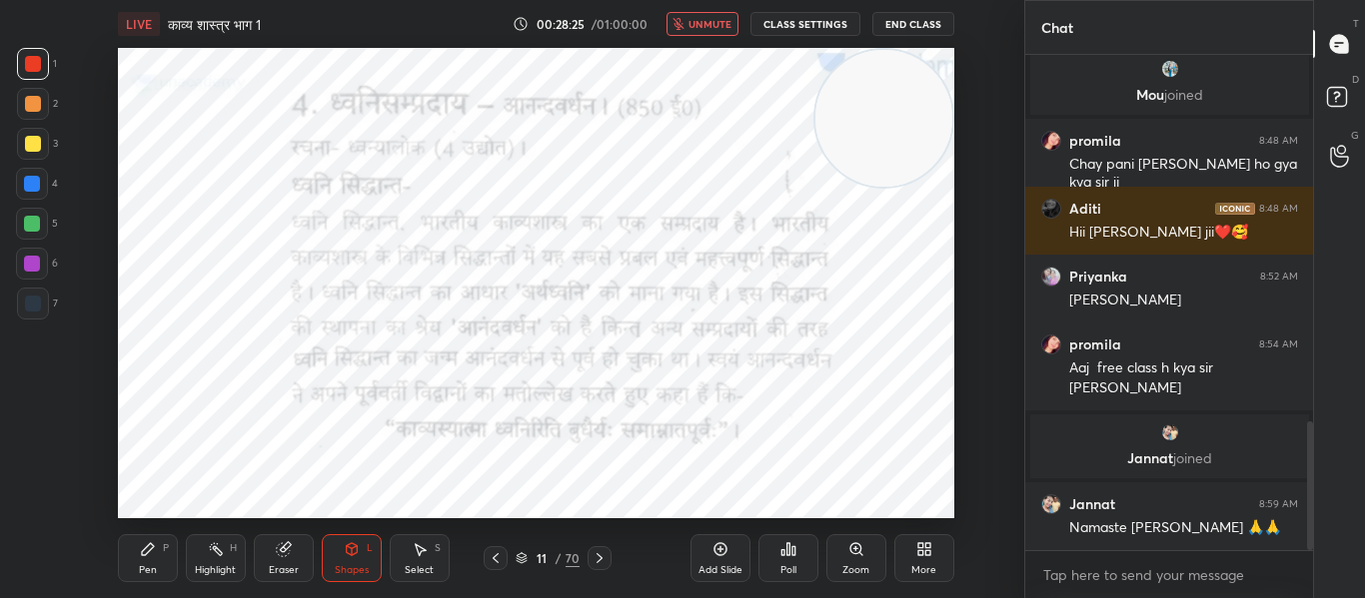
click at [722, 26] on span "unmute" at bounding box center [709, 24] width 43 height 14
click at [366, 565] on div "Shapes" at bounding box center [352, 570] width 34 height 10
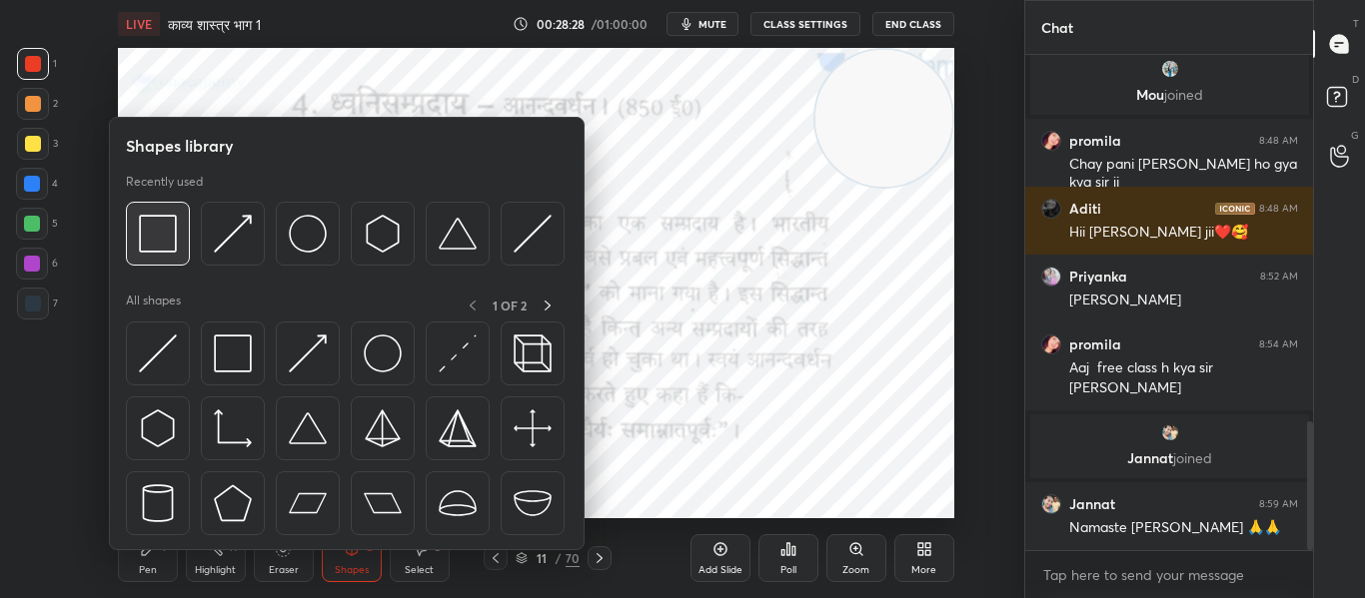
click at [153, 254] on div at bounding box center [158, 234] width 64 height 64
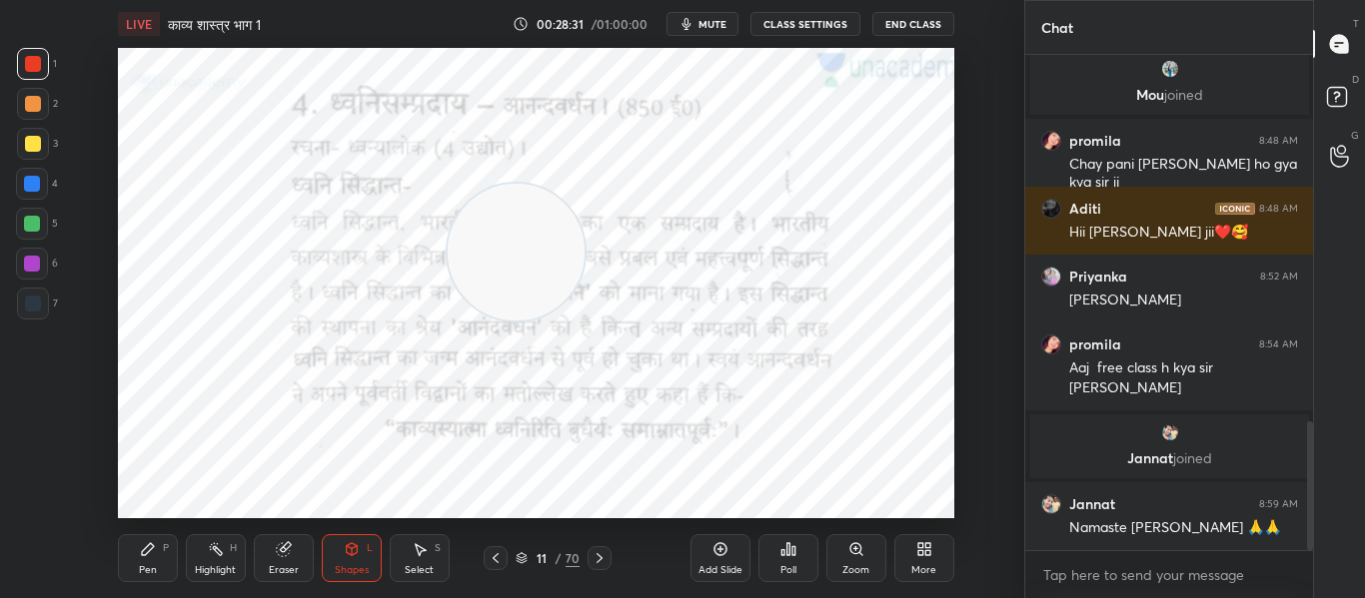
drag, startPoint x: 803, startPoint y: 169, endPoint x: 461, endPoint y: 195, distance: 343.6
click at [527, 268] on video at bounding box center [516, 252] width 137 height 137
drag, startPoint x: 507, startPoint y: 244, endPoint x: 71, endPoint y: 337, distance: 446.3
click at [71, 337] on div "Setting up your live class Poll for secs No correct answer Start poll" at bounding box center [536, 283] width 944 height 471
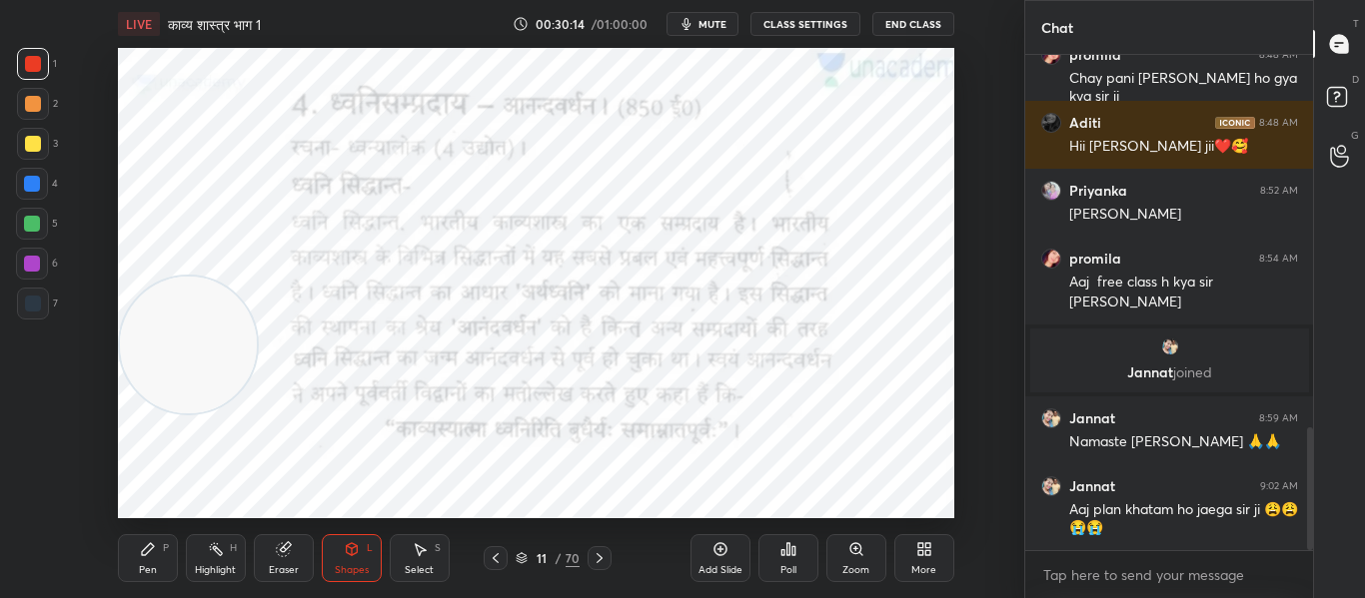
click at [968, 184] on div "Setting up your live class Poll for secs No correct answer Start poll" at bounding box center [536, 283] width 944 height 471
click at [698, 22] on button "mute" at bounding box center [702, 24] width 72 height 24
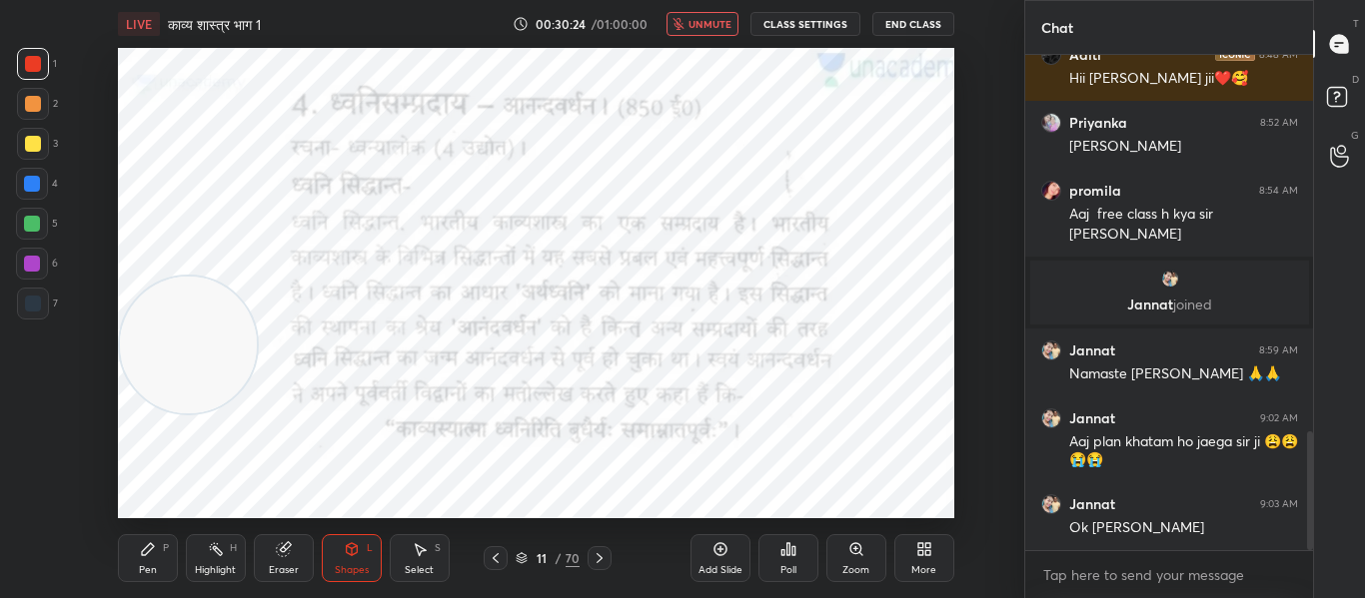
click at [698, 22] on span "unmute" at bounding box center [709, 24] width 43 height 14
click at [25, 306] on div at bounding box center [33, 304] width 16 height 16
click at [345, 565] on div "Shapes" at bounding box center [352, 570] width 34 height 10
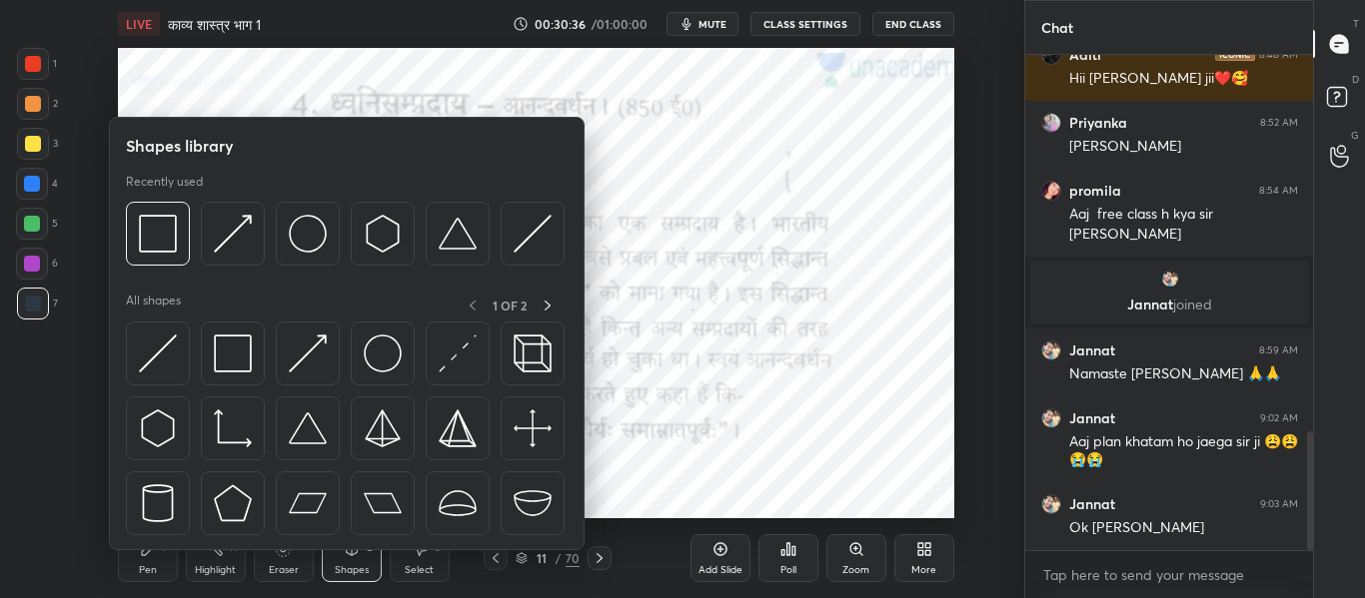
click at [169, 267] on div at bounding box center [345, 239] width 439 height 75
click at [163, 245] on img at bounding box center [158, 234] width 38 height 38
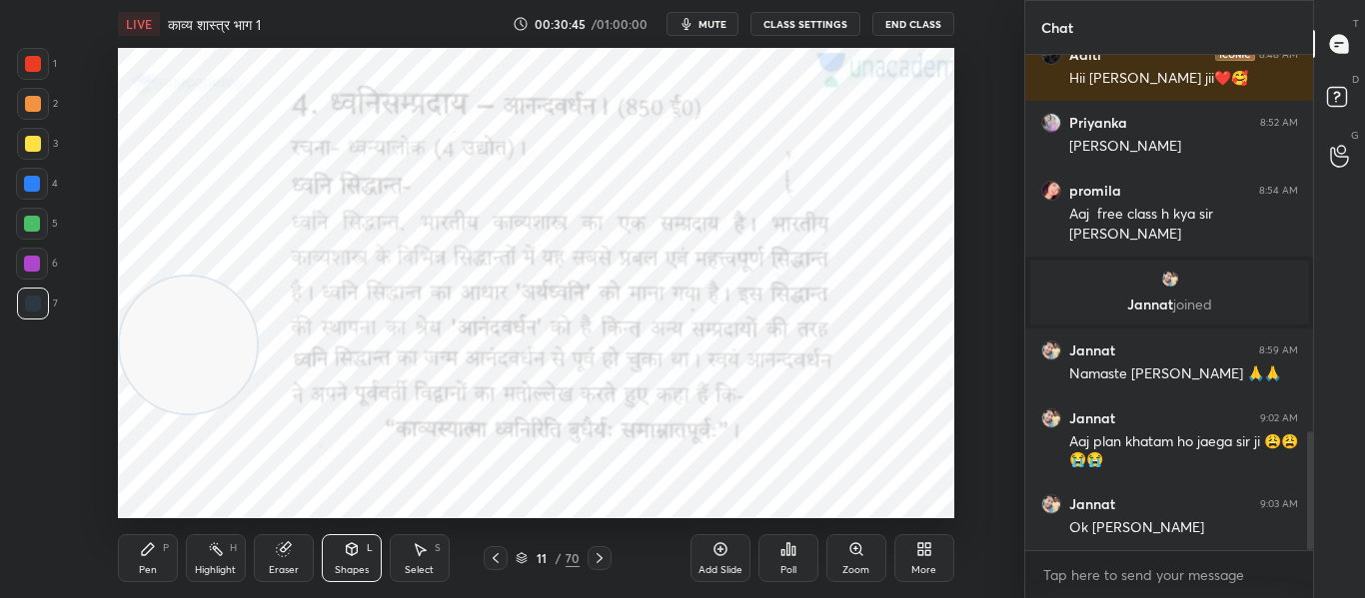
click at [25, 68] on div at bounding box center [33, 64] width 16 height 16
click at [367, 566] on div "Shapes" at bounding box center [352, 570] width 34 height 10
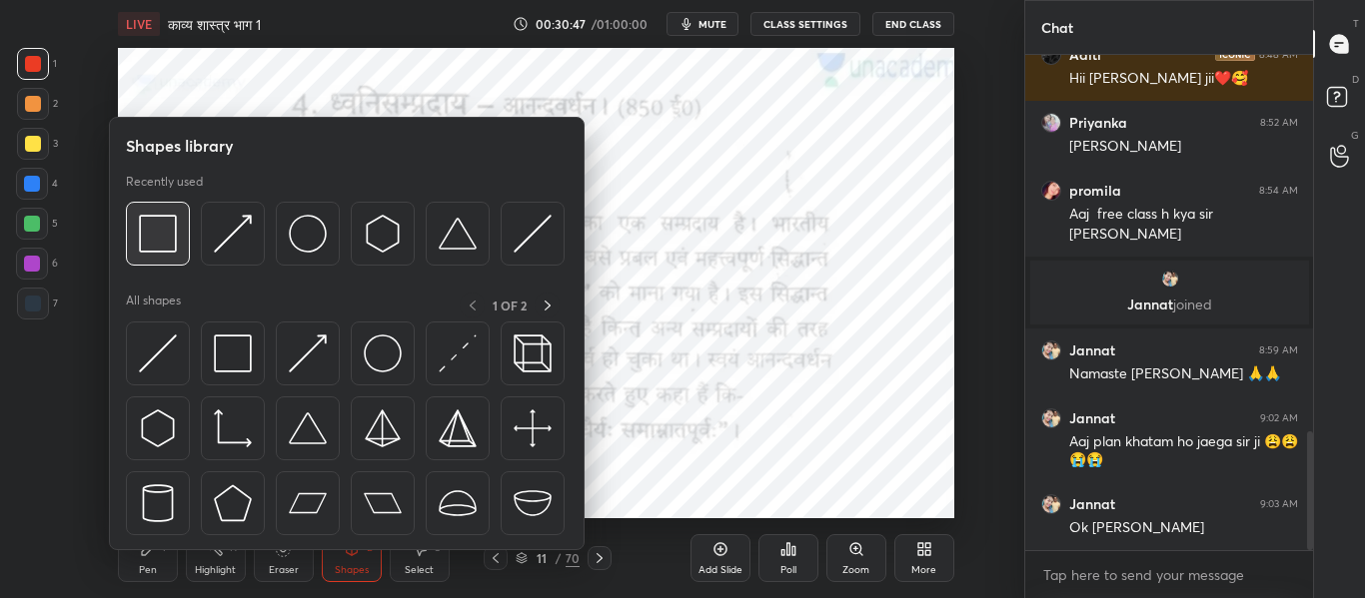
click at [165, 243] on img at bounding box center [158, 234] width 38 height 38
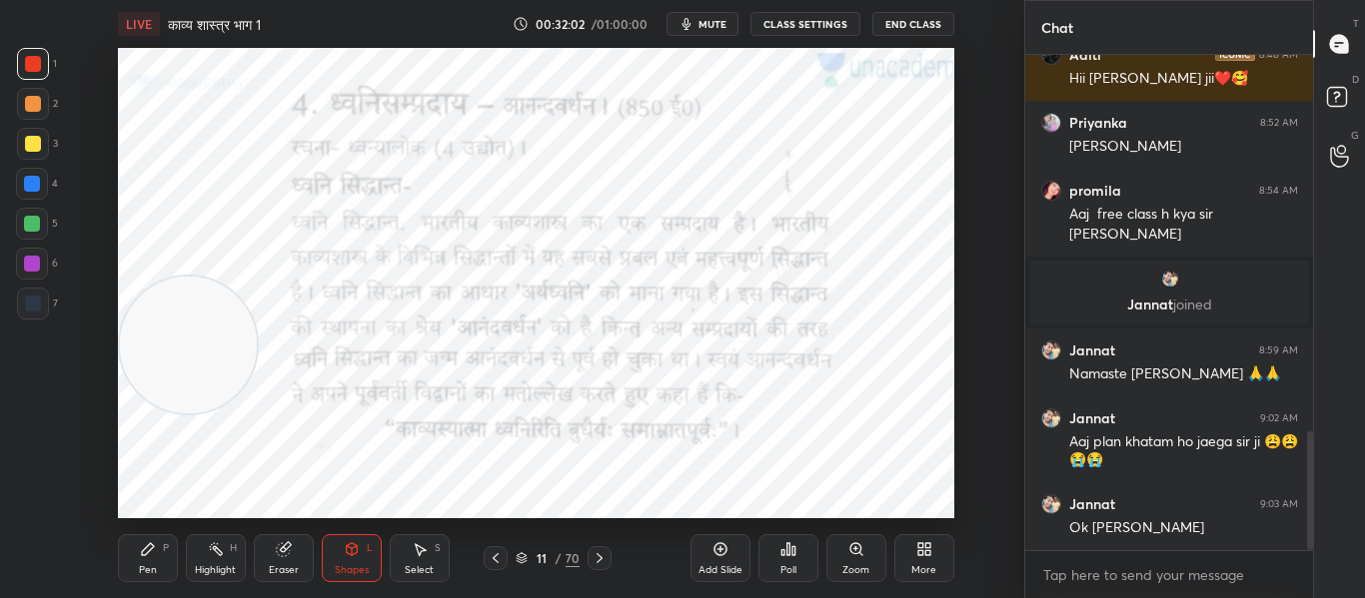
click at [31, 189] on div at bounding box center [32, 184] width 16 height 16
click at [599, 561] on icon at bounding box center [599, 558] width 16 height 16
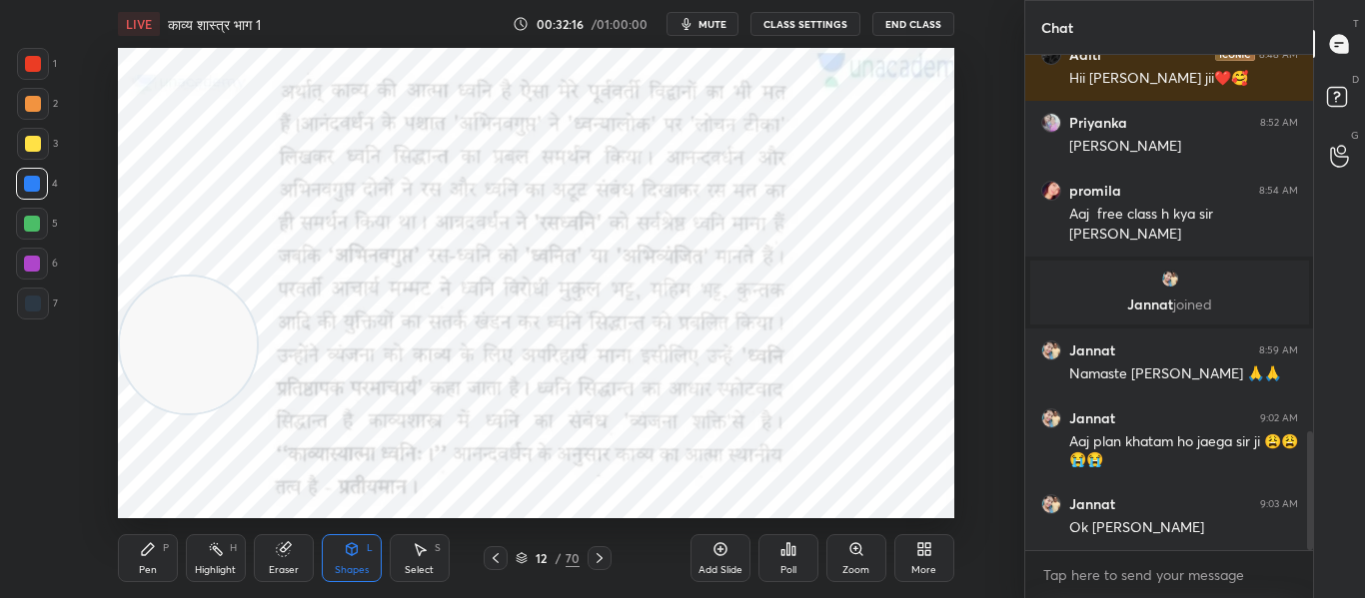
click at [32, 62] on div at bounding box center [33, 64] width 16 height 16
drag, startPoint x: 223, startPoint y: 352, endPoint x: 927, endPoint y: 279, distance: 708.1
click at [927, 279] on video at bounding box center [883, 273] width 137 height 137
click at [987, 137] on div "Setting up your live class Poll for secs No correct answer Start poll" at bounding box center [536, 283] width 944 height 471
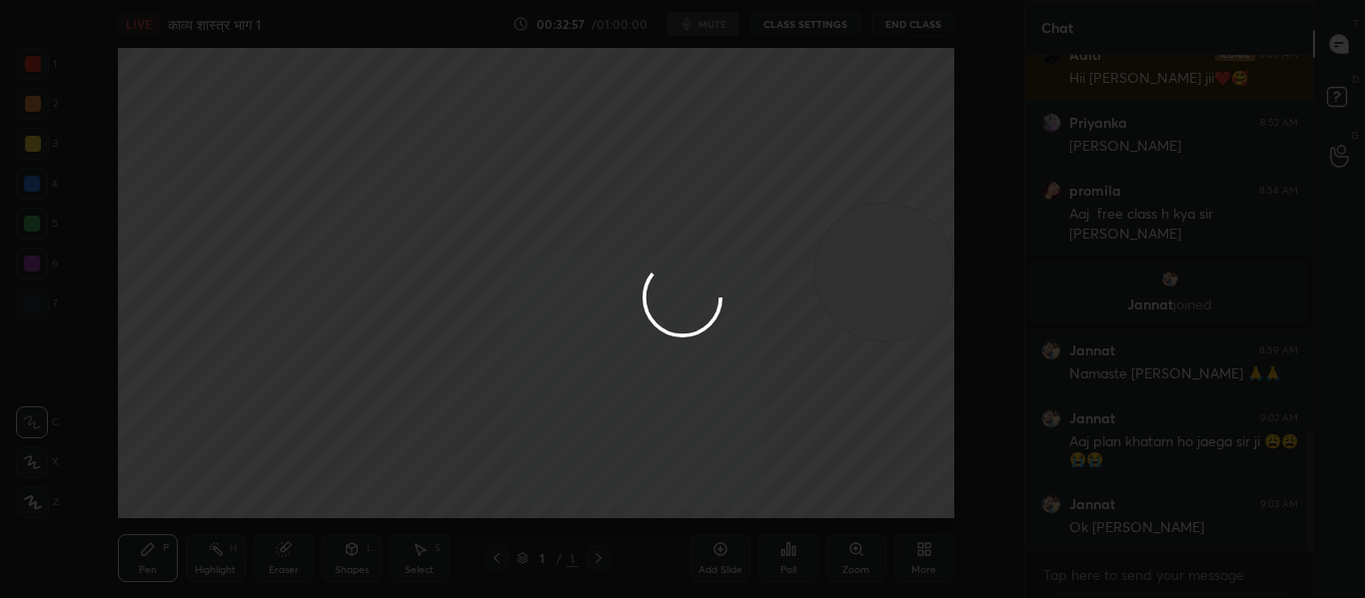
click at [945, 151] on div at bounding box center [682, 299] width 1365 height 598
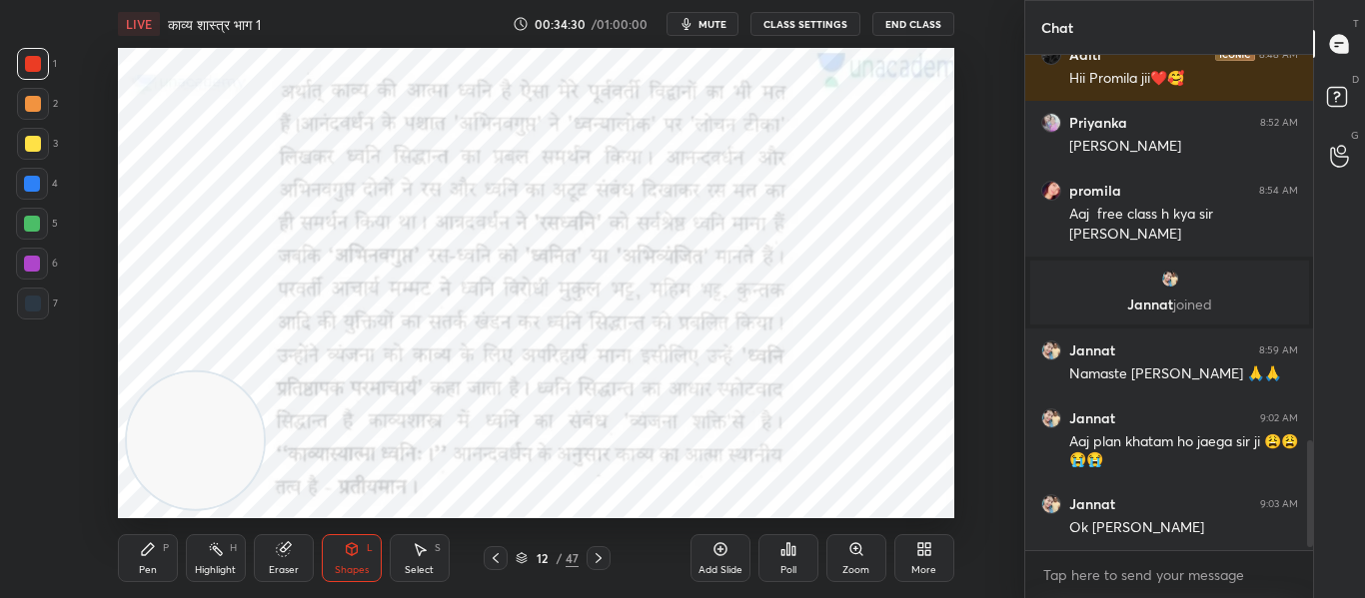
scroll to position [1804, 0]
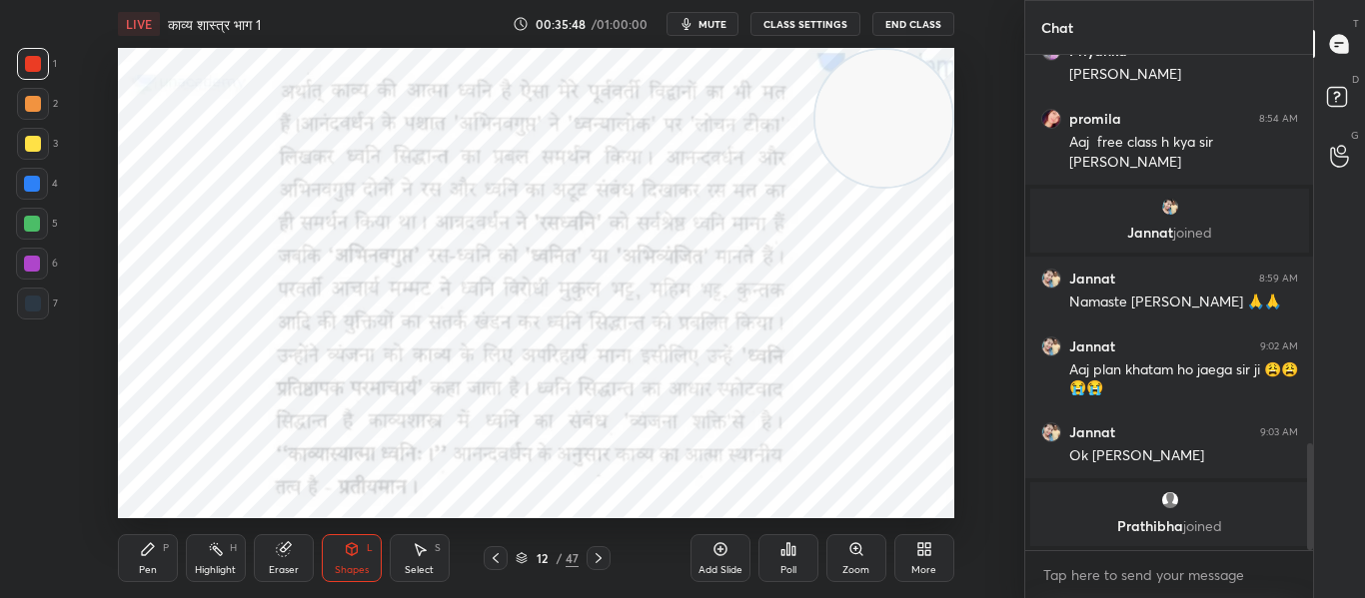
drag, startPoint x: 214, startPoint y: 442, endPoint x: 985, endPoint y: 83, distance: 850.5
click at [1047, 80] on div "1 2 3 4 5 6 7 C X Z C X Z E E Erase all H H LIVE काव्य शास्त्र भाग 1 00:35:48 /…" at bounding box center [682, 299] width 1365 height 598
click at [604, 548] on div at bounding box center [598, 558] width 24 height 24
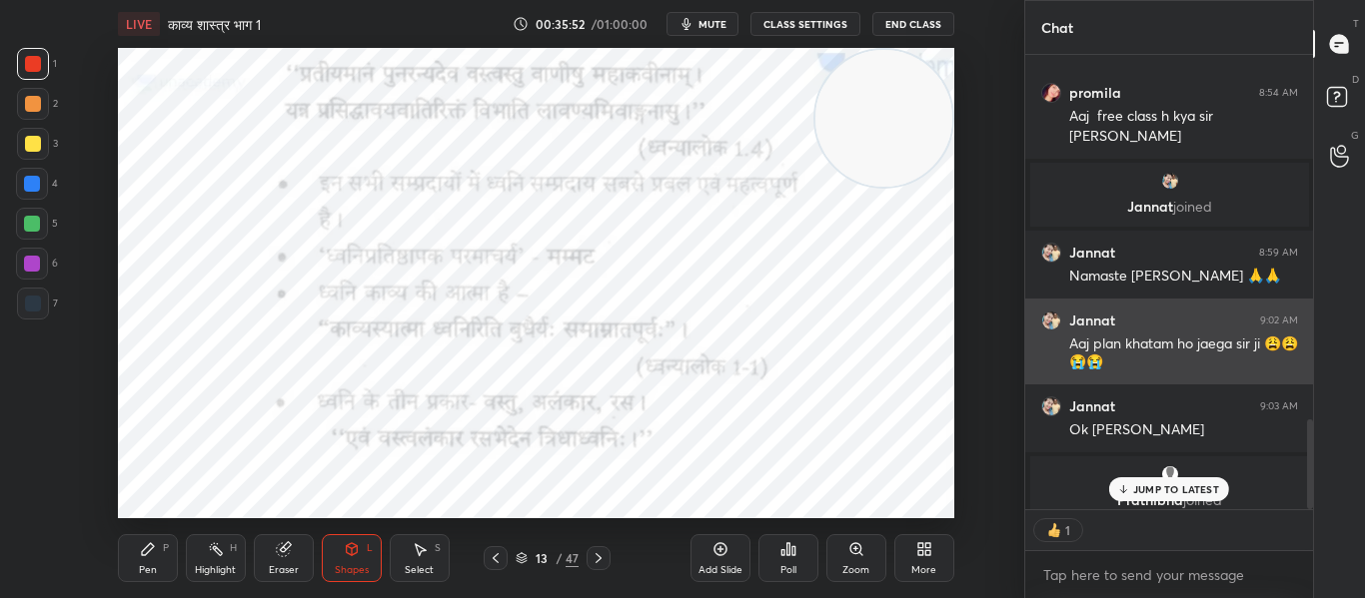
scroll to position [1845, 0]
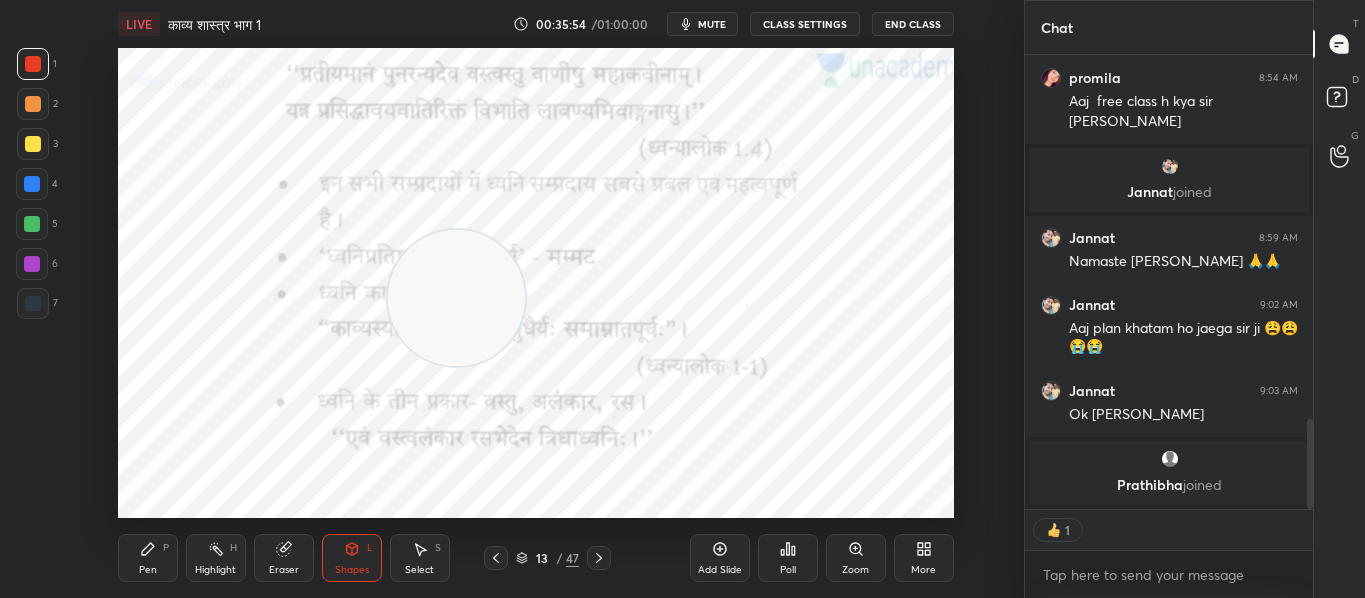
drag, startPoint x: 920, startPoint y: 149, endPoint x: 493, endPoint y: 329, distance: 463.8
click at [493, 329] on video at bounding box center [456, 298] width 137 height 137
drag, startPoint x: 465, startPoint y: 299, endPoint x: 138, endPoint y: 355, distance: 331.4
click at [138, 355] on video at bounding box center [188, 354] width 137 height 137
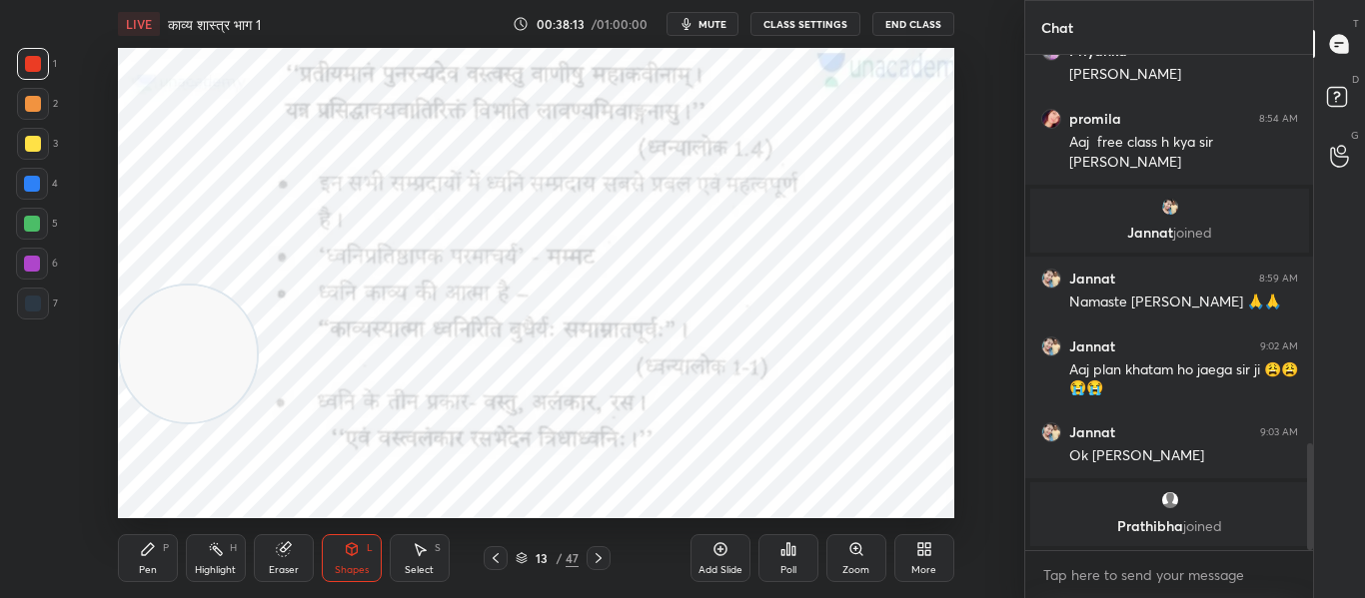
drag, startPoint x: 37, startPoint y: 316, endPoint x: 46, endPoint y: 265, distance: 51.7
click at [38, 316] on div at bounding box center [33, 304] width 32 height 32
drag, startPoint x: 32, startPoint y: 189, endPoint x: 60, endPoint y: 217, distance: 39.6
click at [33, 189] on div at bounding box center [32, 184] width 16 height 16
click at [600, 559] on icon at bounding box center [598, 558] width 6 height 10
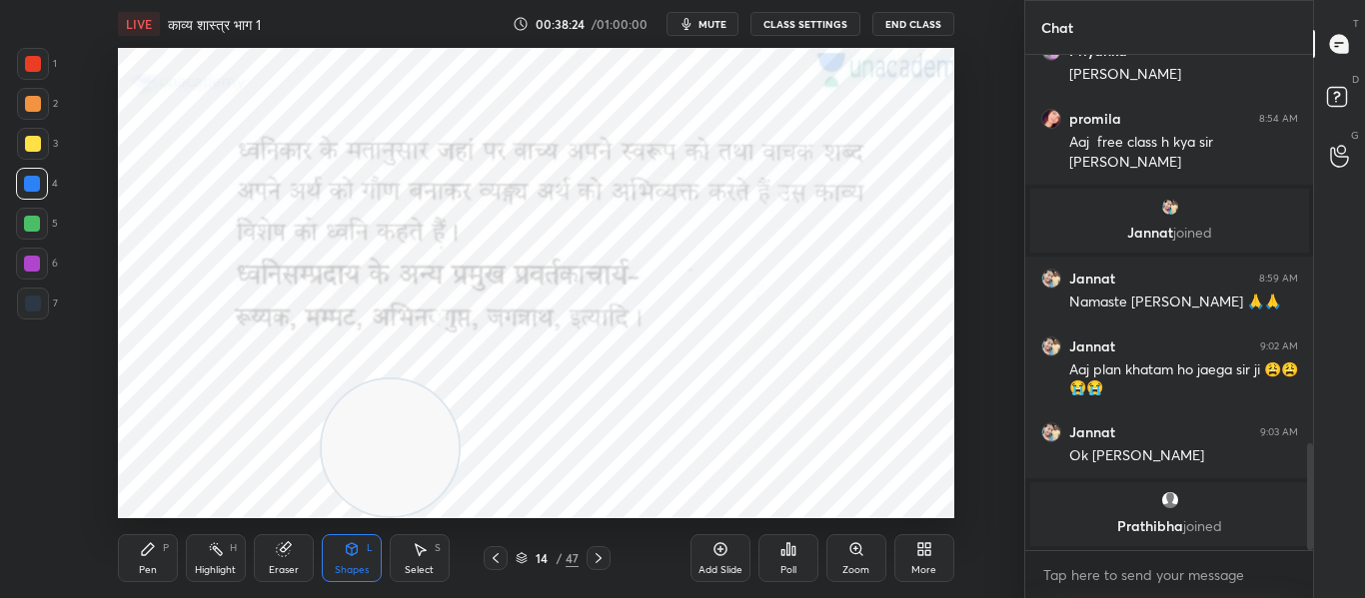
drag, startPoint x: 200, startPoint y: 373, endPoint x: 402, endPoint y: 516, distance: 247.8
click at [402, 516] on video at bounding box center [390, 448] width 137 height 137
click at [35, 304] on div at bounding box center [33, 304] width 16 height 16
click at [27, 66] on div at bounding box center [33, 64] width 16 height 16
click at [45, 76] on div at bounding box center [33, 64] width 32 height 32
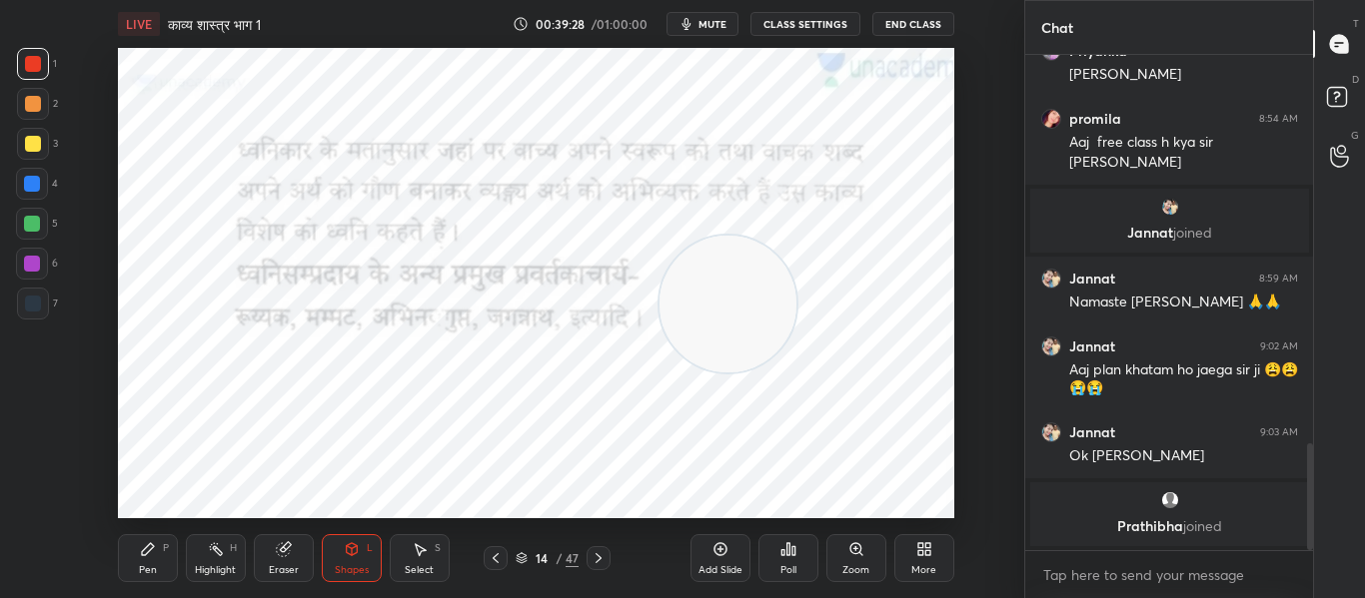
drag, startPoint x: 400, startPoint y: 431, endPoint x: 734, endPoint y: 287, distance: 364.3
click at [734, 287] on video at bounding box center [727, 304] width 137 height 137
drag, startPoint x: 721, startPoint y: 332, endPoint x: 764, endPoint y: 325, distance: 43.5
click at [764, 325] on video at bounding box center [770, 297] width 137 height 137
click at [607, 567] on div at bounding box center [598, 558] width 24 height 24
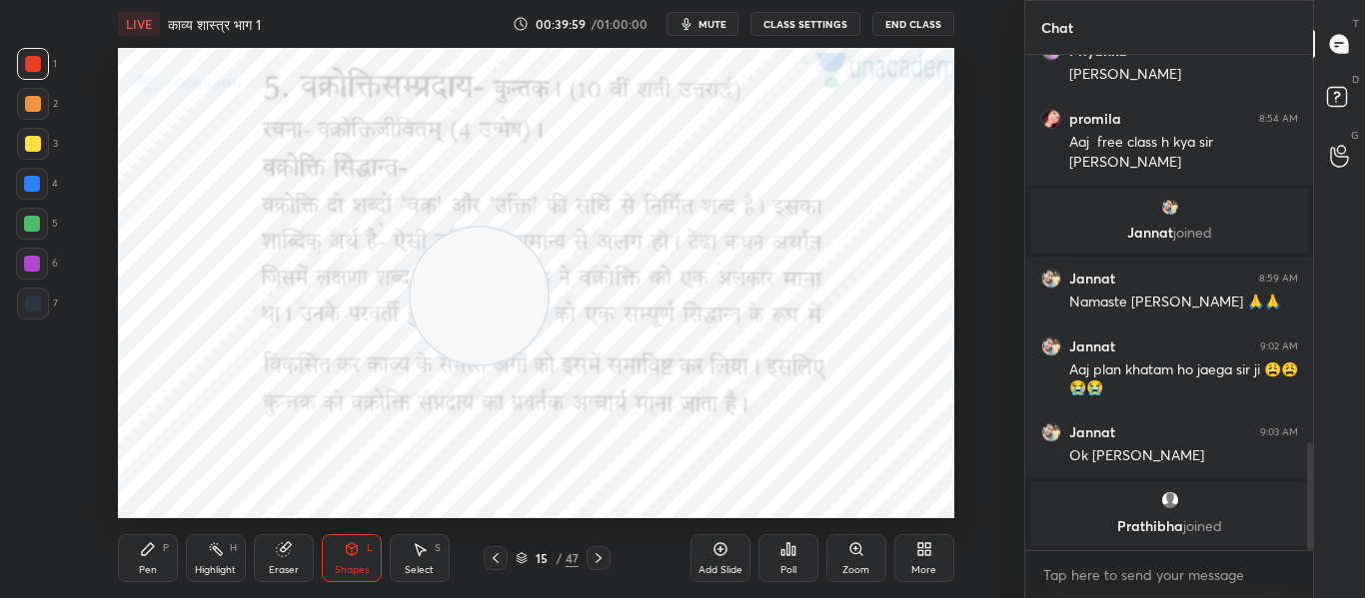
drag, startPoint x: 774, startPoint y: 319, endPoint x: 490, endPoint y: 314, distance: 284.8
click at [482, 318] on video at bounding box center [479, 296] width 137 height 137
click at [33, 294] on div at bounding box center [33, 304] width 32 height 32
drag, startPoint x: 485, startPoint y: 300, endPoint x: 851, endPoint y: 456, distance: 398.4
click at [901, 480] on video at bounding box center [883, 448] width 137 height 137
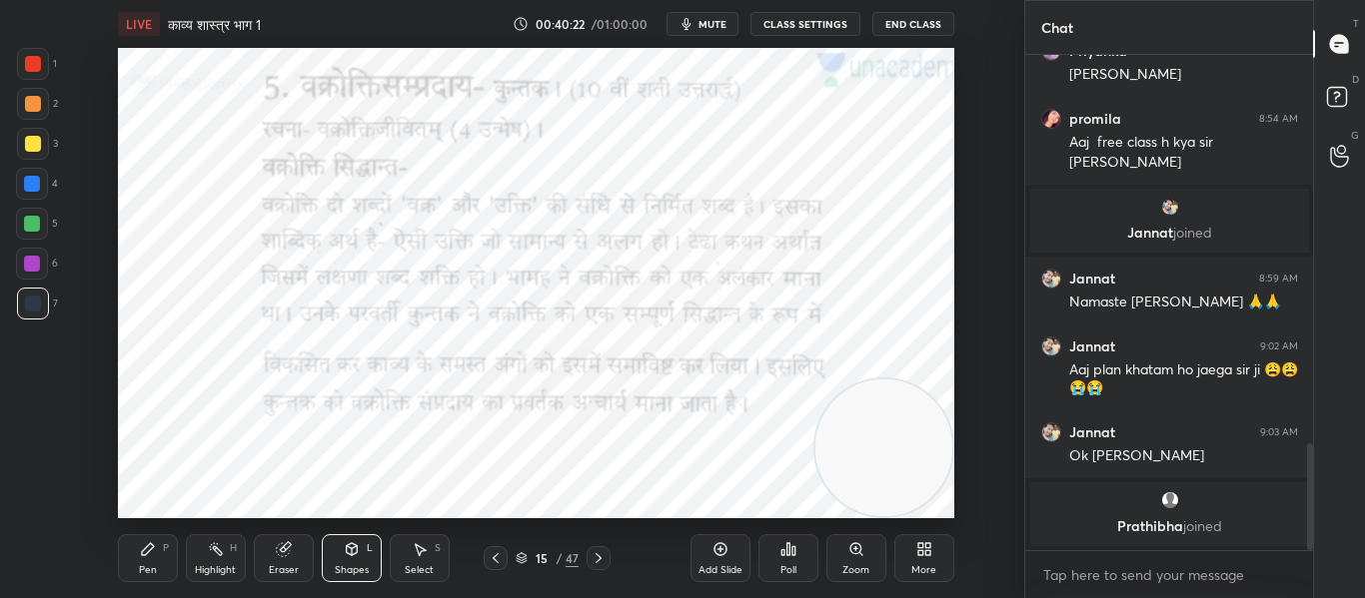
click at [825, 420] on div "Setting up your live class Poll for secs No correct answer Start poll" at bounding box center [536, 283] width 836 height 471
drag, startPoint x: 837, startPoint y: 458, endPoint x: 664, endPoint y: 460, distance: 172.8
click at [661, 476] on video at bounding box center [704, 448] width 137 height 137
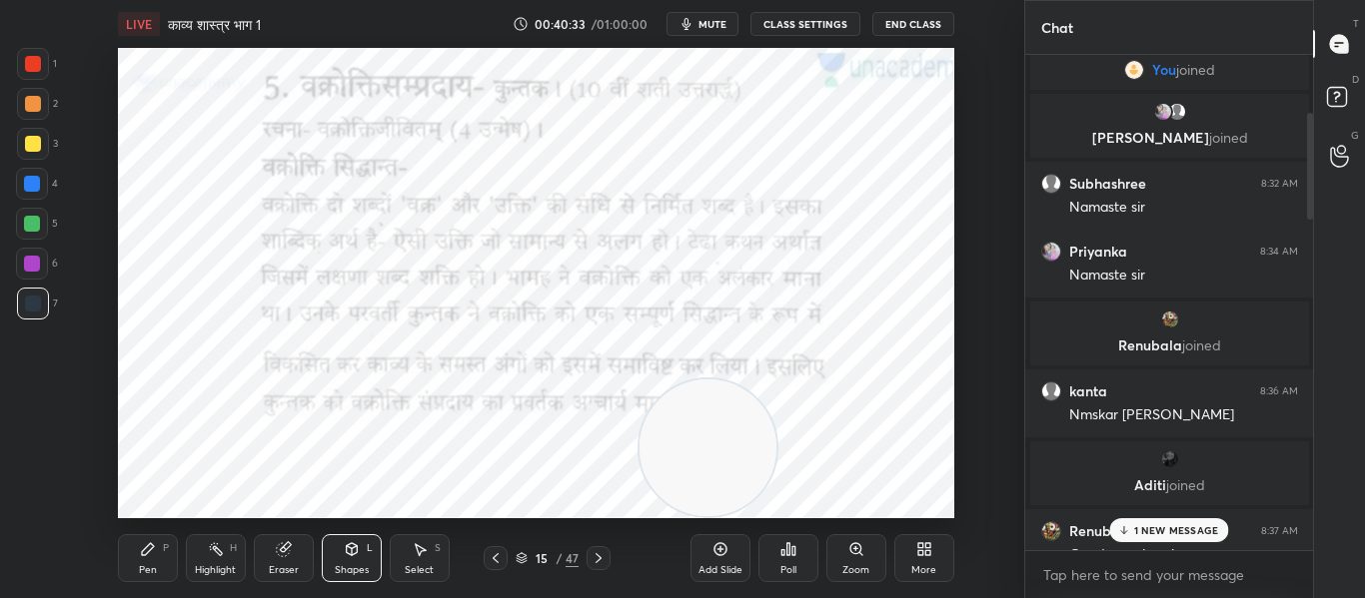
scroll to position [0, 0]
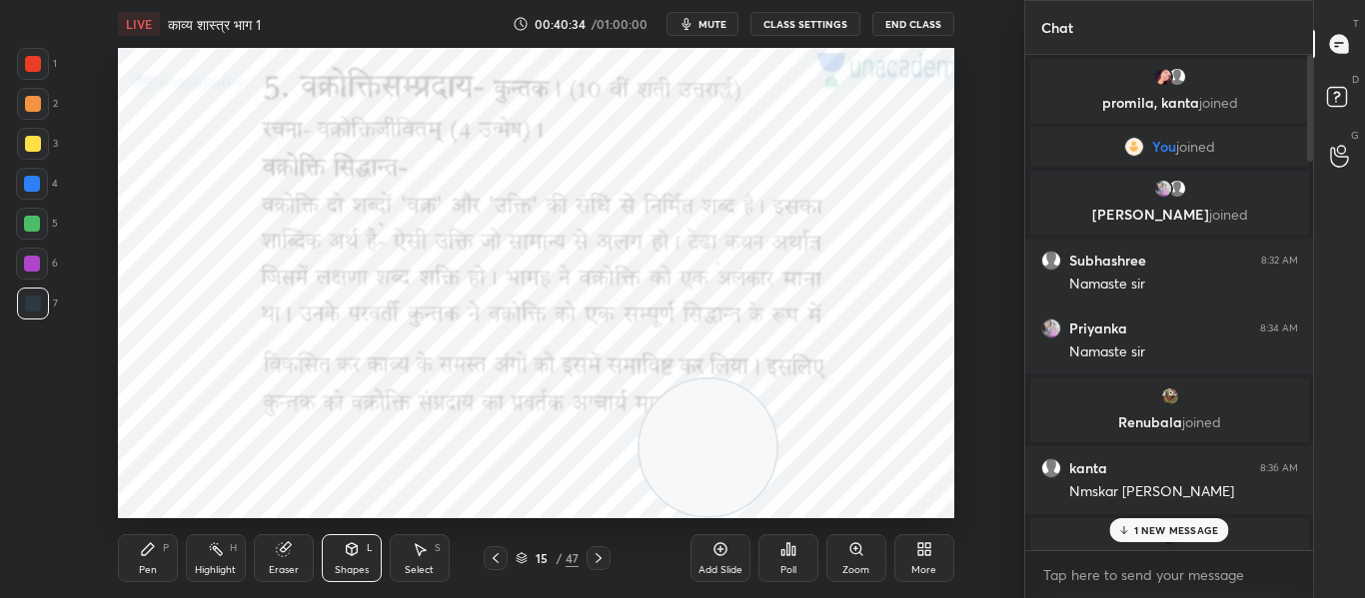
click at [790, 571] on div "Poll" at bounding box center [788, 570] width 16 height 10
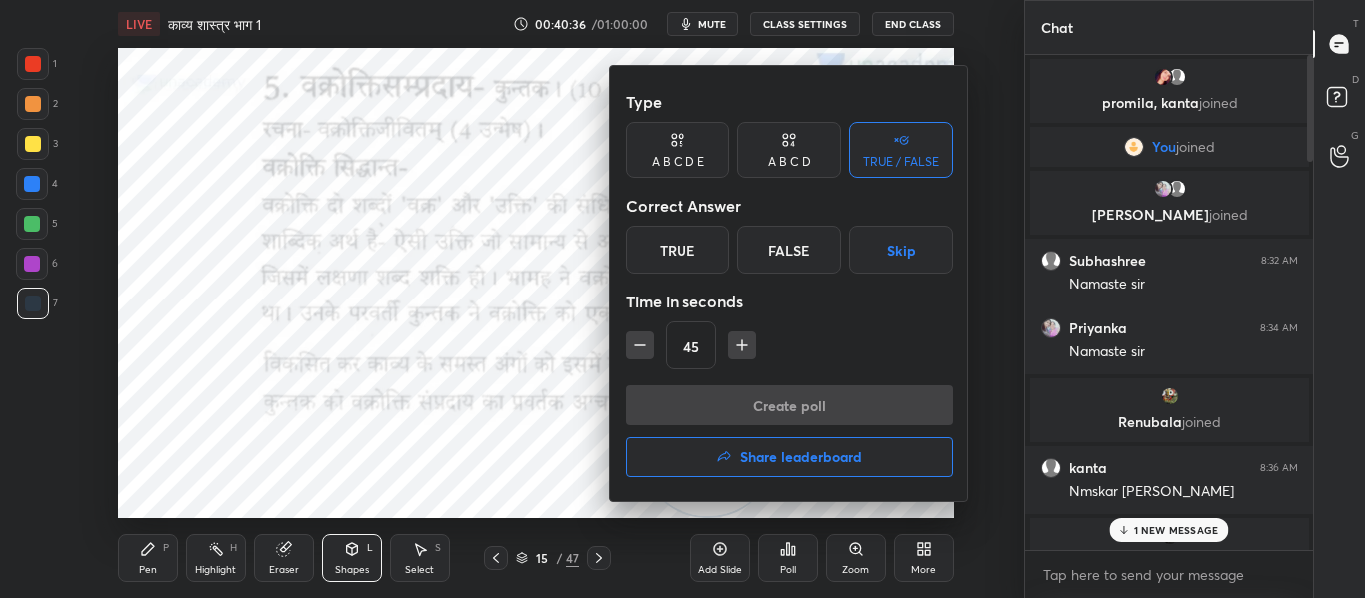
drag, startPoint x: 681, startPoint y: 232, endPoint x: 746, endPoint y: 362, distance: 145.2
click at [683, 232] on div "True" at bounding box center [677, 250] width 104 height 48
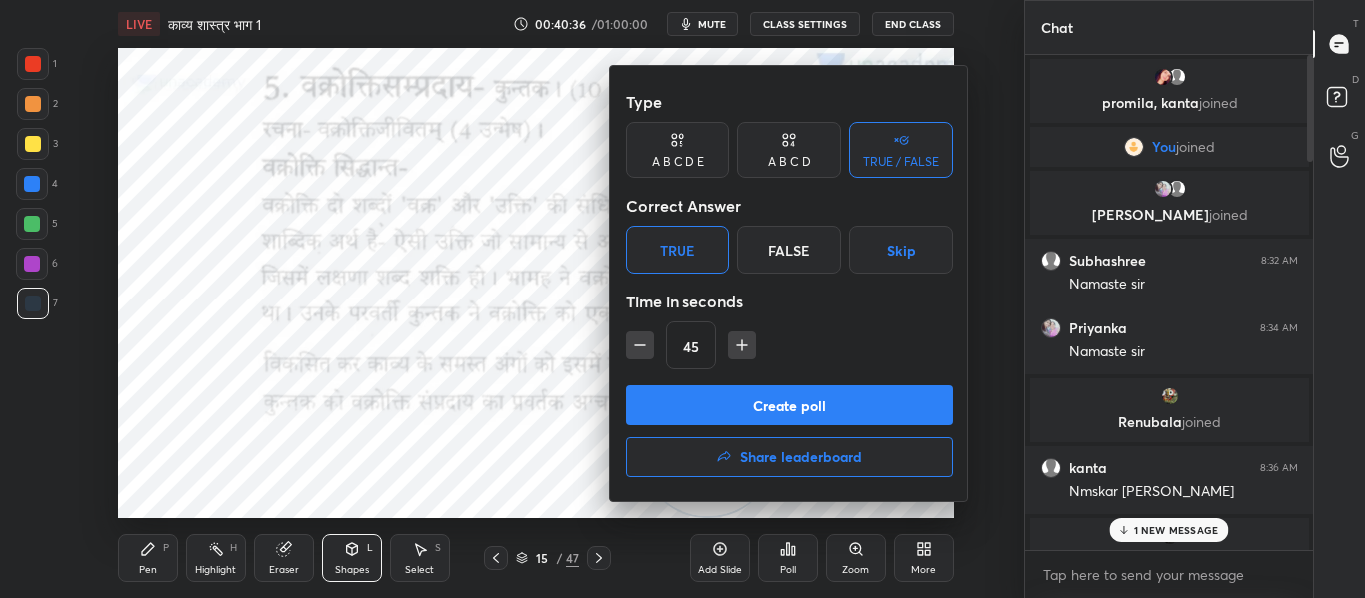
click at [757, 397] on button "Create poll" at bounding box center [789, 406] width 328 height 40
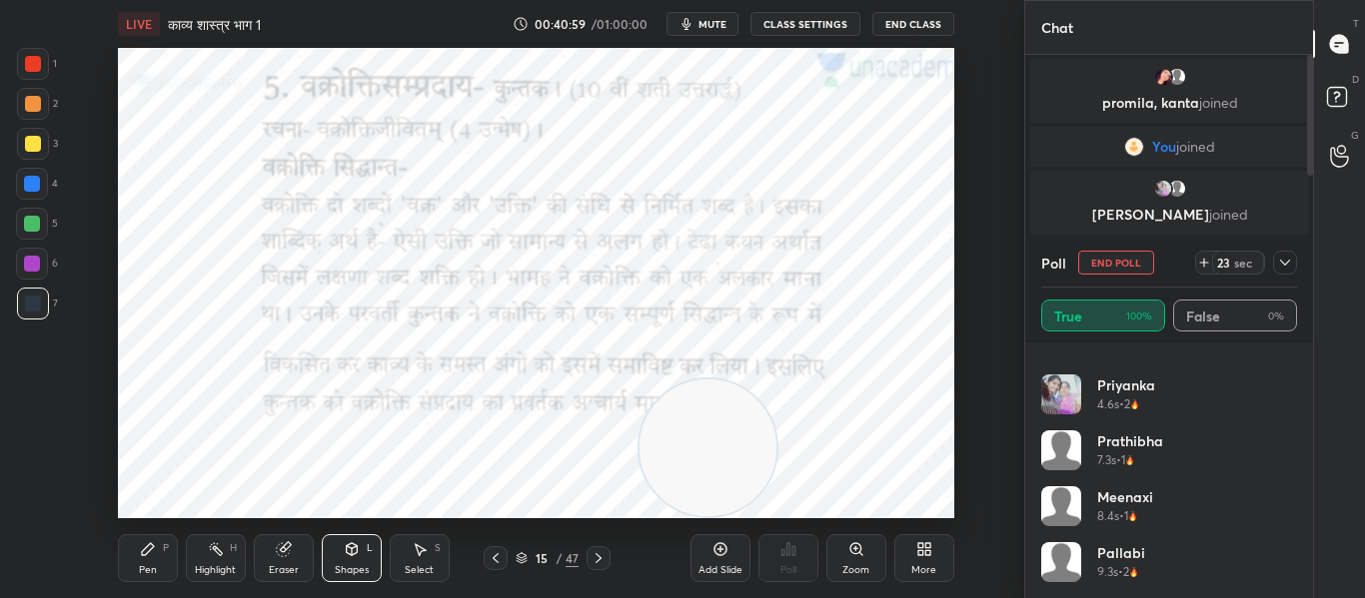
scroll to position [20, 0]
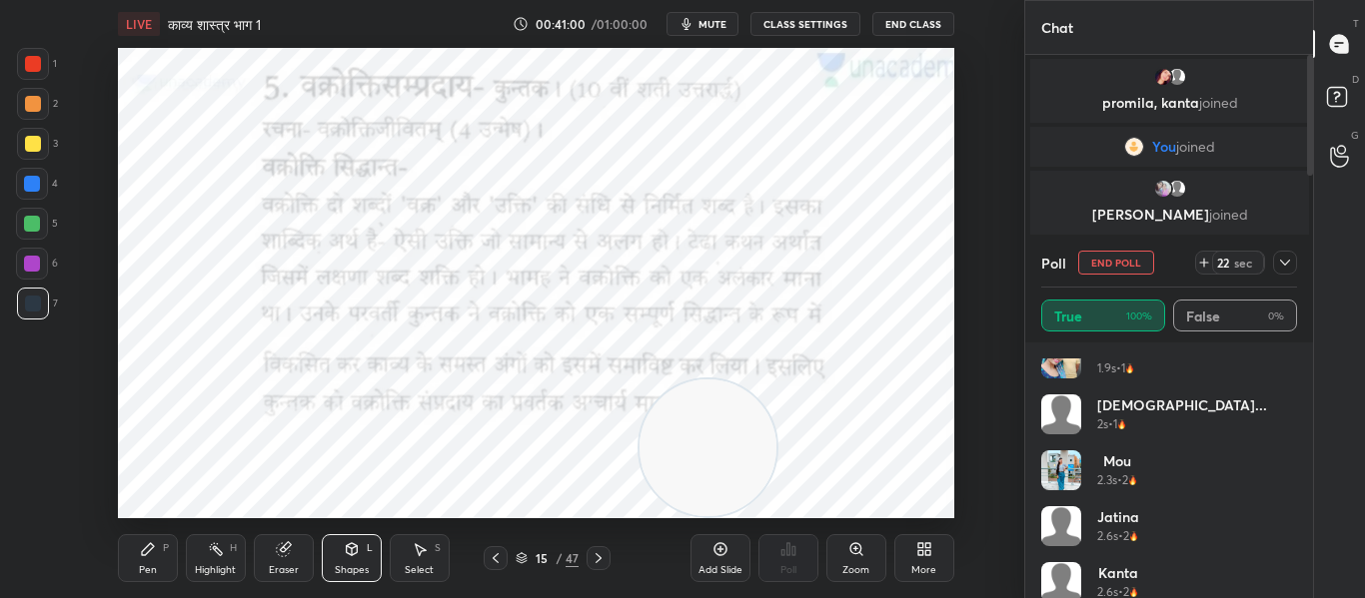
click at [1279, 257] on icon at bounding box center [1285, 263] width 16 height 16
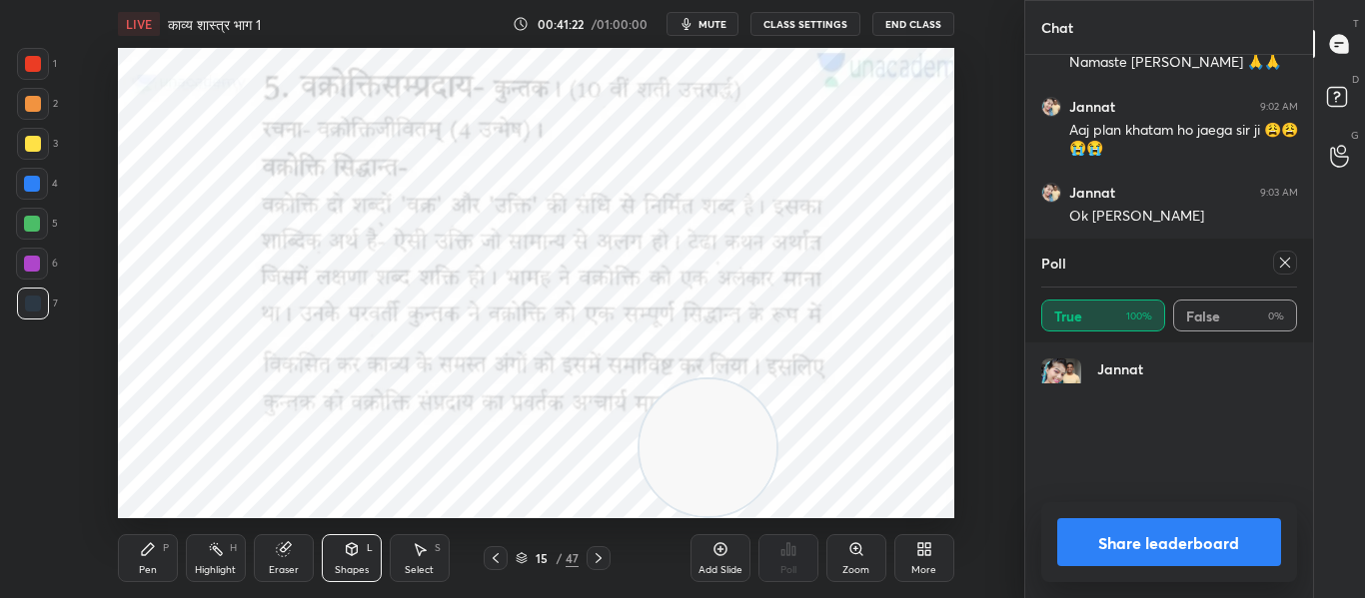
scroll to position [234, 250]
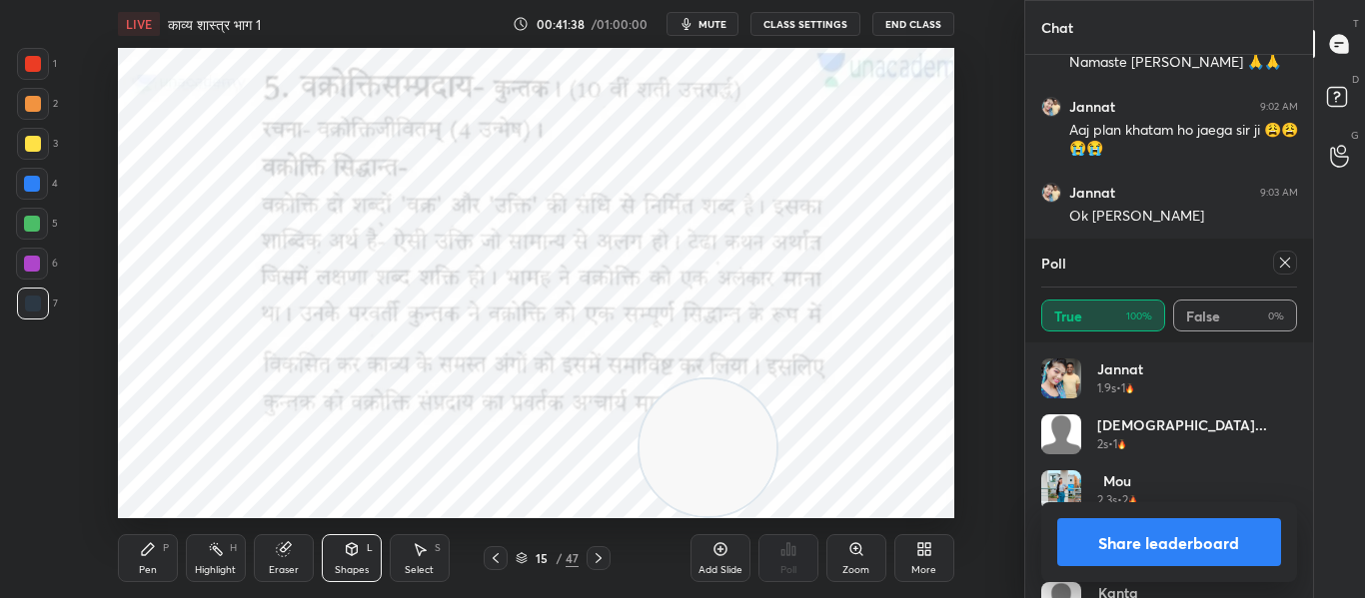
click at [27, 70] on div at bounding box center [33, 64] width 16 height 16
drag, startPoint x: 739, startPoint y: 451, endPoint x: 946, endPoint y: 152, distance: 363.3
click at [946, 152] on video at bounding box center [883, 150] width 137 height 137
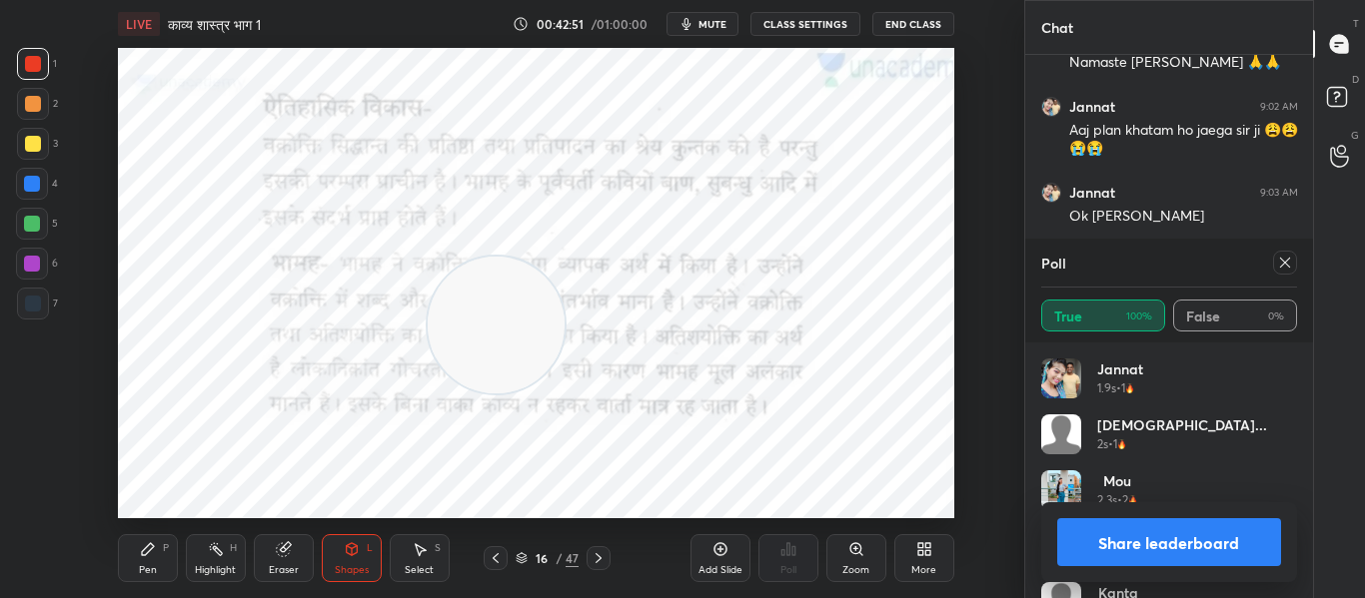
drag, startPoint x: 876, startPoint y: 146, endPoint x: 496, endPoint y: 320, distance: 417.5
click at [495, 321] on video at bounding box center [496, 325] width 137 height 137
drag, startPoint x: 293, startPoint y: 549, endPoint x: 288, endPoint y: 524, distance: 25.5
click at [293, 548] on div "Eraser" at bounding box center [284, 558] width 60 height 48
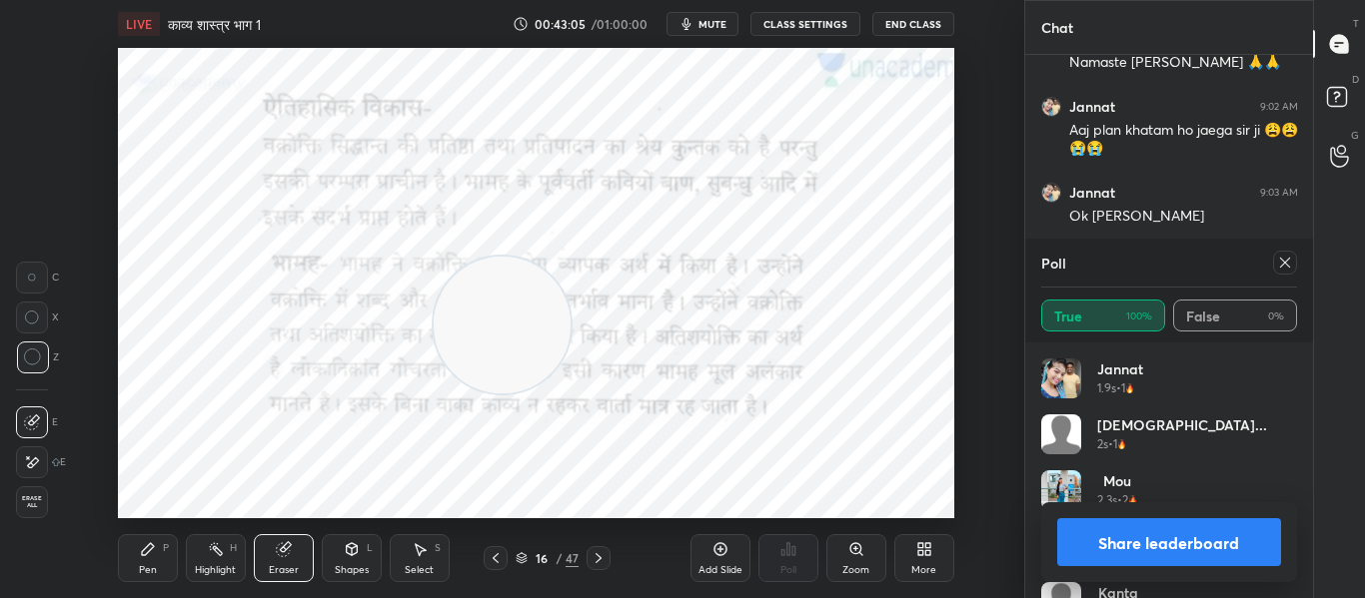
click at [27, 349] on icon at bounding box center [33, 358] width 18 height 18
drag, startPoint x: 516, startPoint y: 326, endPoint x: 475, endPoint y: 421, distance: 103.8
click at [535, 370] on video at bounding box center [532, 362] width 137 height 137
click at [340, 550] on div "Shapes L" at bounding box center [352, 558] width 60 height 48
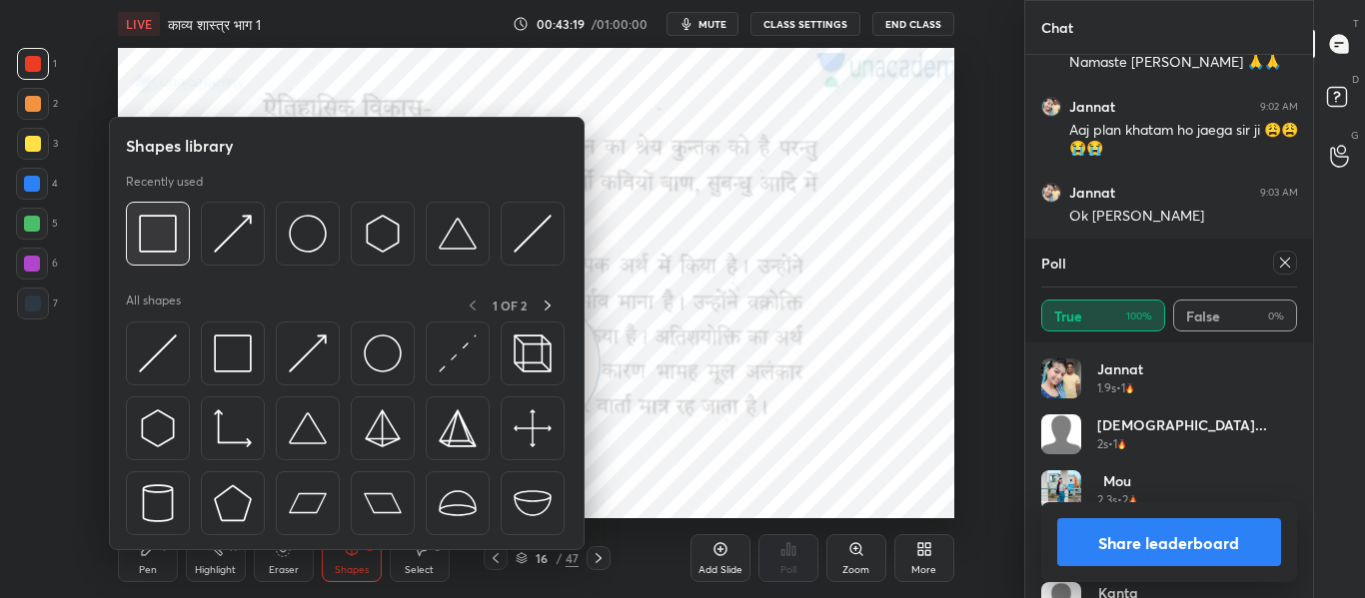
click at [165, 247] on img at bounding box center [158, 234] width 38 height 38
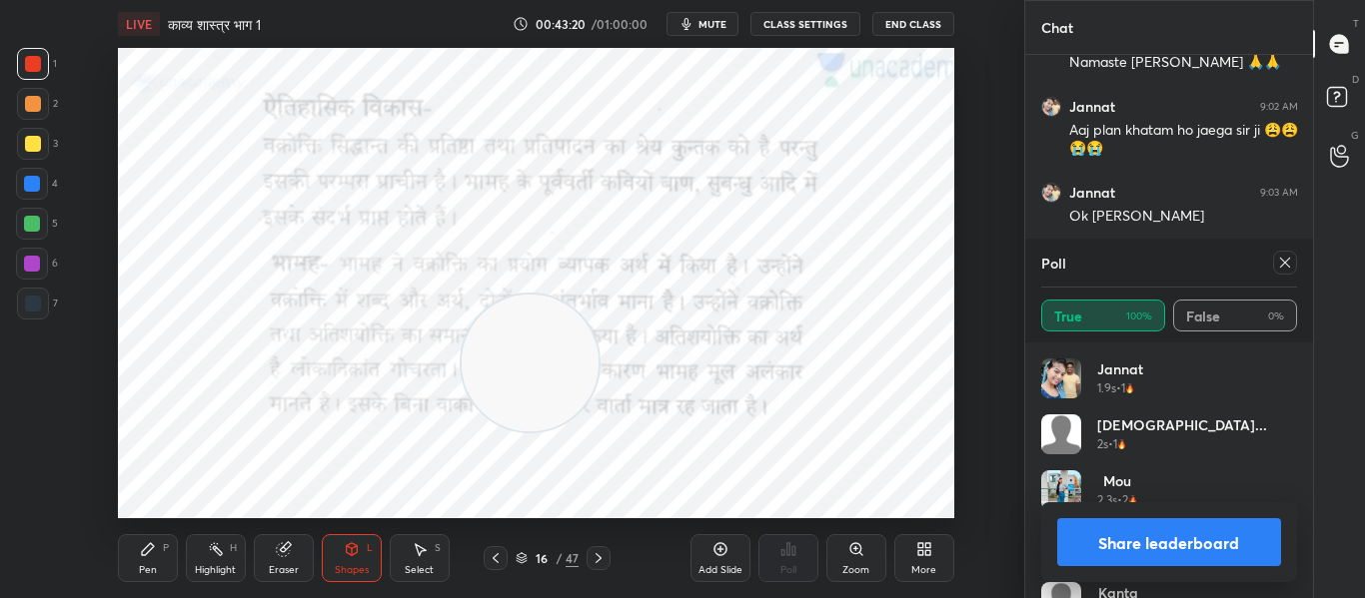
click at [33, 293] on div at bounding box center [33, 304] width 32 height 32
drag, startPoint x: 30, startPoint y: 192, endPoint x: 50, endPoint y: 160, distance: 37.7
click at [31, 187] on div at bounding box center [32, 184] width 32 height 32
click at [31, 69] on div at bounding box center [33, 64] width 16 height 16
click at [1286, 270] on icon at bounding box center [1285, 263] width 16 height 16
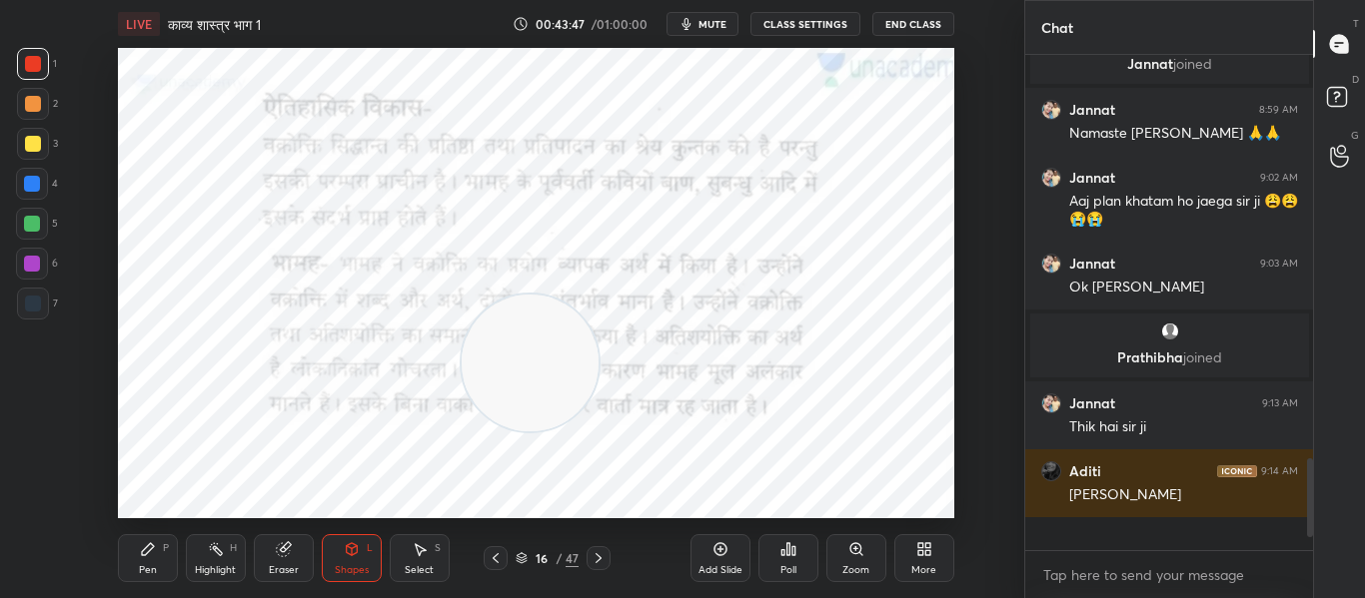
scroll to position [1940, 0]
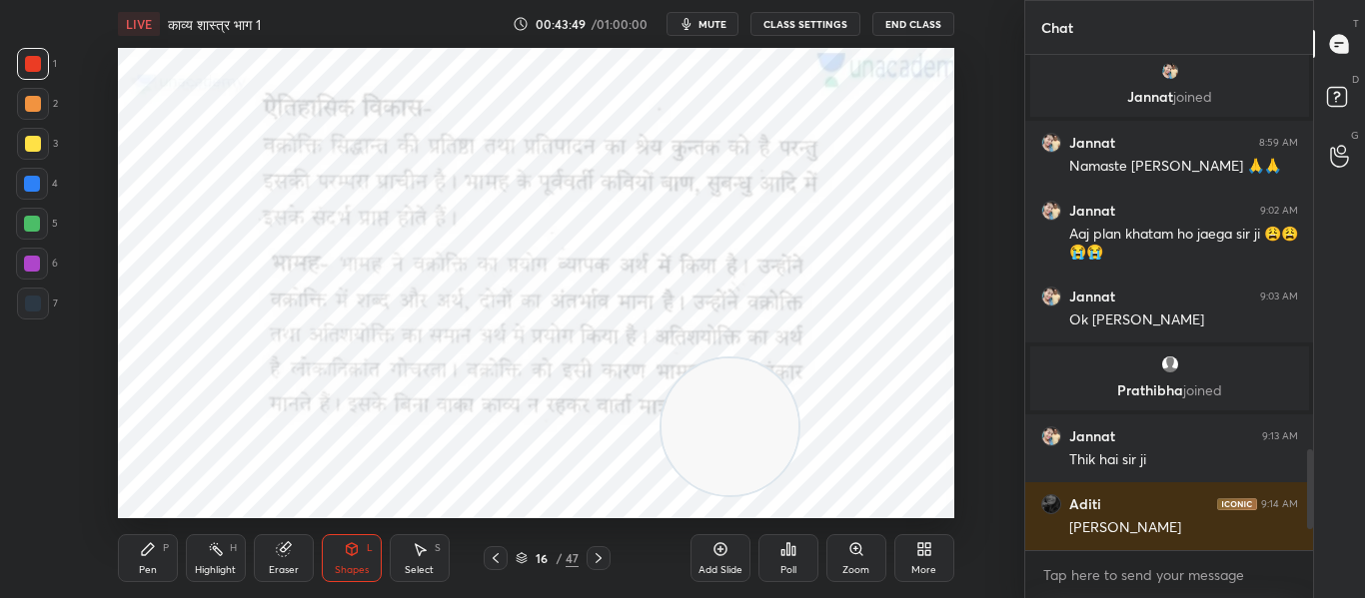
drag, startPoint x: 533, startPoint y: 391, endPoint x: 733, endPoint y: 455, distance: 209.8
click at [733, 455] on video at bounding box center [729, 427] width 137 height 137
drag, startPoint x: 699, startPoint y: 452, endPoint x: 690, endPoint y: 159, distance: 292.8
click at [690, 159] on video at bounding box center [720, 134] width 137 height 137
drag, startPoint x: 26, startPoint y: 294, endPoint x: 46, endPoint y: 298, distance: 20.4
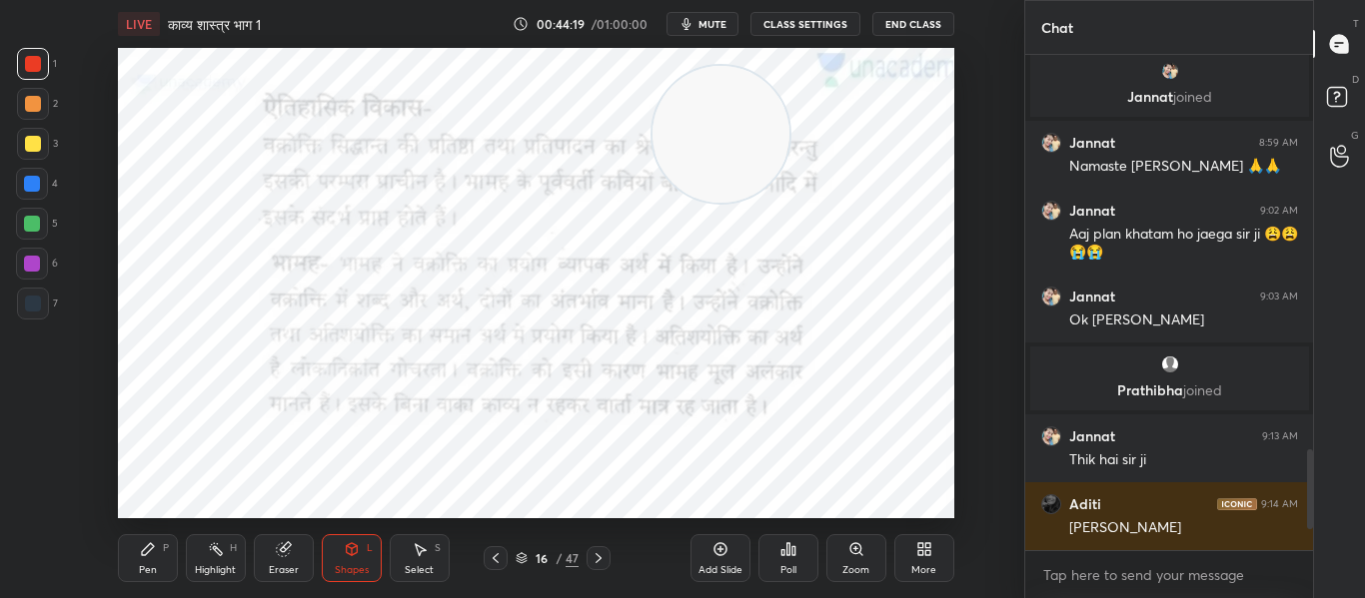
click at [34, 298] on div at bounding box center [33, 304] width 32 height 32
drag, startPoint x: 35, startPoint y: 189, endPoint x: 47, endPoint y: 190, distance: 12.0
click at [35, 190] on div at bounding box center [32, 184] width 16 height 16
click at [40, 66] on div at bounding box center [33, 64] width 16 height 16
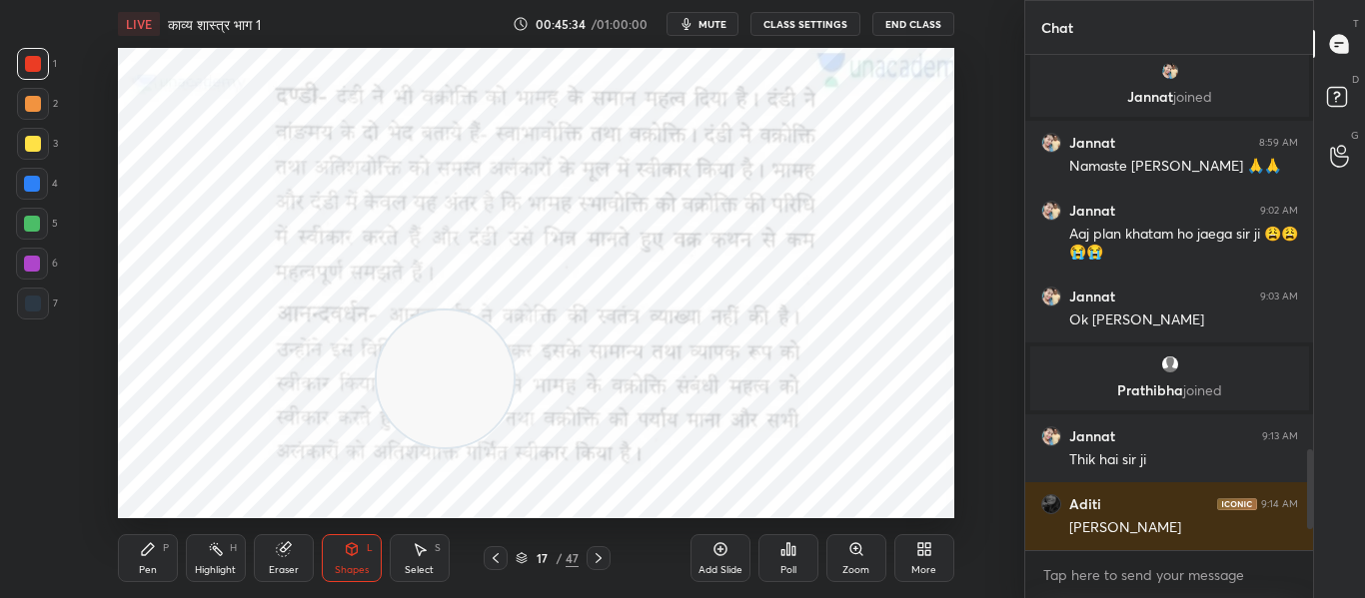
drag, startPoint x: 709, startPoint y: 144, endPoint x: 434, endPoint y: 389, distance: 368.7
click at [434, 389] on video at bounding box center [445, 379] width 137 height 137
drag, startPoint x: 462, startPoint y: 397, endPoint x: 214, endPoint y: 2, distance: 465.9
click at [803, 290] on video at bounding box center [809, 296] width 137 height 137
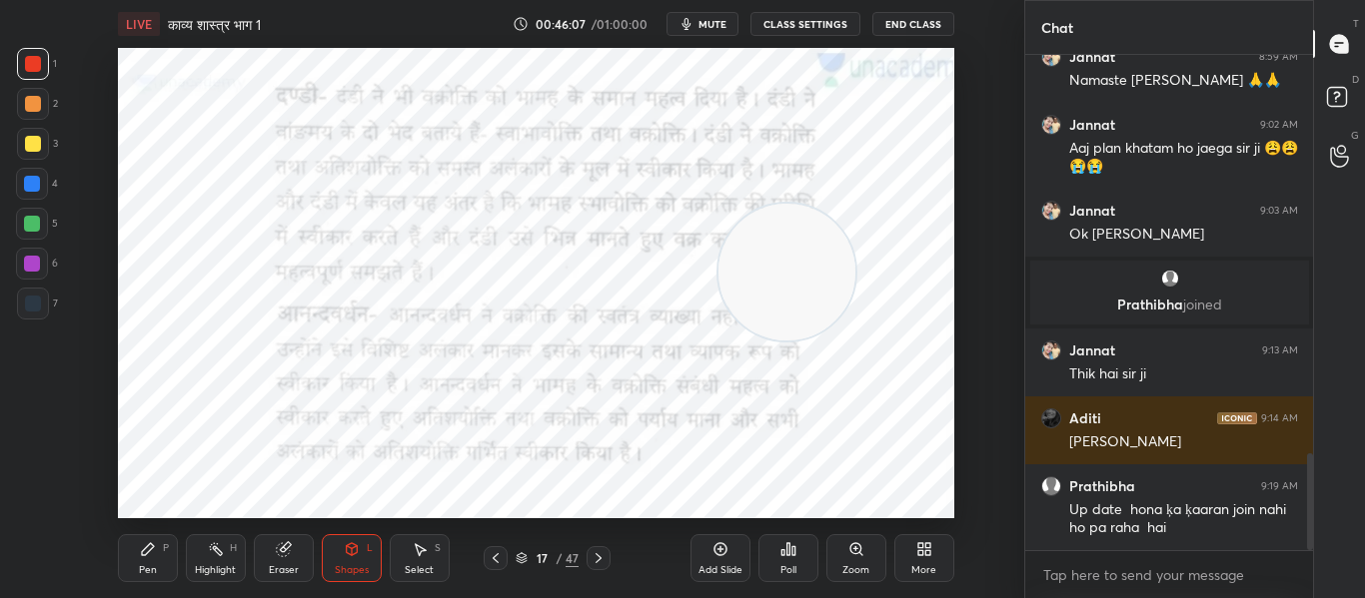
scroll to position [2094, 0]
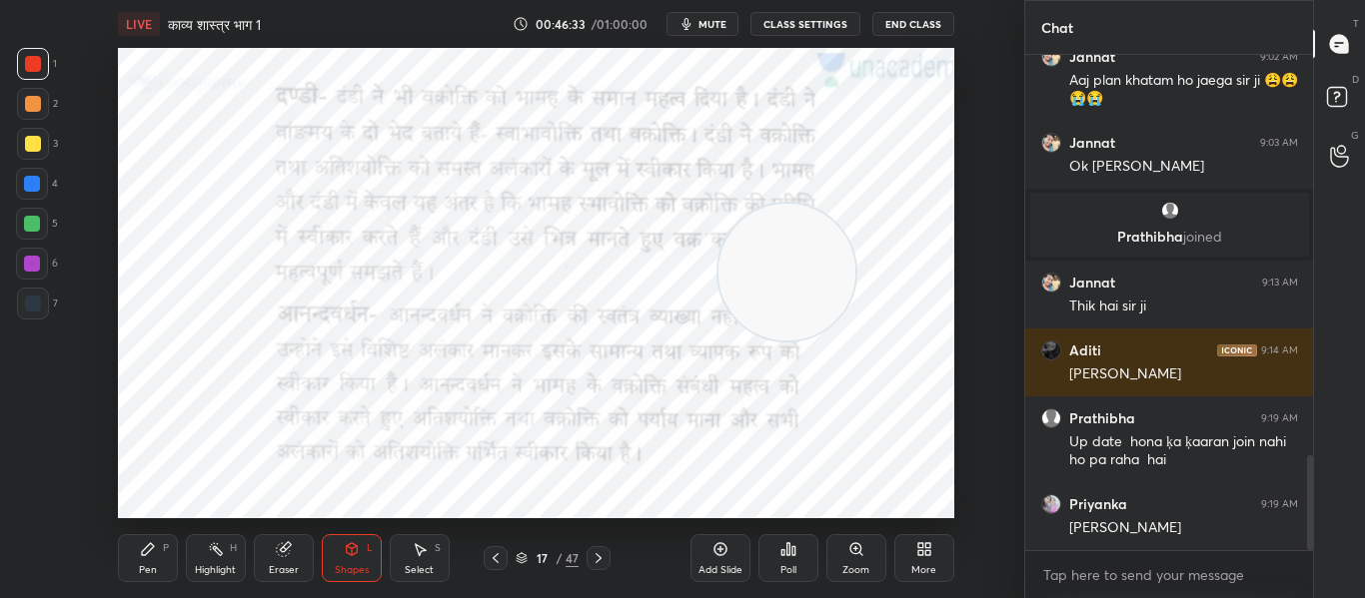
drag, startPoint x: 960, startPoint y: 372, endPoint x: 960, endPoint y: 360, distance: 12.0
click at [960, 372] on div "Setting up your live class Poll for secs No correct answer Start poll" at bounding box center [536, 283] width 944 height 471
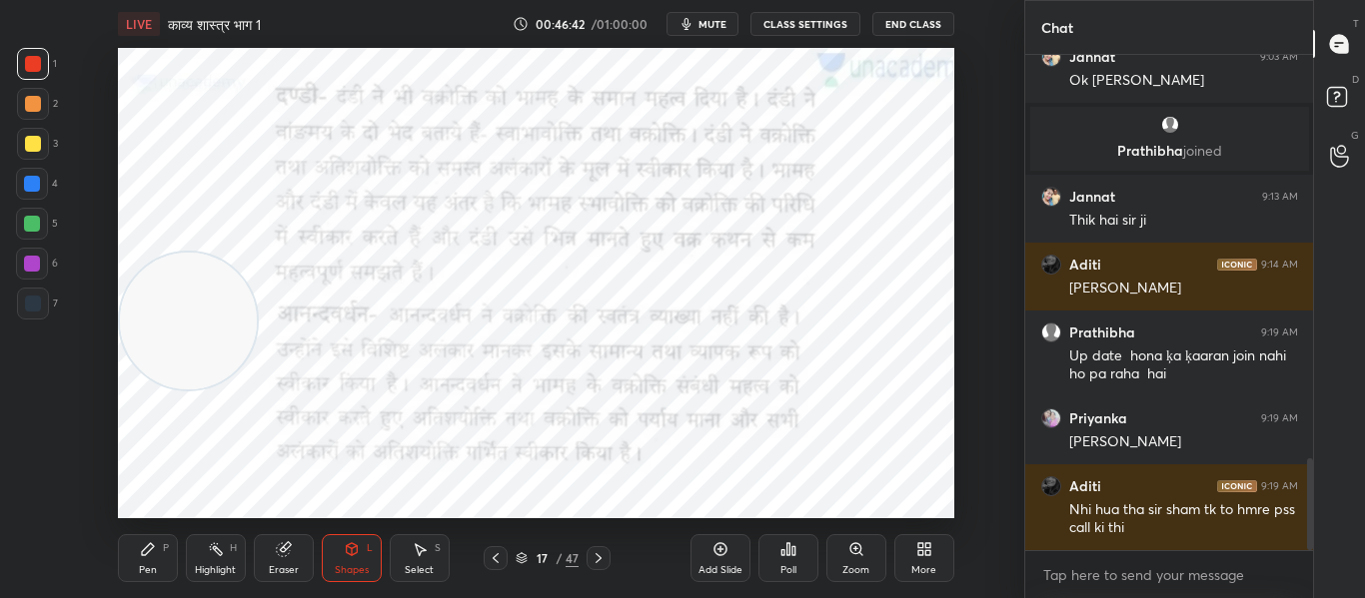
drag, startPoint x: 811, startPoint y: 281, endPoint x: 113, endPoint y: 330, distance: 700.0
click at [113, 330] on div "Setting up your live class Poll for secs No correct answer Start poll" at bounding box center [536, 283] width 944 height 471
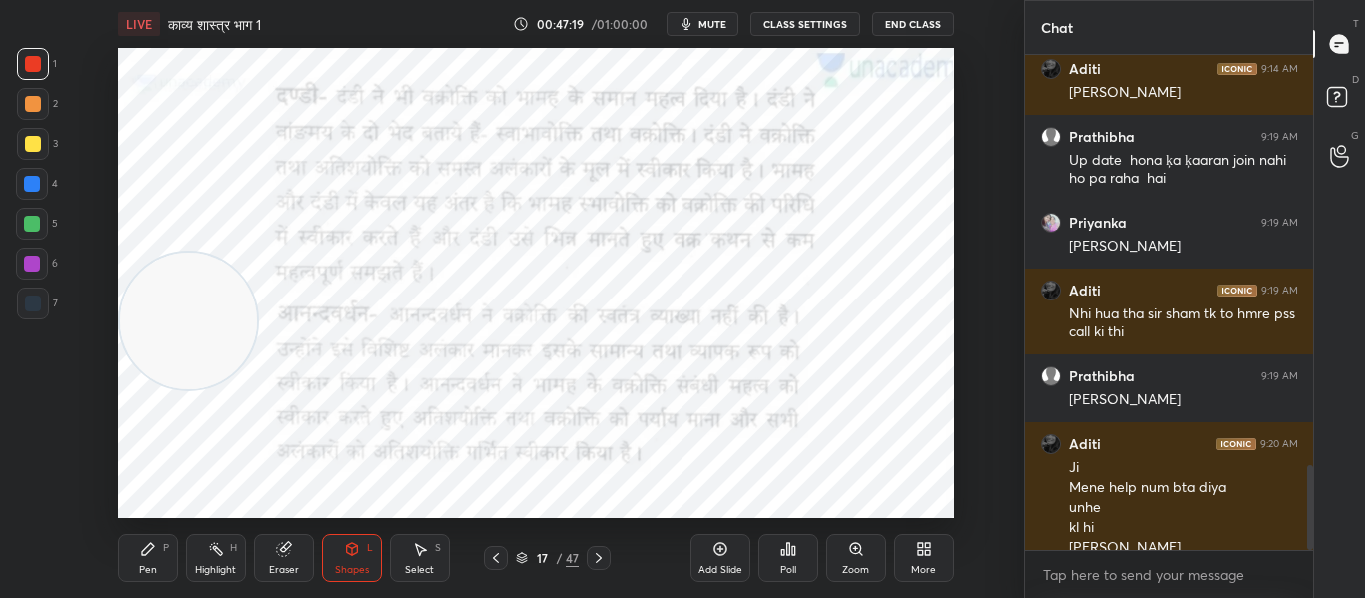
scroll to position [2396, 0]
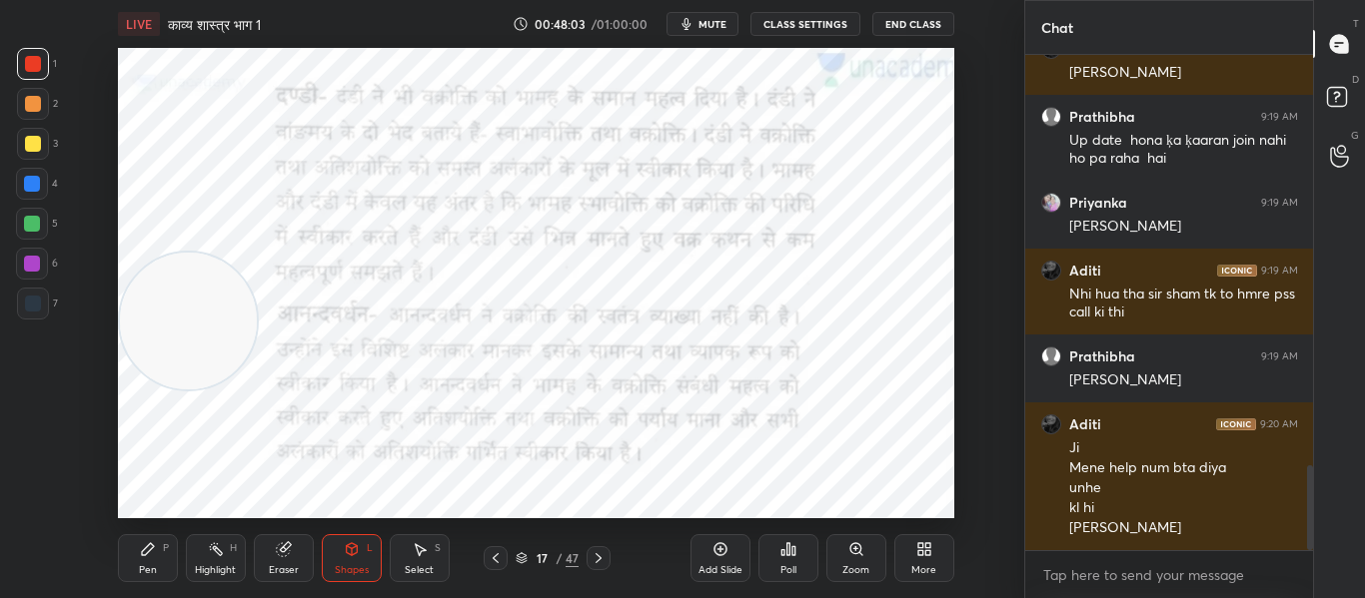
drag, startPoint x: 36, startPoint y: 283, endPoint x: 39, endPoint y: 297, distance: 14.3
click at [36, 288] on div "1 2 3 4 5 6 7" at bounding box center [37, 188] width 42 height 280
click at [39, 303] on div at bounding box center [33, 304] width 16 height 16
click at [30, 178] on div at bounding box center [32, 184] width 16 height 16
drag, startPoint x: 30, startPoint y: 217, endPoint x: 69, endPoint y: 199, distance: 42.9
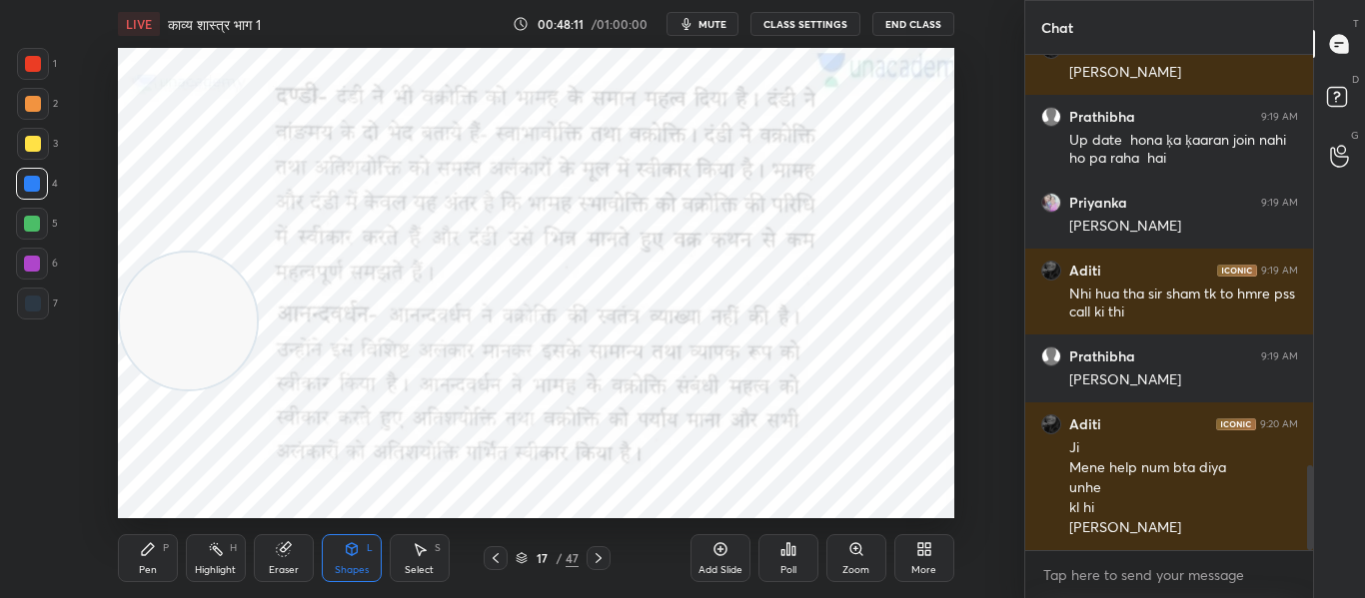
click at [33, 218] on div at bounding box center [32, 224] width 16 height 16
drag, startPoint x: 187, startPoint y: 309, endPoint x: 110, endPoint y: 87, distance: 234.7
click at [222, 118] on video at bounding box center [225, 134] width 137 height 137
click at [28, 299] on div at bounding box center [33, 304] width 16 height 16
click at [39, 67] on div at bounding box center [33, 64] width 16 height 16
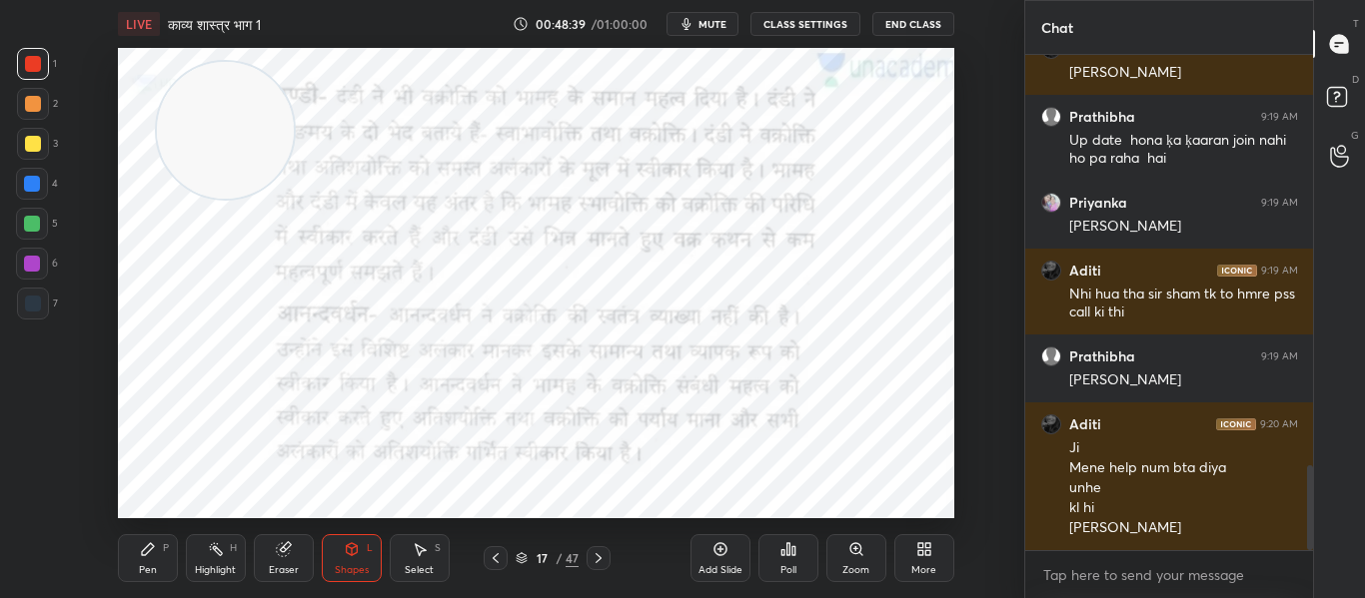
click at [33, 189] on div at bounding box center [32, 184] width 16 height 16
click at [31, 62] on div at bounding box center [33, 64] width 16 height 16
click at [606, 557] on icon at bounding box center [598, 558] width 16 height 16
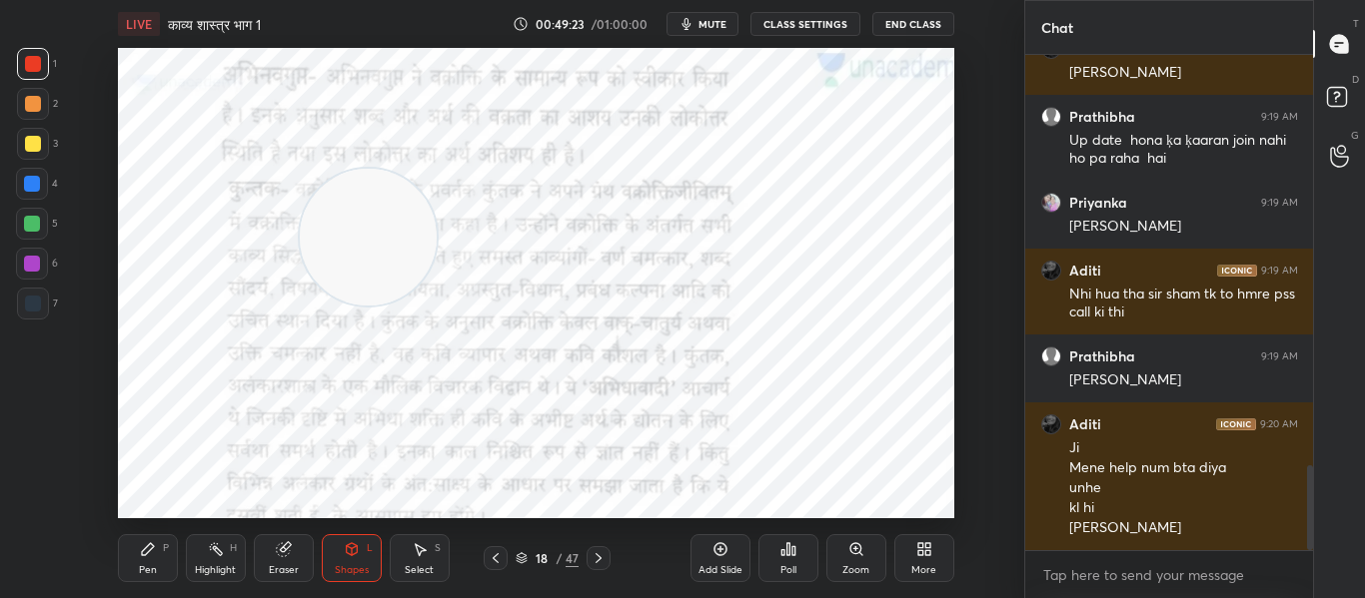
drag, startPoint x: 237, startPoint y: 133, endPoint x: 380, endPoint y: 240, distance: 178.4
click at [380, 240] on video at bounding box center [368, 237] width 137 height 137
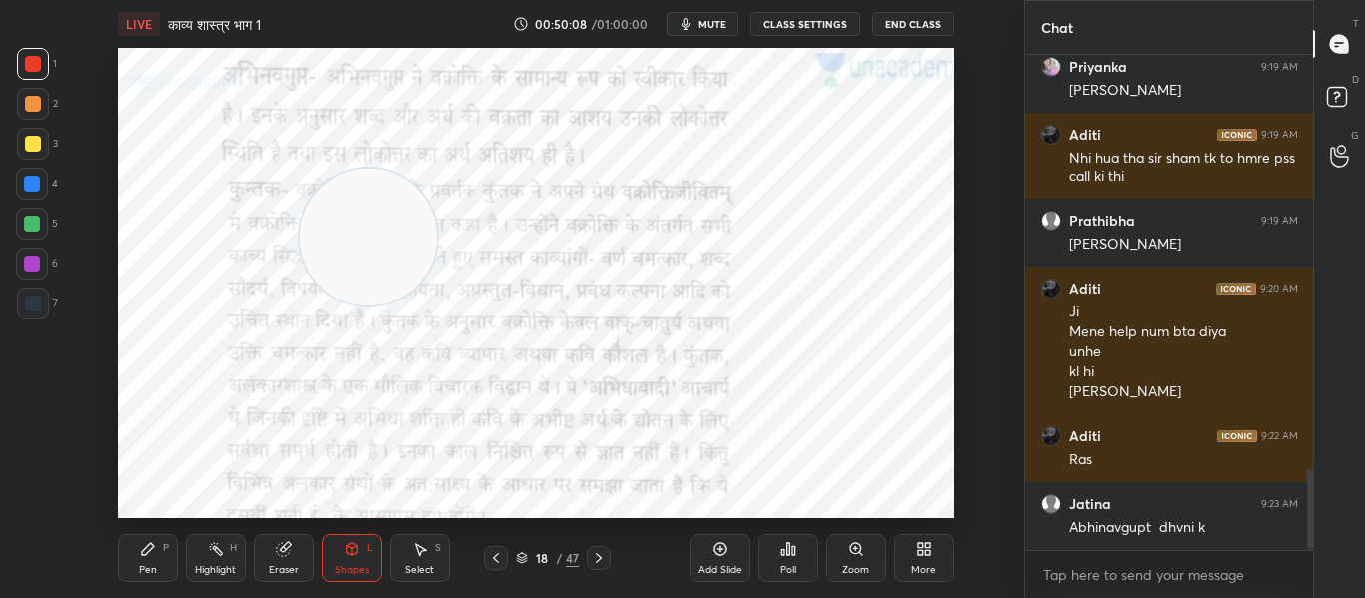
scroll to position [2599, 0]
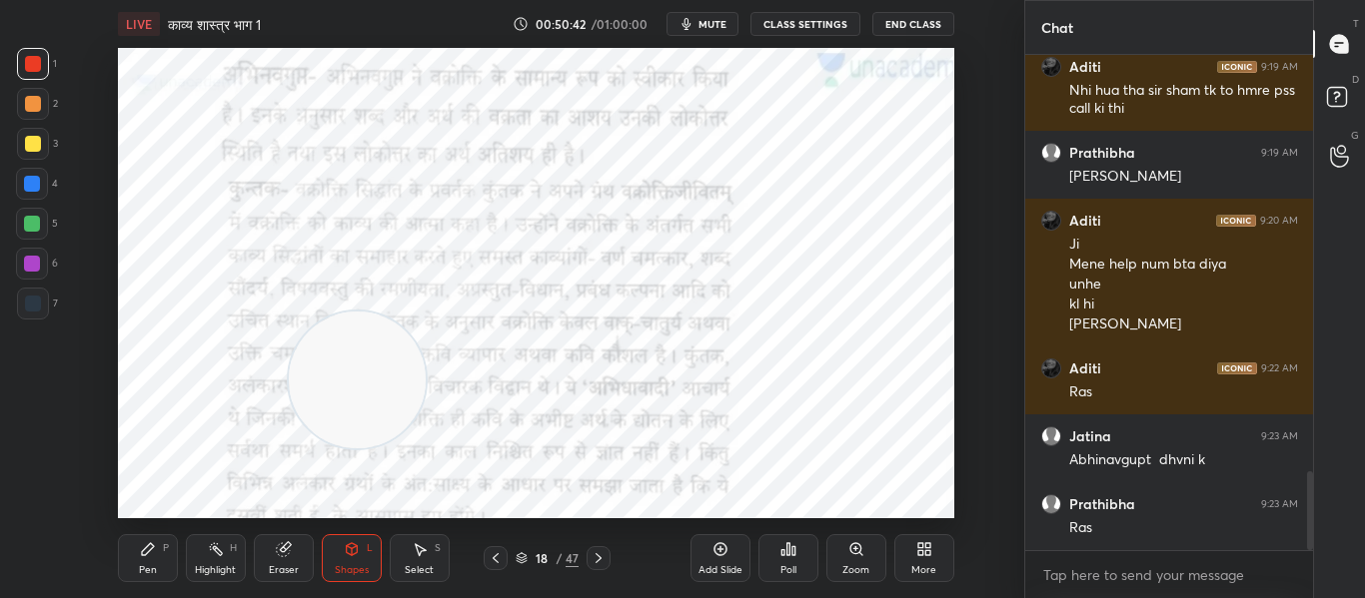
drag, startPoint x: 373, startPoint y: 219, endPoint x: 361, endPoint y: 358, distance: 139.4
click at [361, 363] on video at bounding box center [357, 380] width 137 height 137
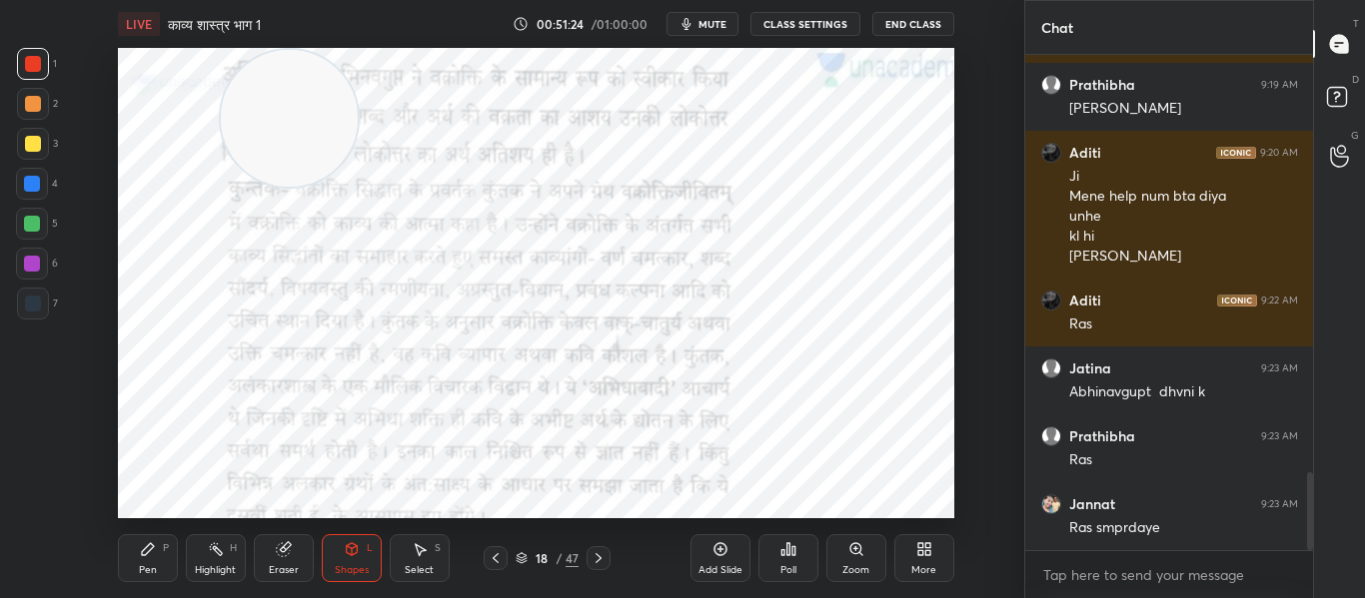
drag, startPoint x: 355, startPoint y: 372, endPoint x: 301, endPoint y: 179, distance: 200.2
click at [287, 58] on video at bounding box center [289, 118] width 137 height 137
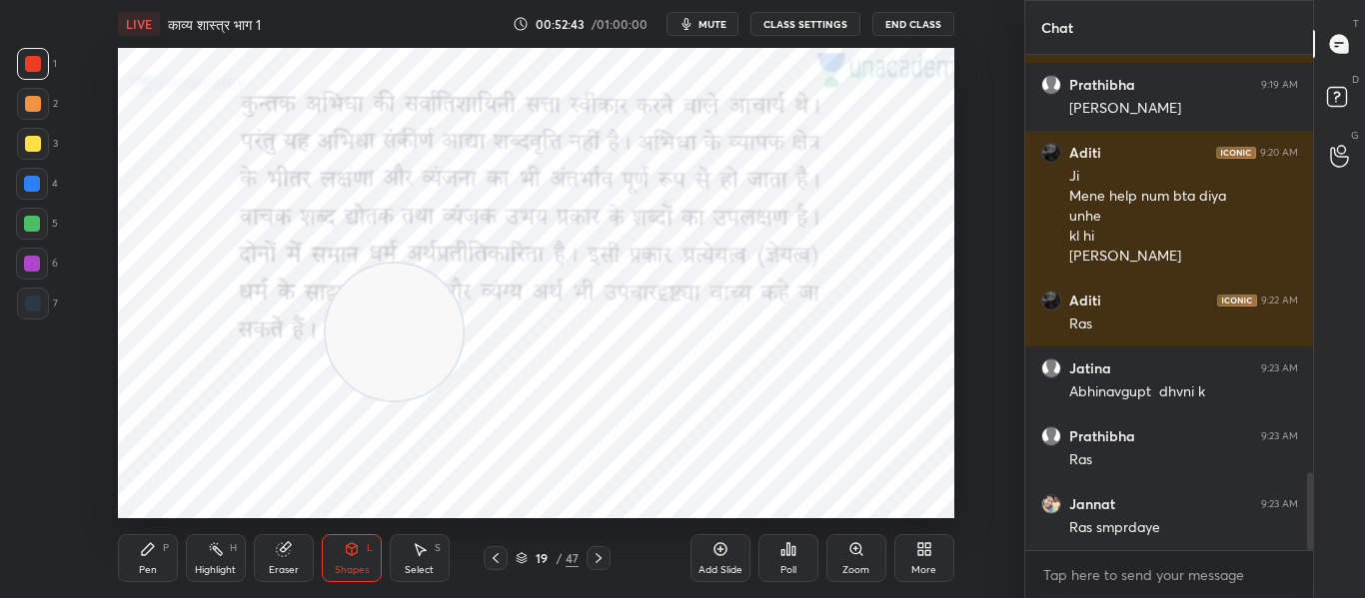
drag, startPoint x: 286, startPoint y: 113, endPoint x: 391, endPoint y: 327, distance: 238.1
click at [391, 327] on video at bounding box center [394, 332] width 137 height 137
drag, startPoint x: 346, startPoint y: 358, endPoint x: 319, endPoint y: 233, distance: 127.8
click at [340, 246] on video at bounding box center [389, 220] width 137 height 137
drag, startPoint x: 432, startPoint y: 209, endPoint x: 685, endPoint y: 416, distance: 327.3
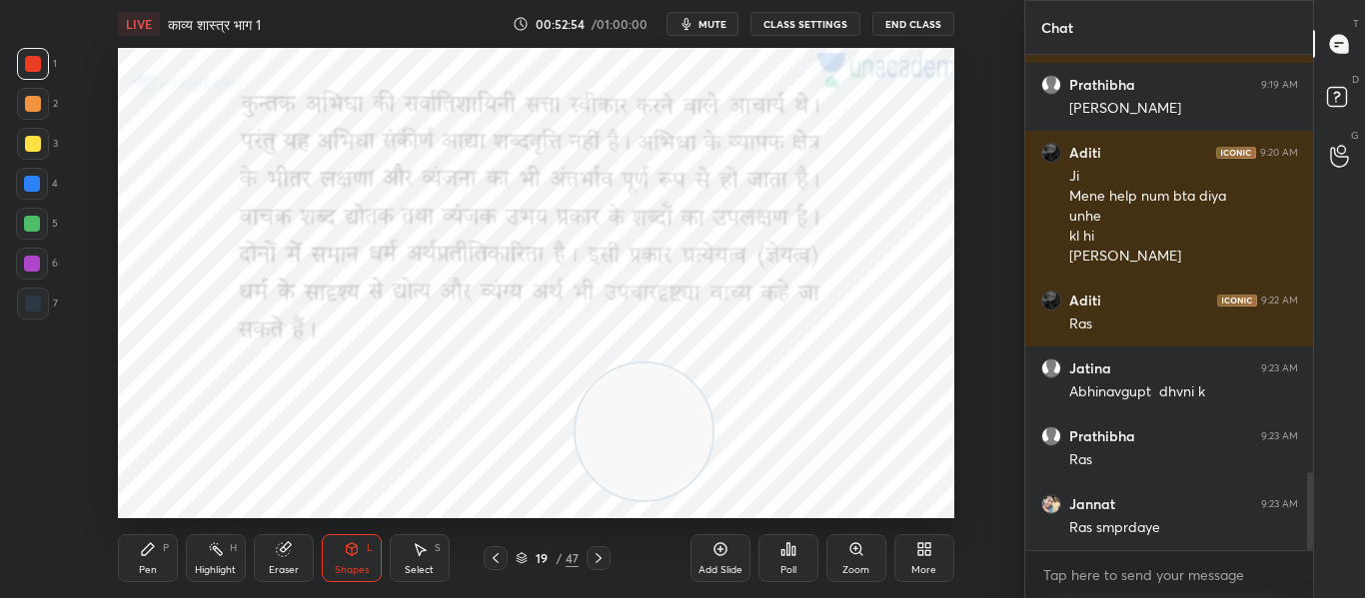
click at [686, 417] on video at bounding box center [643, 432] width 137 height 137
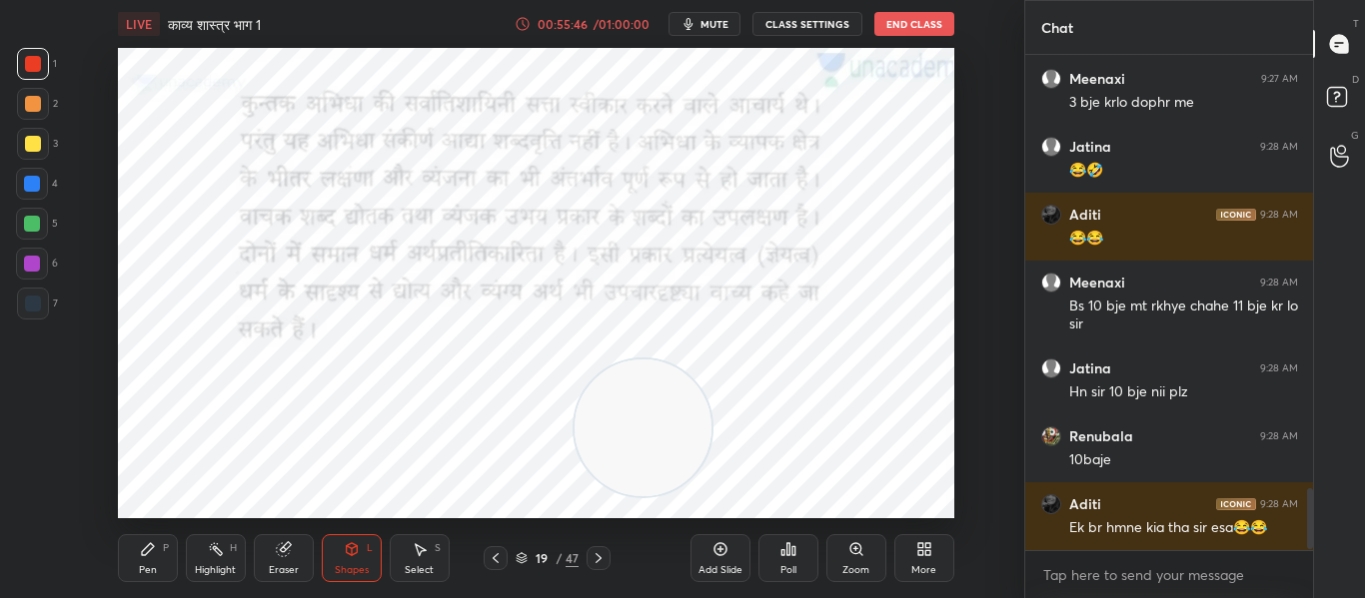
scroll to position [3568, 0]
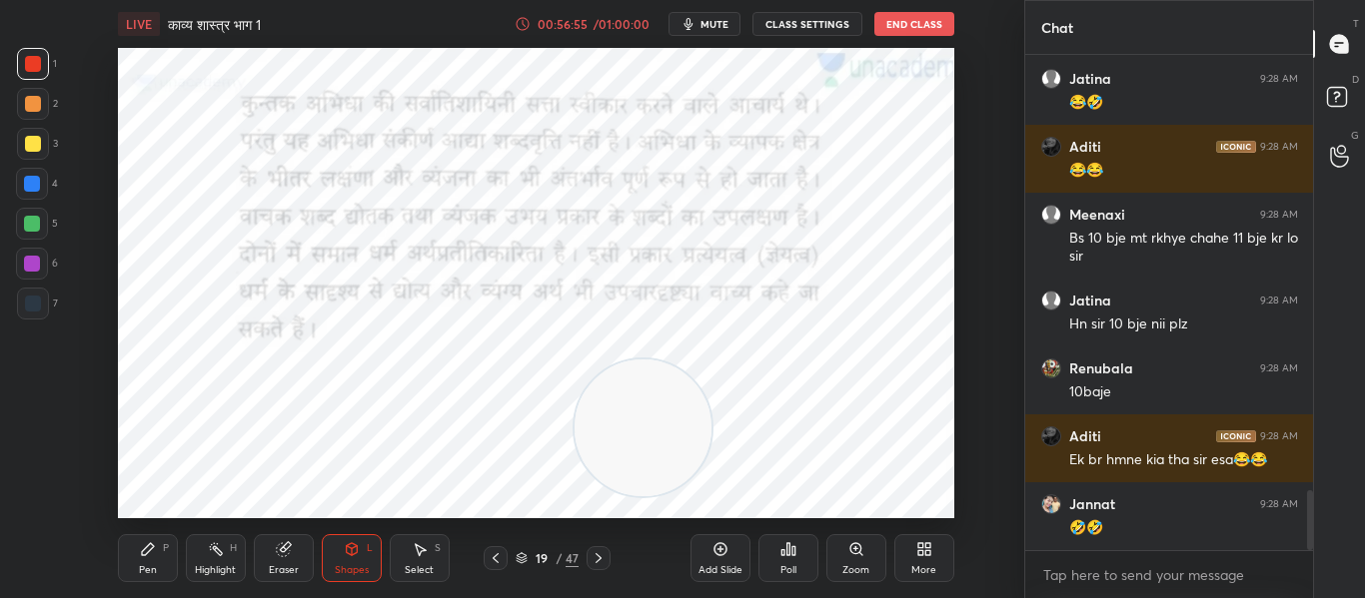
click at [599, 551] on icon at bounding box center [598, 558] width 16 height 16
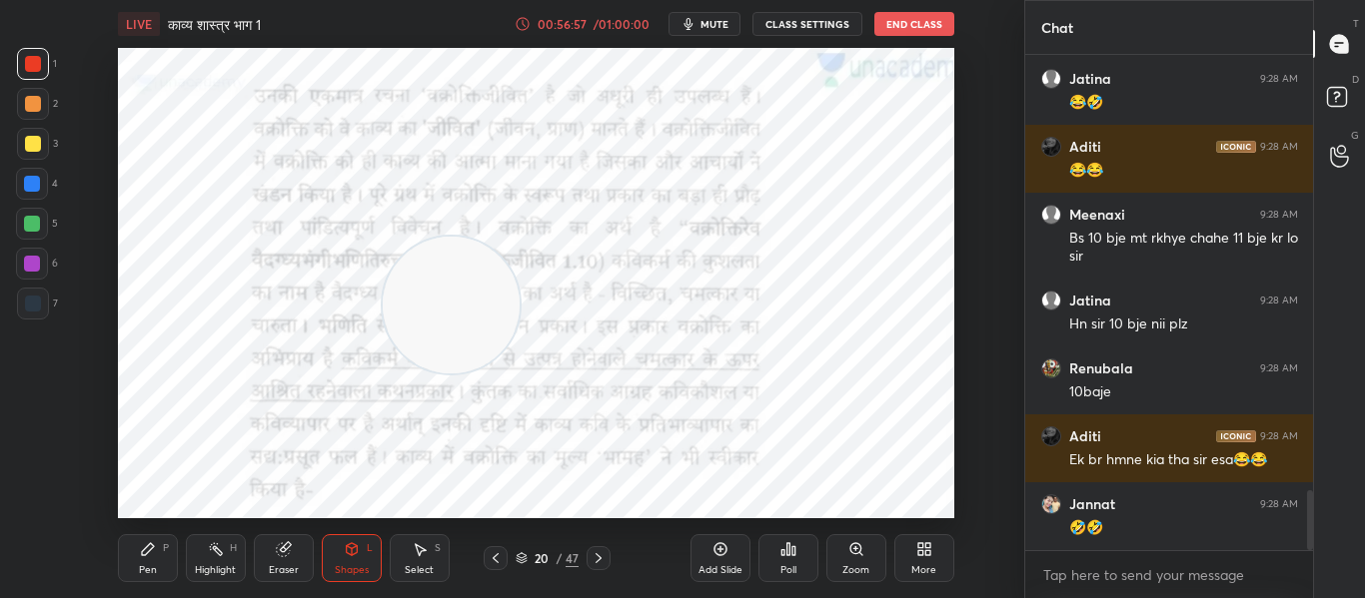
drag, startPoint x: 635, startPoint y: 429, endPoint x: 404, endPoint y: 239, distance: 299.6
click at [444, 304] on video at bounding box center [451, 305] width 137 height 137
drag, startPoint x: 468, startPoint y: 305, endPoint x: 879, endPoint y: 346, distance: 413.6
click at [879, 346] on video at bounding box center [862, 344] width 137 height 137
click at [594, 556] on icon at bounding box center [598, 558] width 16 height 16
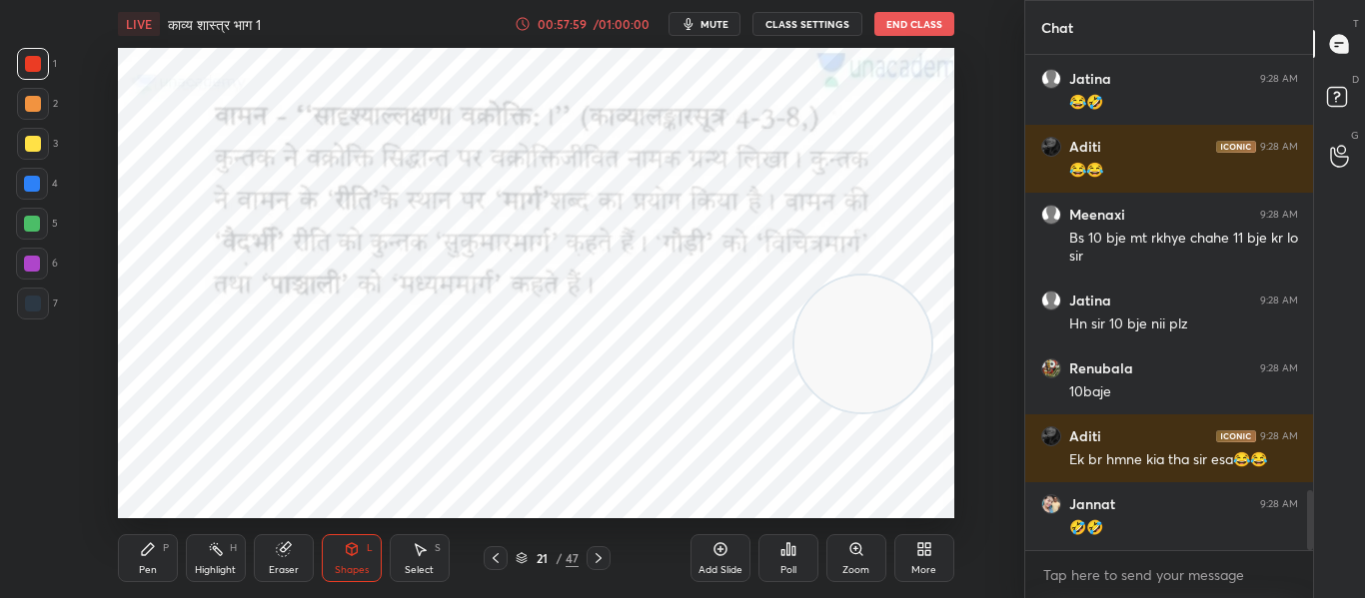
click at [598, 560] on icon at bounding box center [598, 558] width 6 height 10
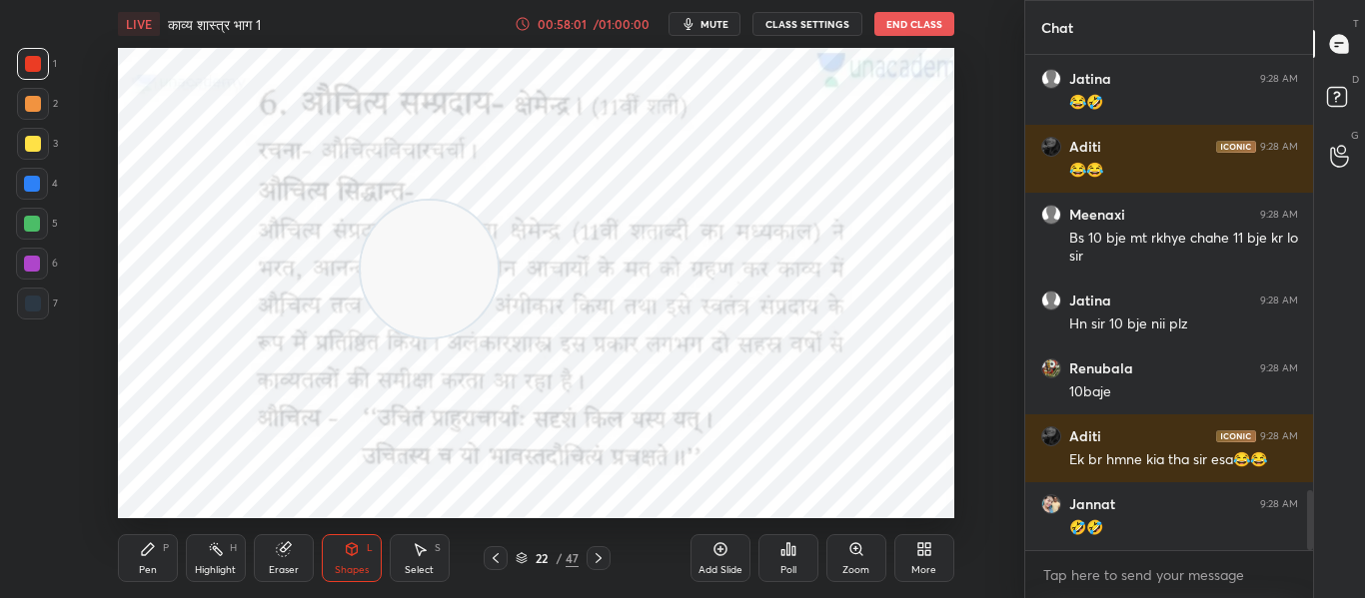
drag, startPoint x: 861, startPoint y: 344, endPoint x: 430, endPoint y: 261, distance: 439.5
click at [430, 268] on video at bounding box center [429, 269] width 137 height 137
drag, startPoint x: 471, startPoint y: 285, endPoint x: 909, endPoint y: 383, distance: 449.4
click at [936, 432] on video at bounding box center [883, 420] width 137 height 137
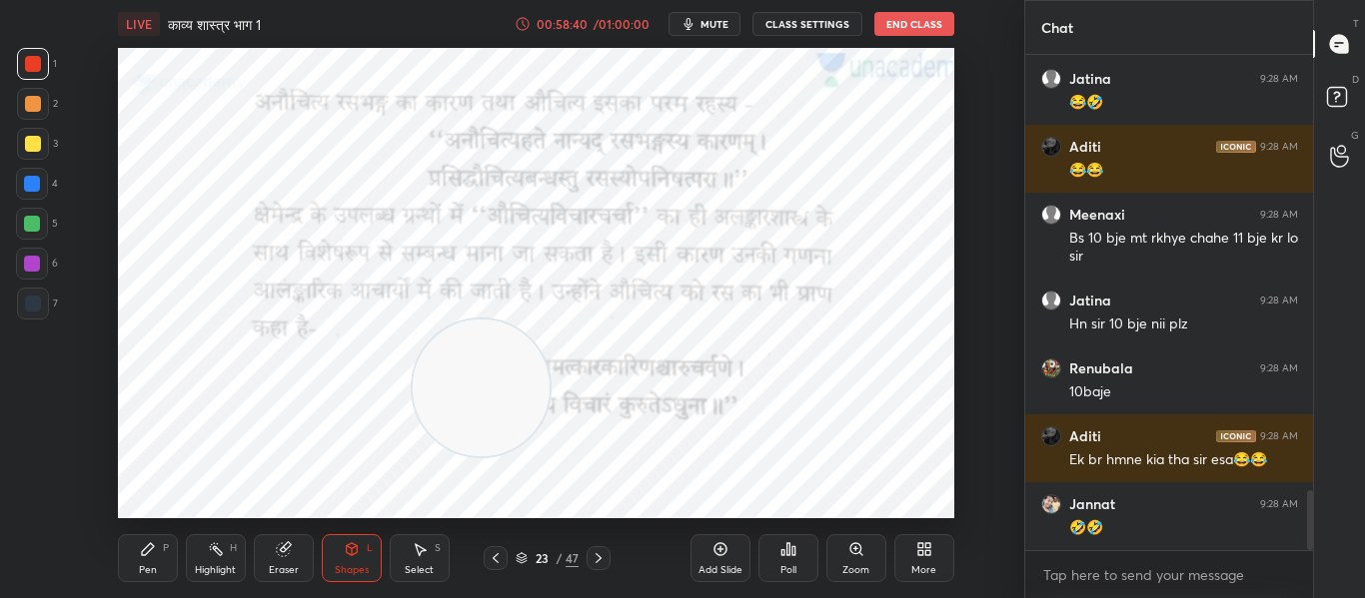
drag, startPoint x: 894, startPoint y: 385, endPoint x: 492, endPoint y: 358, distance: 403.5
click at [492, 358] on video at bounding box center [481, 388] width 137 height 137
drag, startPoint x: 492, startPoint y: 416, endPoint x: 90, endPoint y: 494, distance: 409.1
click at [90, 494] on div "Setting up your live class Poll for secs No correct answer Start poll" at bounding box center [536, 283] width 944 height 471
click at [612, 561] on div "23 / 47" at bounding box center [547, 558] width 287 height 24
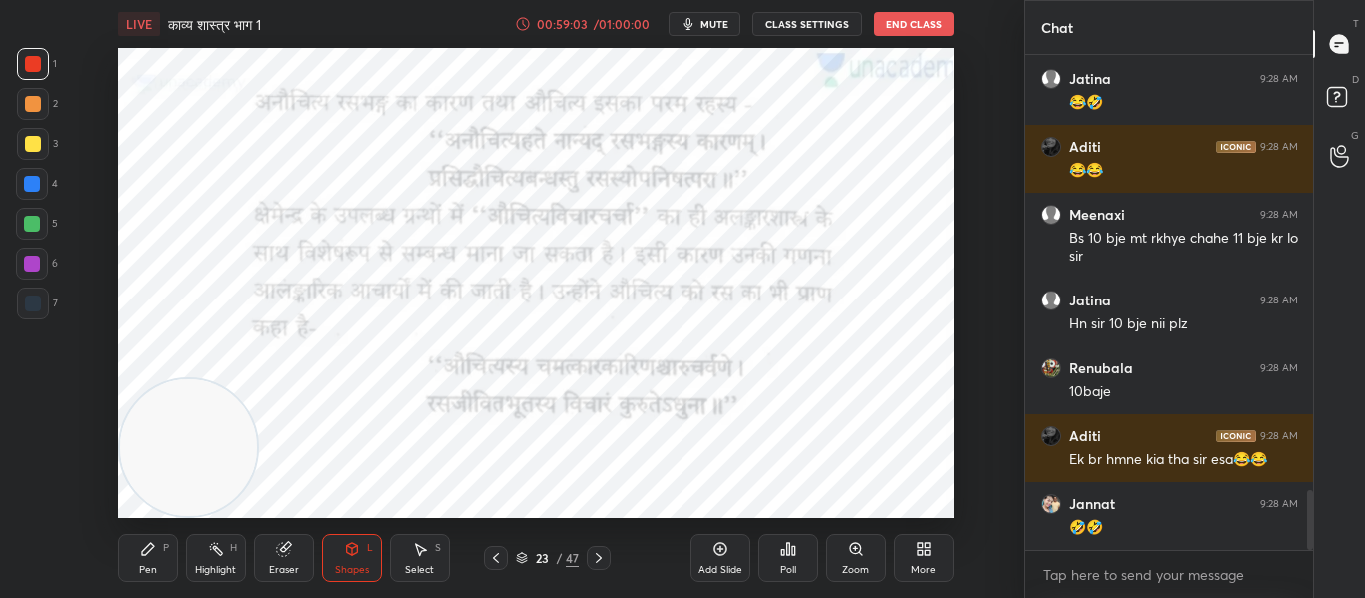
click at [602, 559] on icon at bounding box center [598, 558] width 16 height 16
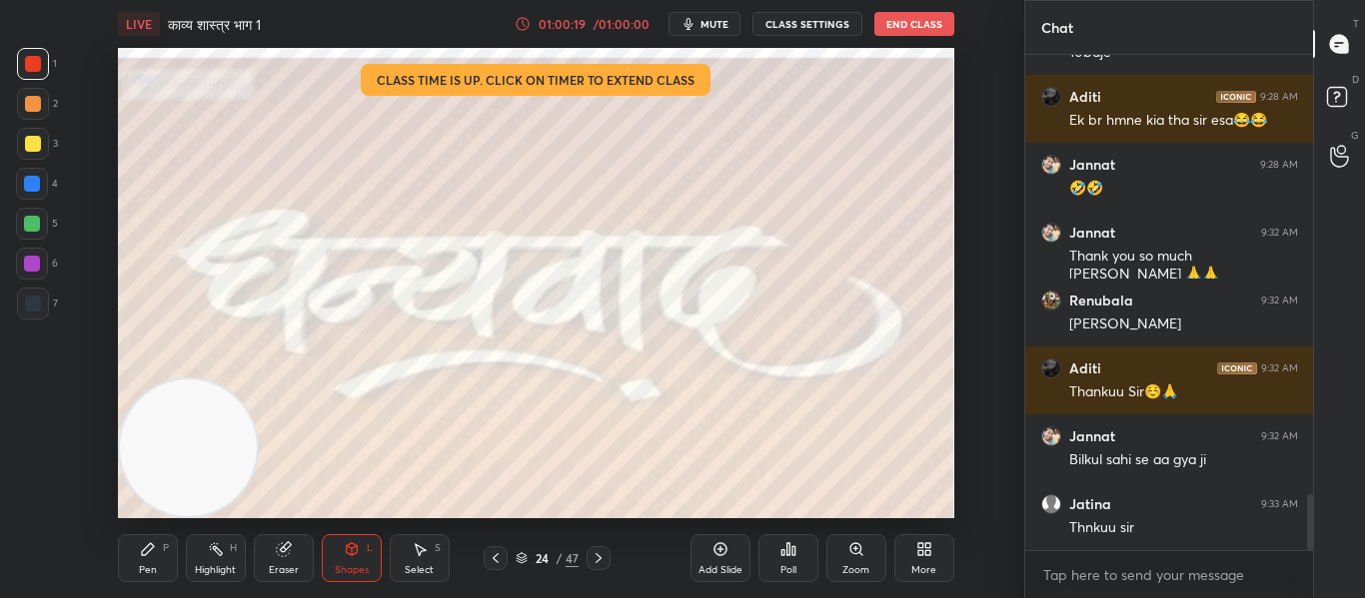
scroll to position [3976, 0]
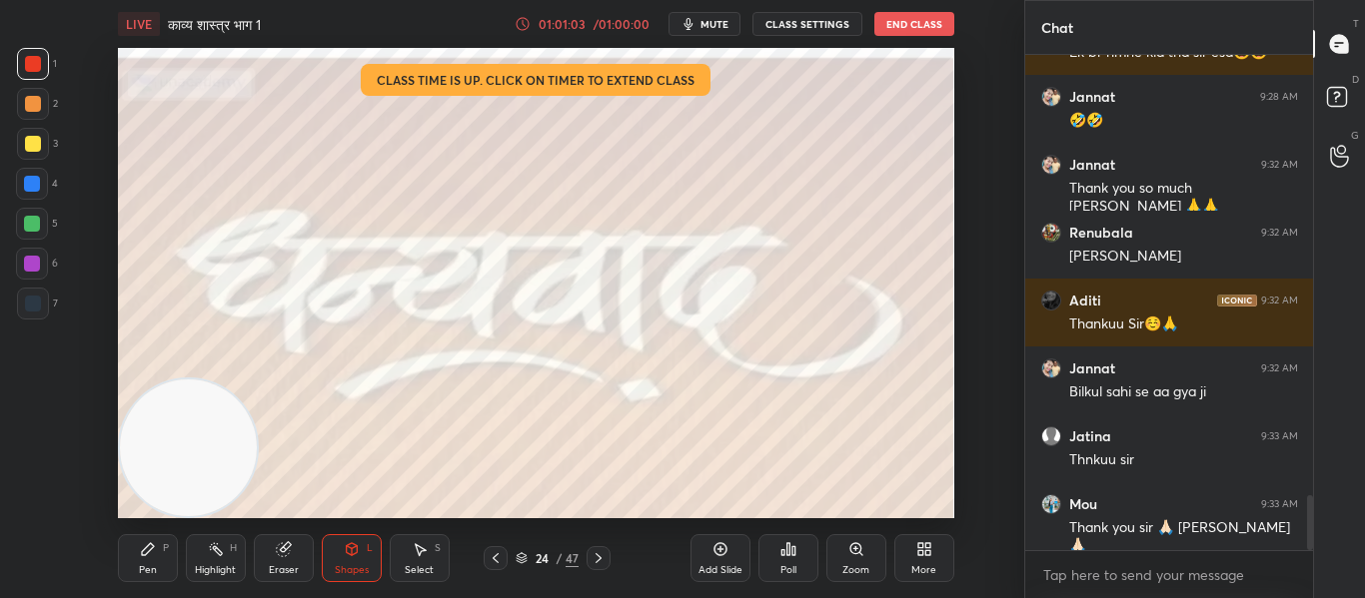
click at [895, 32] on button "End Class" at bounding box center [914, 24] width 80 height 24
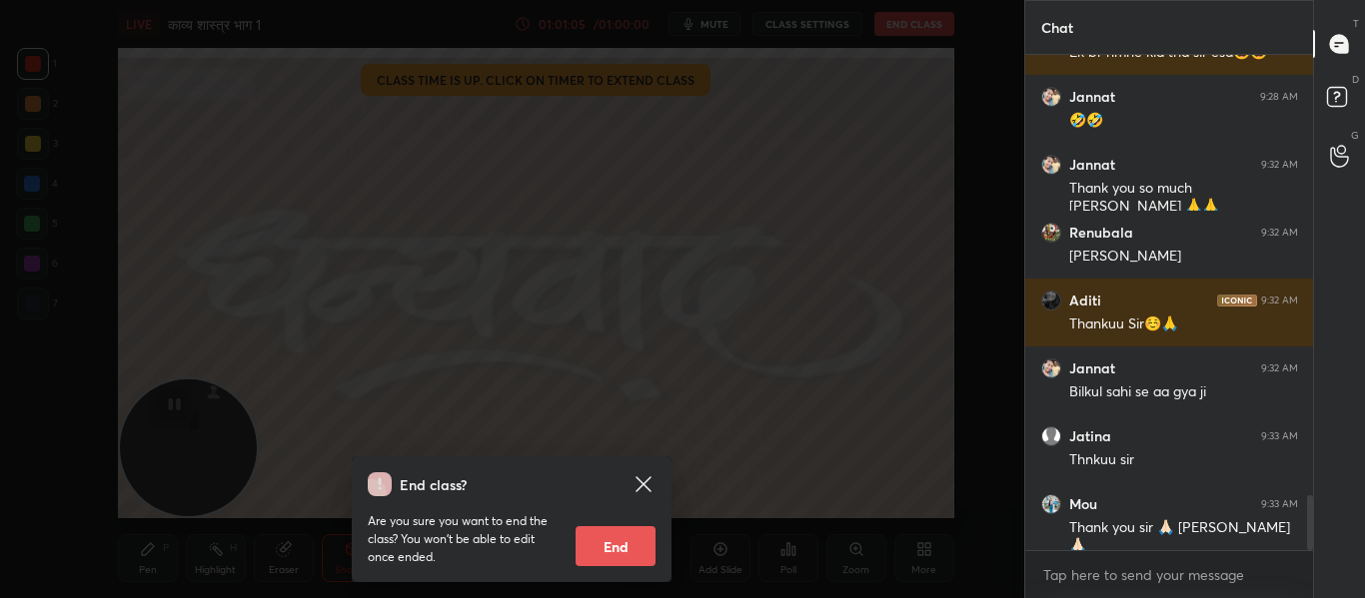
click at [620, 555] on button "End" at bounding box center [615, 546] width 80 height 40
type textarea "x"
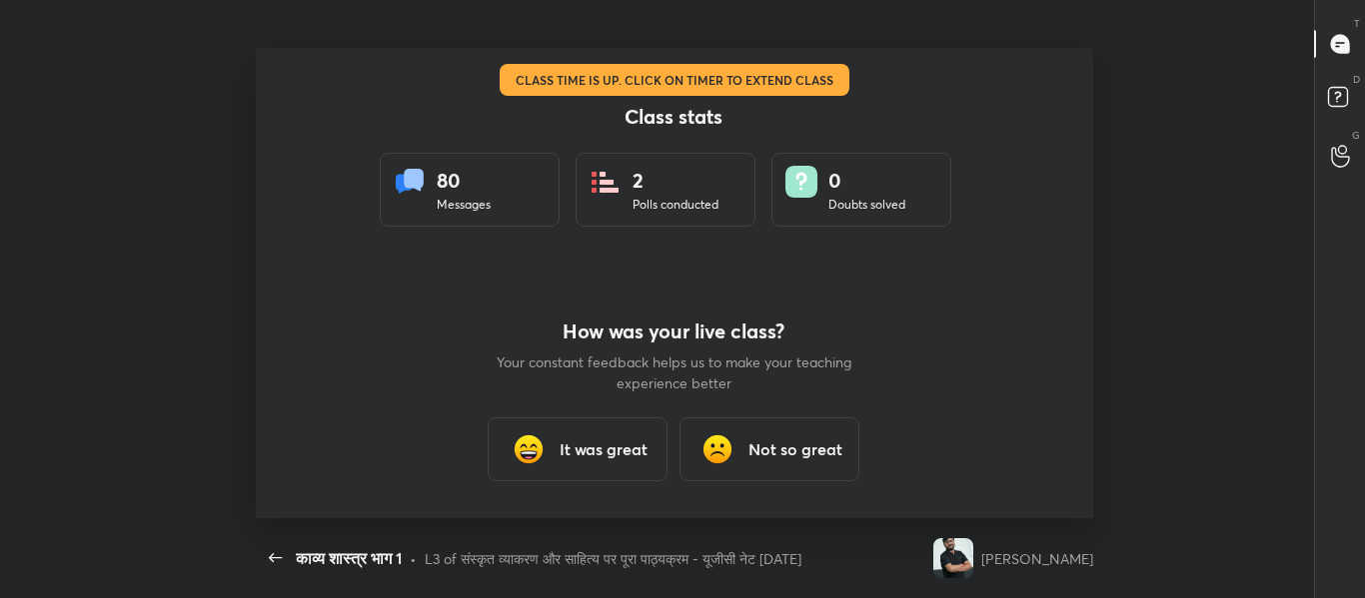
scroll to position [99429, 98760]
click at [607, 455] on h3 "It was great" at bounding box center [604, 450] width 88 height 24
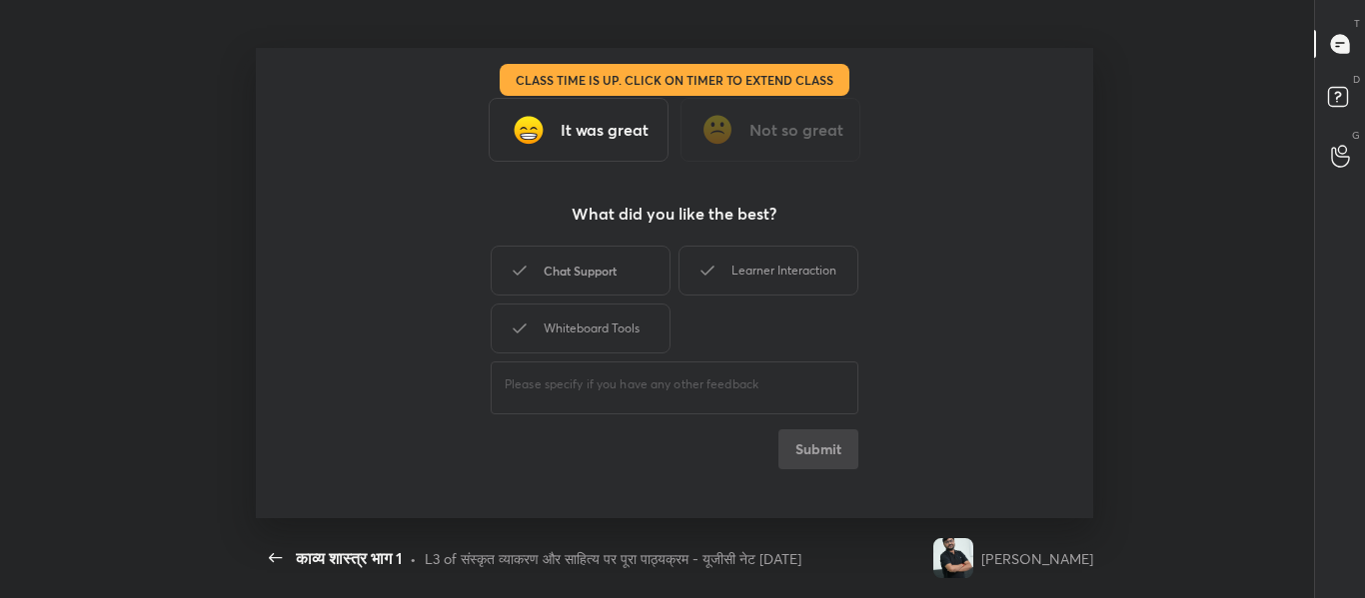
click at [623, 281] on div "Chat Support" at bounding box center [581, 271] width 180 height 50
click at [760, 281] on div "Learner Interaction" at bounding box center [768, 271] width 180 height 50
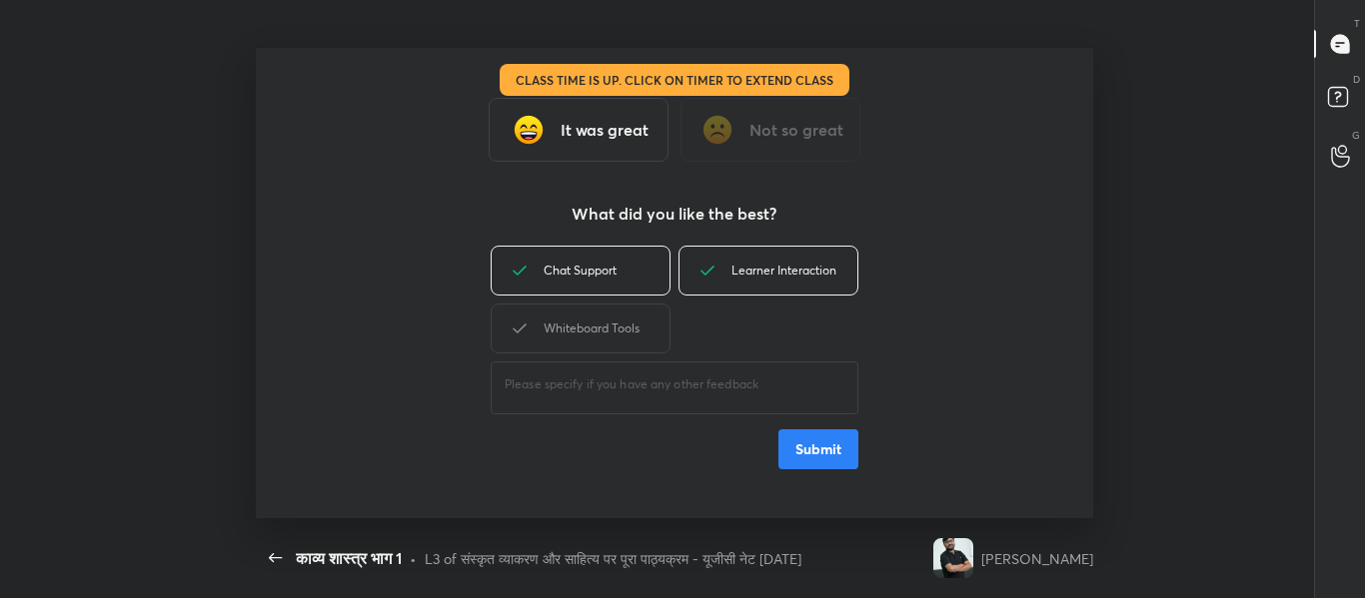
click at [798, 449] on button "Submit" at bounding box center [818, 450] width 80 height 40
